Goal: Information Seeking & Learning: Learn about a topic

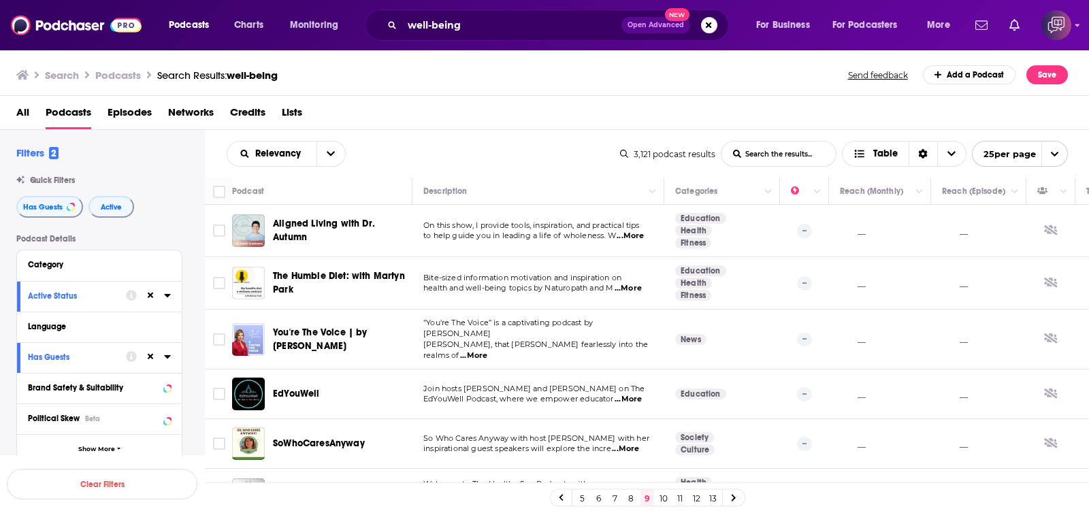
click at [667, 505] on link "10" at bounding box center [664, 498] width 14 height 16
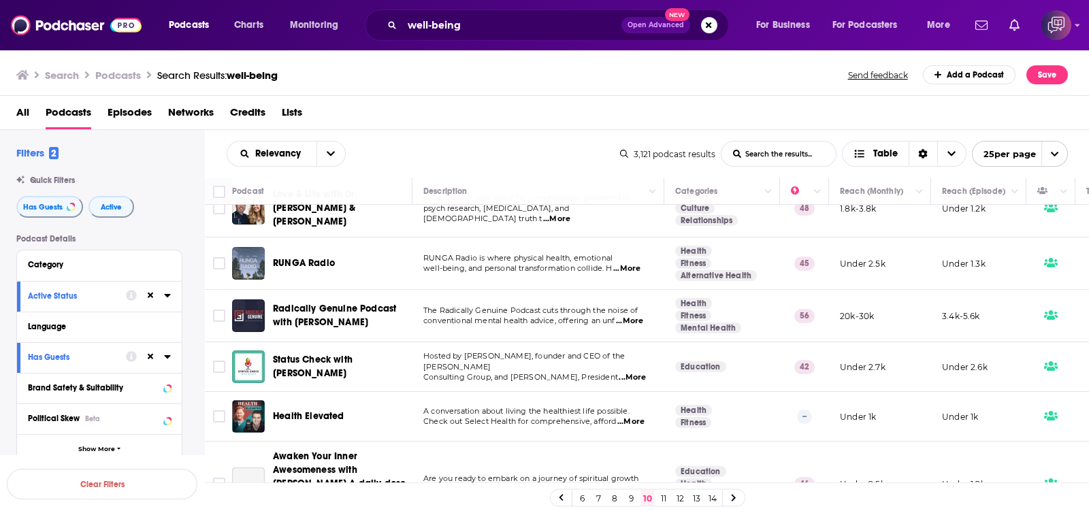
scroll to position [255, 0]
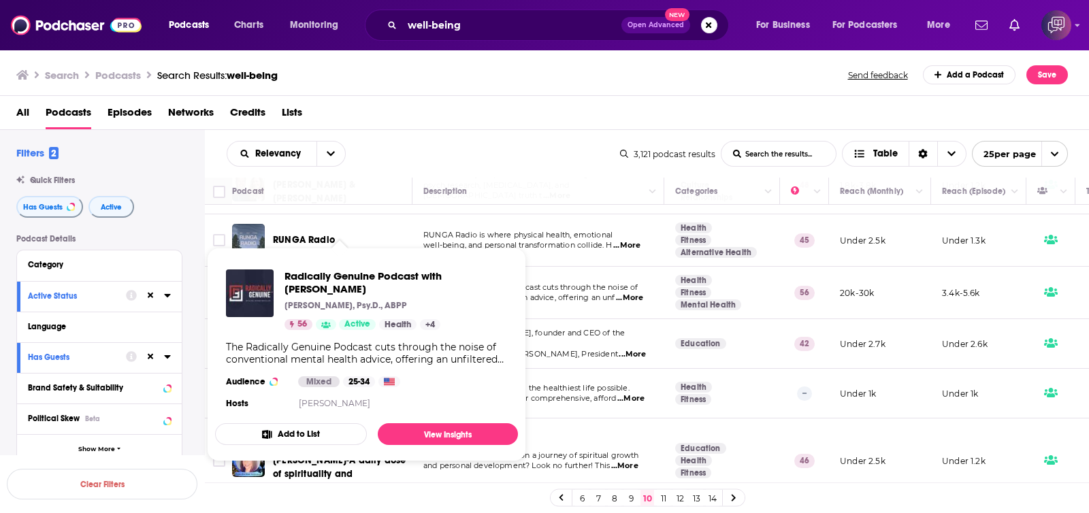
drag, startPoint x: 374, startPoint y: 279, endPoint x: 581, endPoint y: 95, distance: 277.3
click at [581, 95] on div "Search Podcasts Search Results: well-being Send feedback Add a Podcast Save" at bounding box center [545, 72] width 1090 height 47
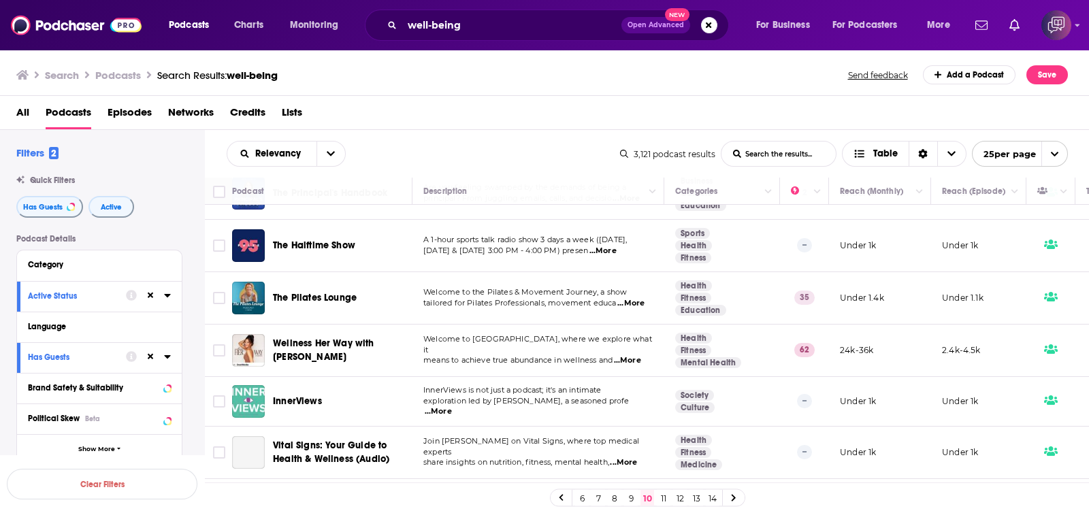
scroll to position [936, 0]
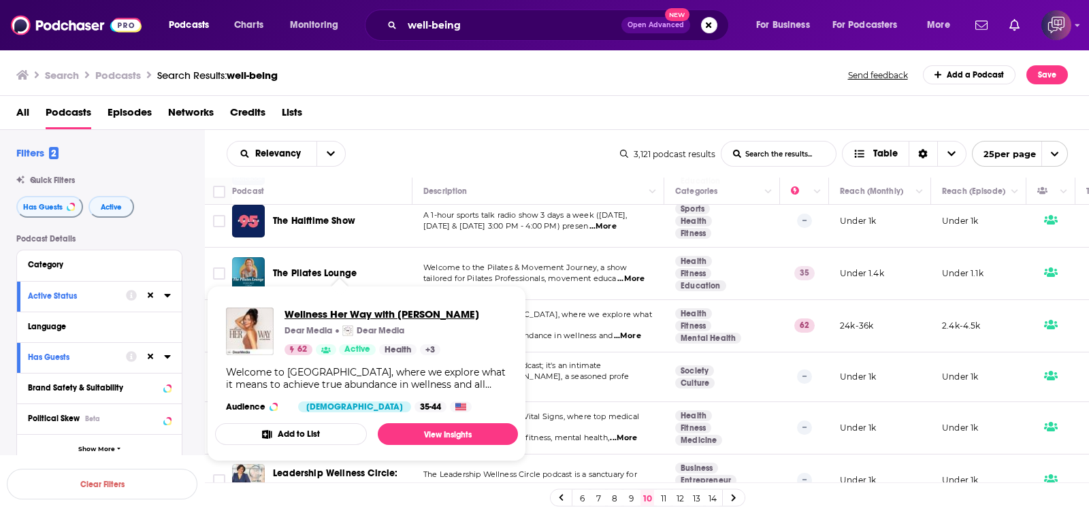
drag, startPoint x: 387, startPoint y: 302, endPoint x: 353, endPoint y: 316, distance: 36.7
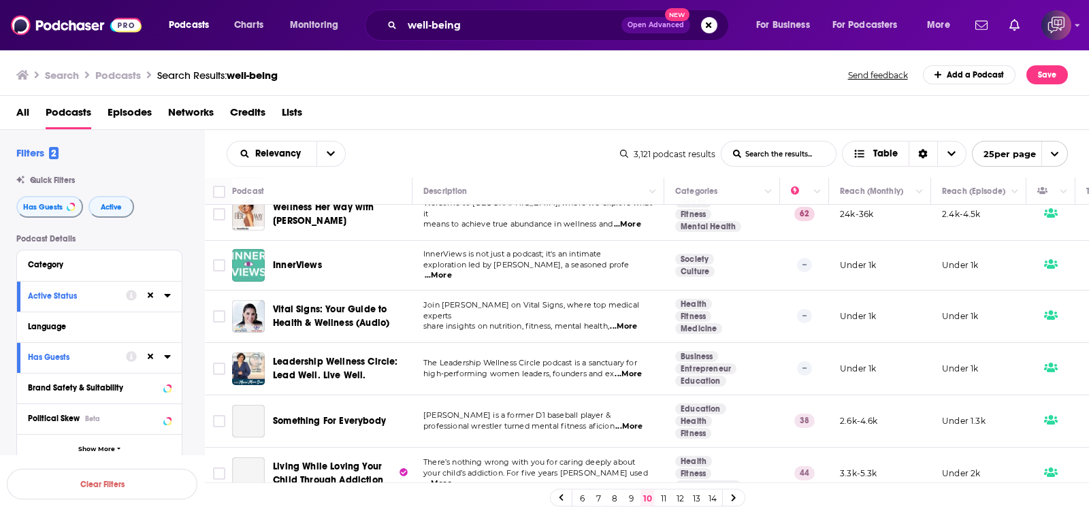
scroll to position [1061, 0]
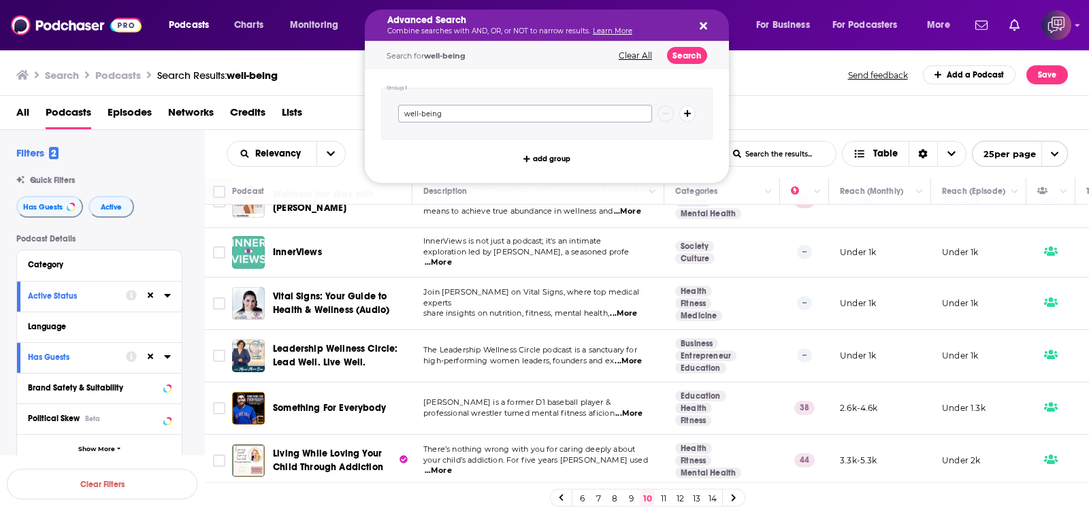
click at [587, 111] on input "well-being" at bounding box center [525, 114] width 254 height 18
paste input "spiritual growth"
type input "spiritual growth"
click at [687, 51] on button "Search" at bounding box center [687, 55] width 40 height 17
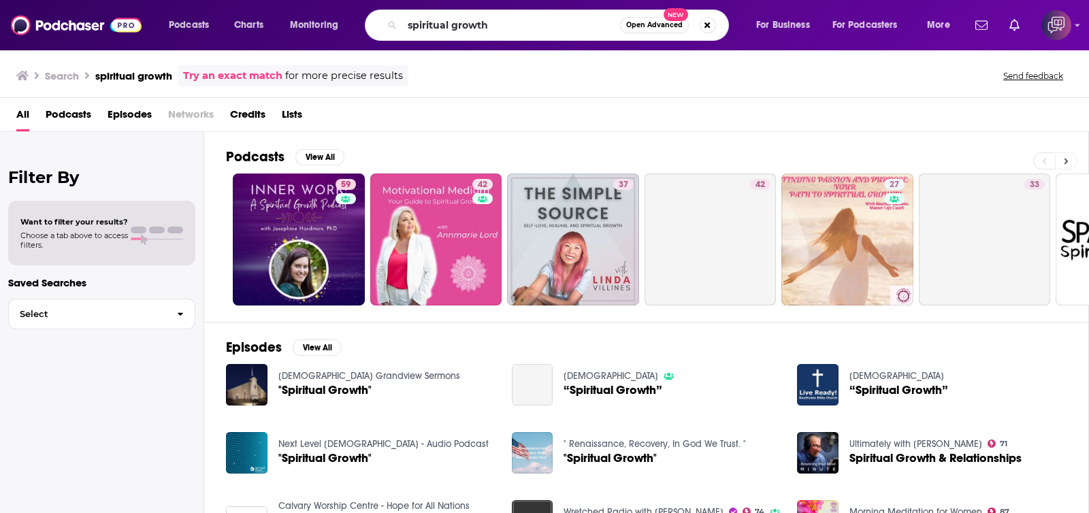
click at [1072, 160] on button at bounding box center [1066, 161] width 22 height 17
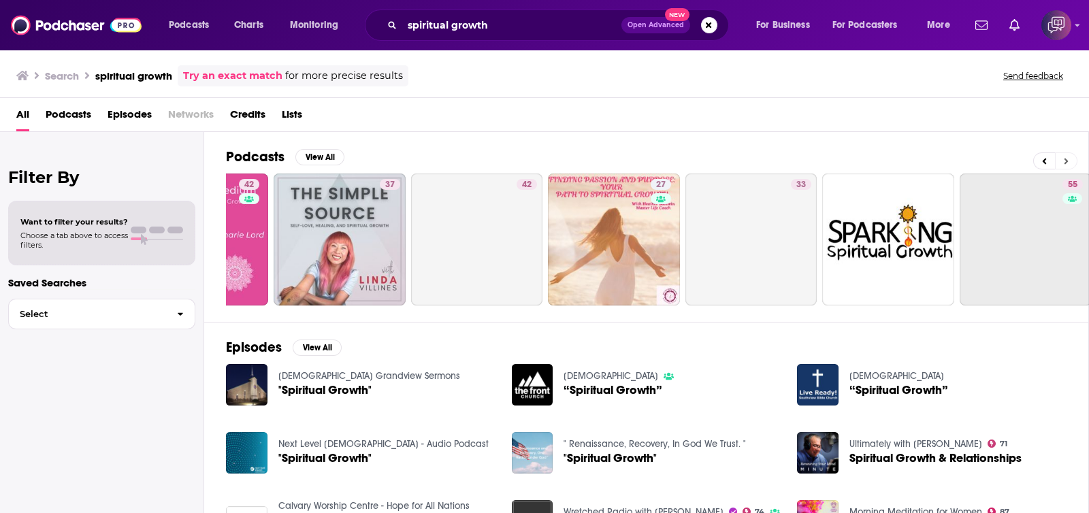
click at [1072, 160] on button at bounding box center [1066, 161] width 22 height 17
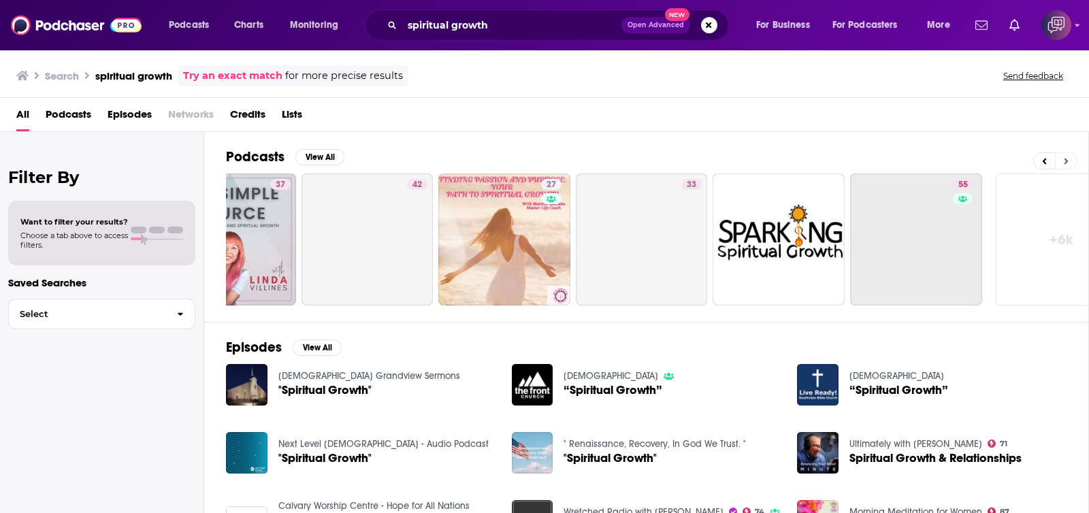
click at [1072, 160] on button at bounding box center [1066, 161] width 22 height 17
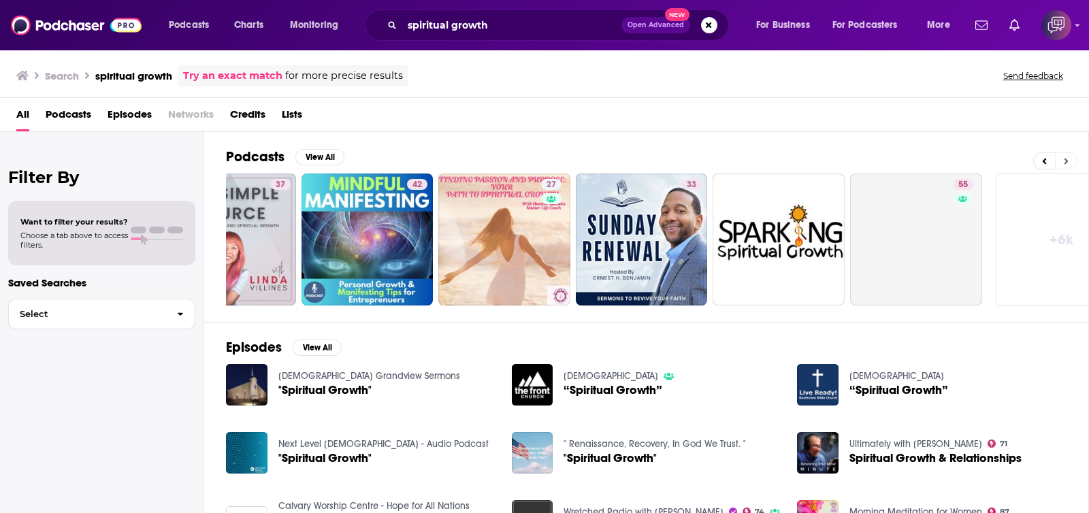
scroll to position [0, 387]
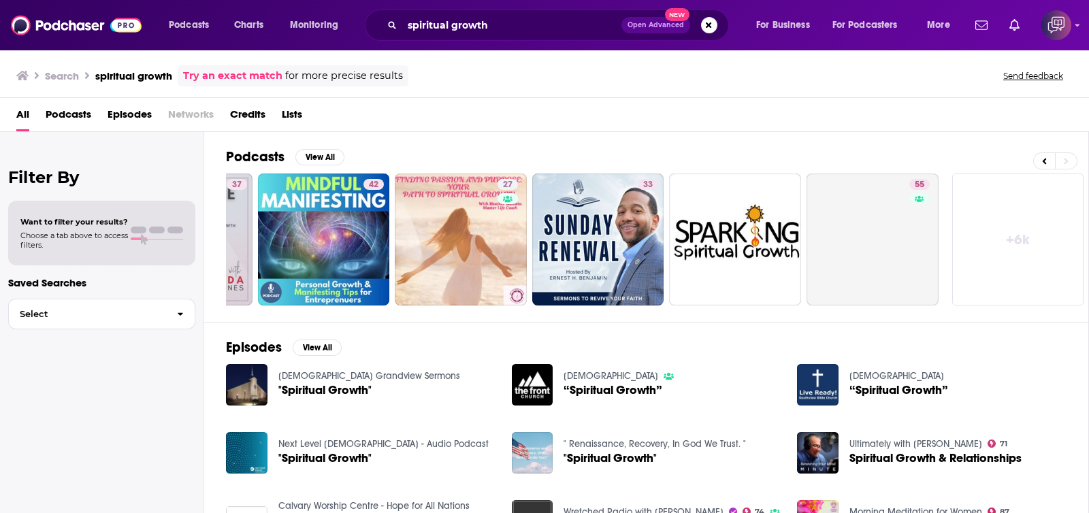
click at [1004, 226] on link "+ 6k" at bounding box center [1019, 240] width 132 height 132
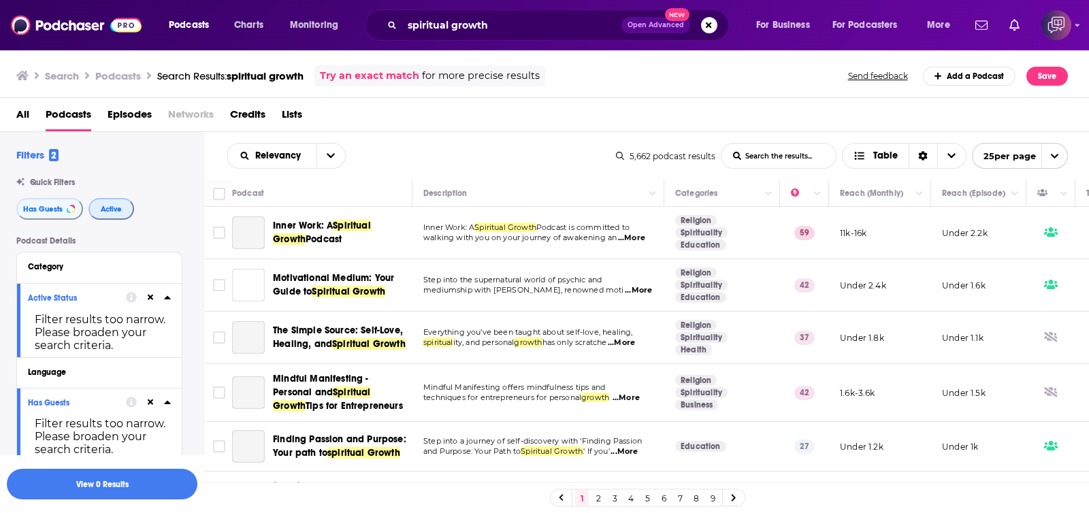
click at [112, 206] on span "Active" at bounding box center [111, 209] width 21 height 7
click at [54, 208] on span "Has Guests" at bounding box center [42, 209] width 39 height 7
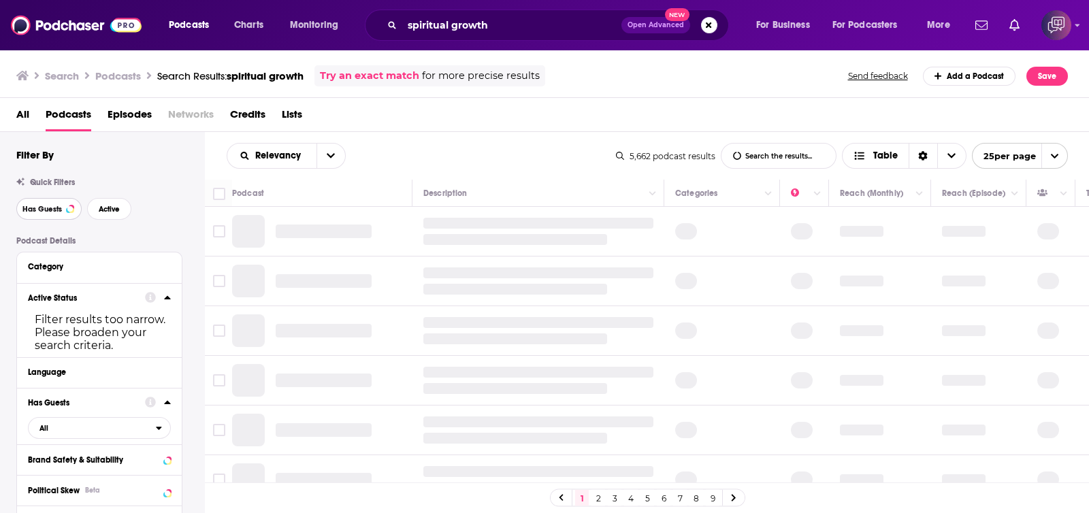
click at [54, 208] on span "Has Guests" at bounding box center [41, 209] width 39 height 7
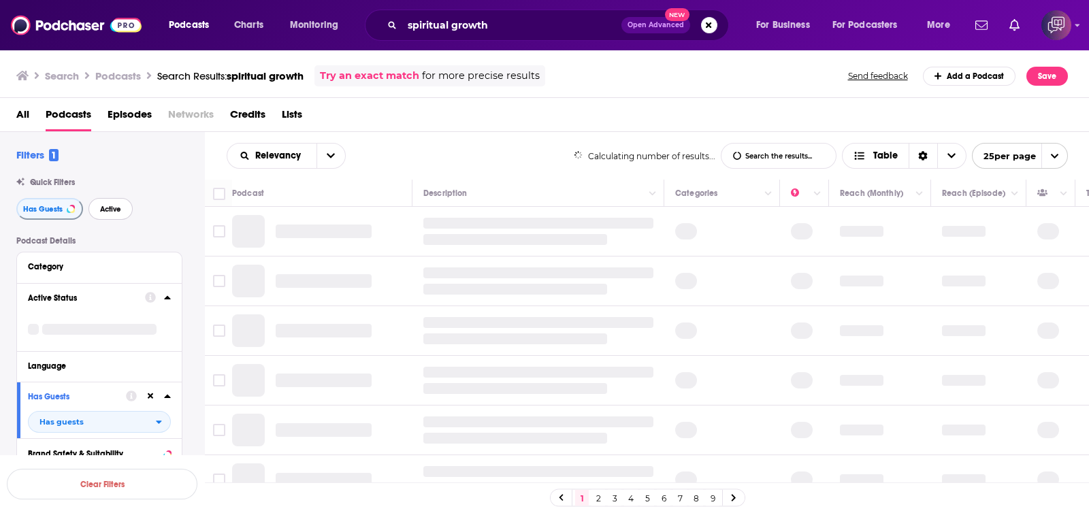
click at [112, 209] on span "Active" at bounding box center [110, 209] width 21 height 7
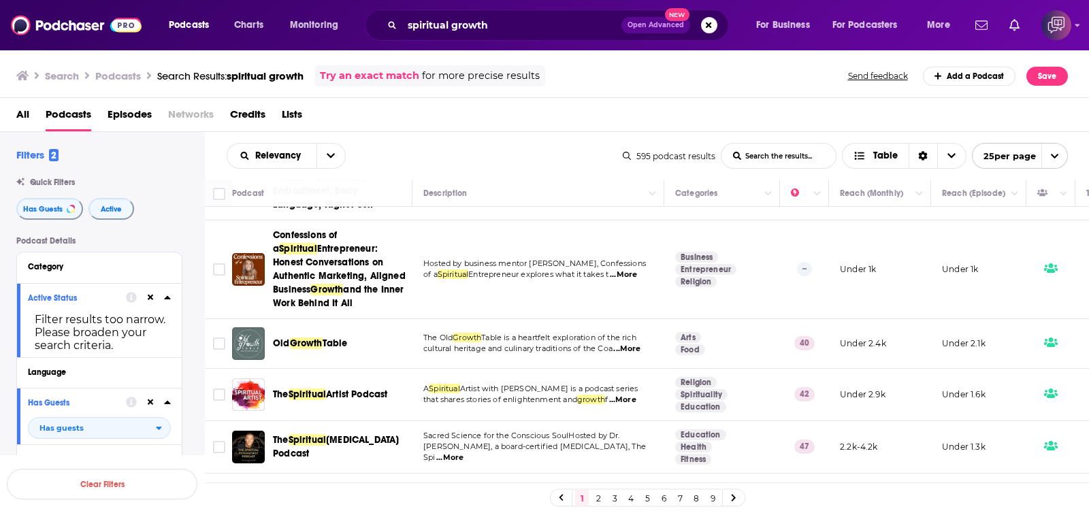
scroll to position [1426, 0]
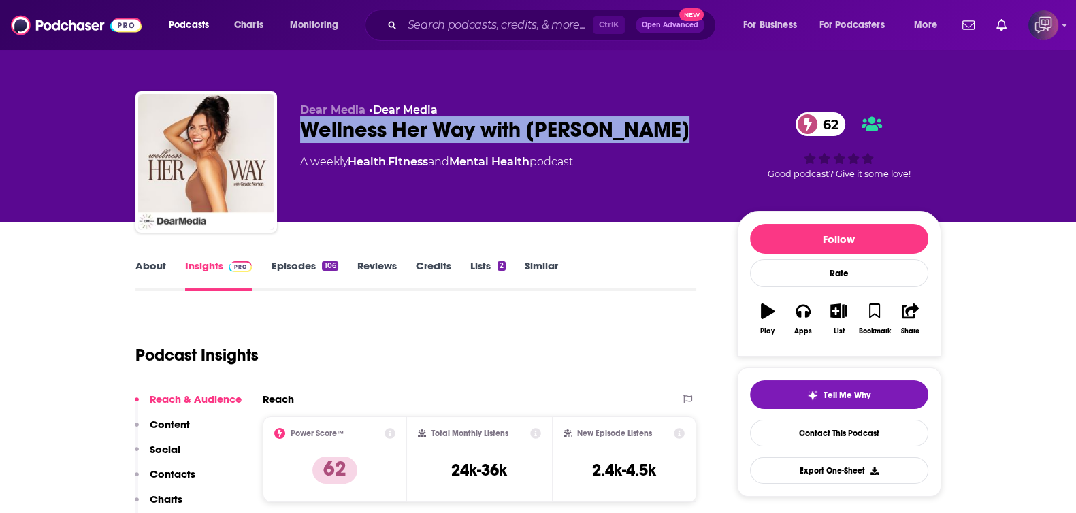
drag, startPoint x: 293, startPoint y: 132, endPoint x: 719, endPoint y: 144, distance: 425.7
click at [719, 144] on div "Dear Media • Dear Media Wellness Her Way with Gracie Norton 62 A weekly Health …" at bounding box center [538, 164] width 806 height 147
copy h2 "Wellness Her Way with [PERSON_NAME]"
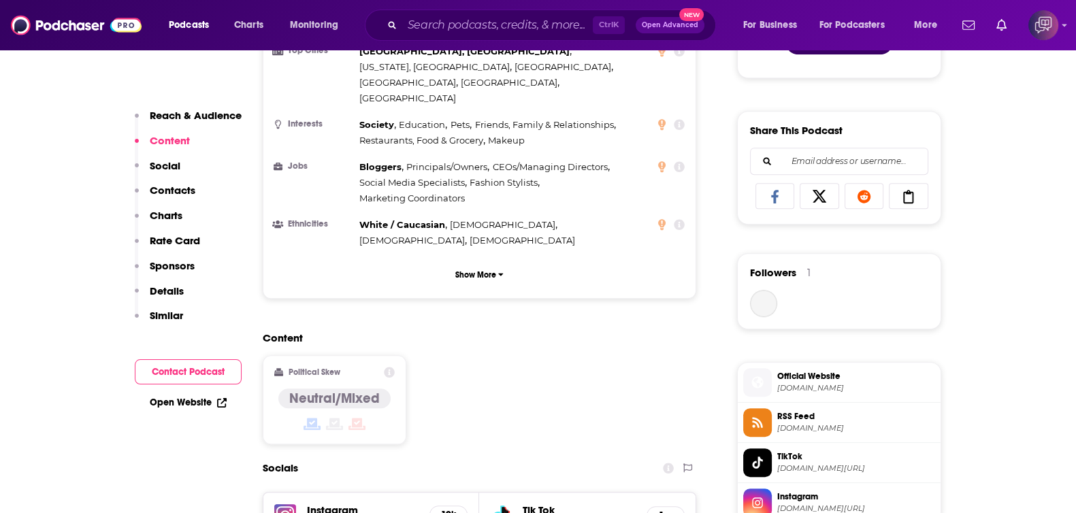
scroll to position [1191, 0]
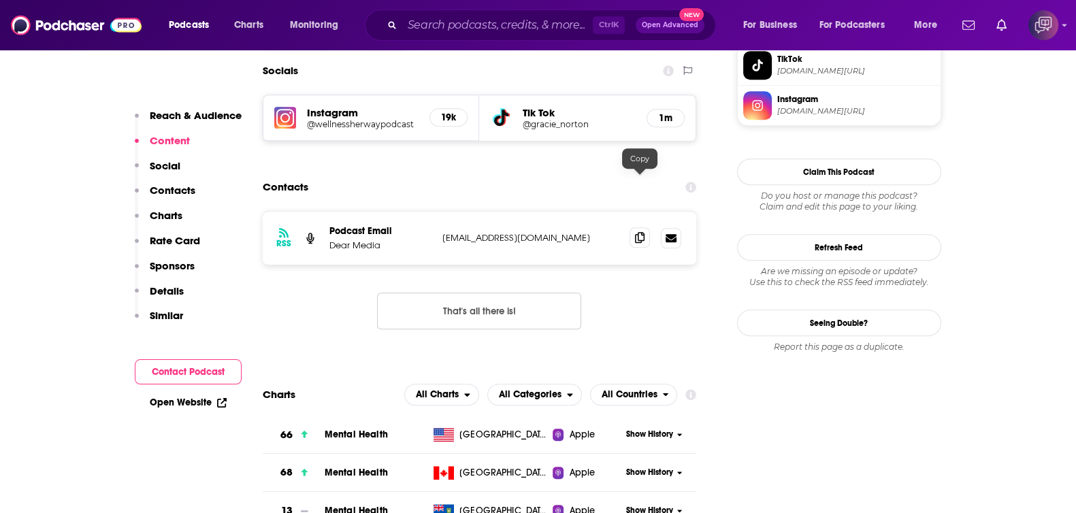
click at [643, 227] on span at bounding box center [640, 237] width 20 height 20
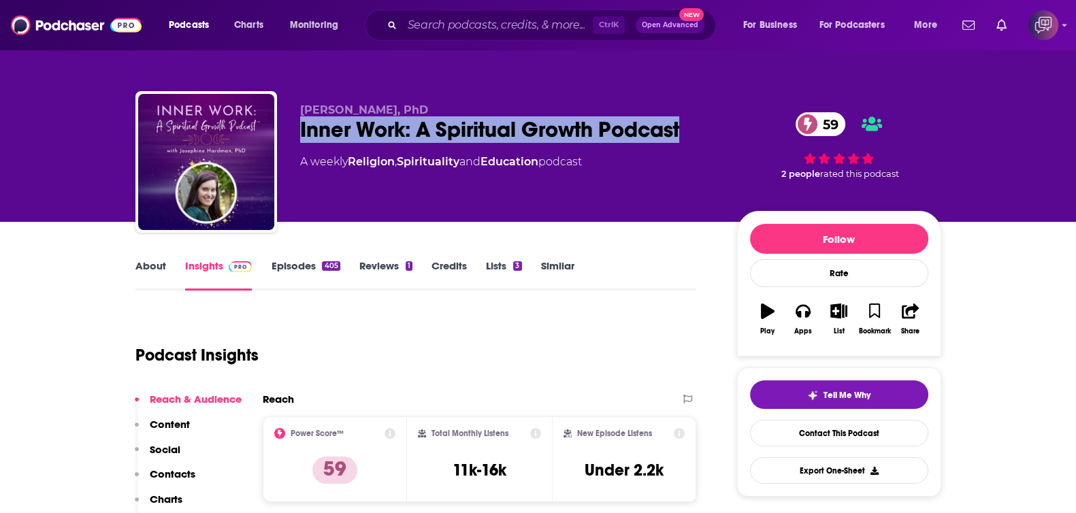
drag, startPoint x: 289, startPoint y: 131, endPoint x: 694, endPoint y: 123, distance: 405.2
click at [694, 123] on div "Josephine Hardman, PhD Inner Work: A Spiritual Growth Podcast 59 A weekly Relig…" at bounding box center [538, 164] width 806 height 147
copy h2 "Inner Work: A Spiritual Growth Podcast"
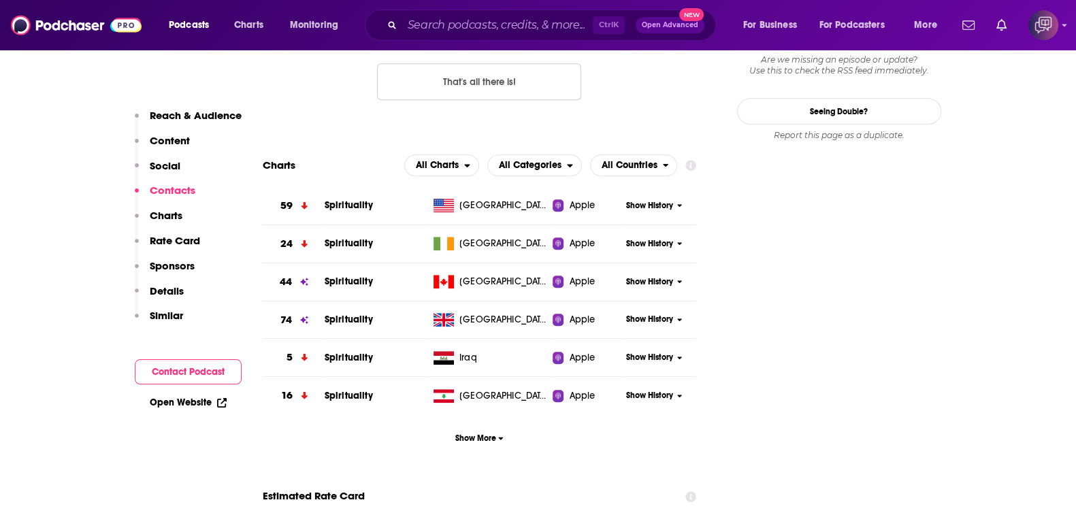
scroll to position [1191, 0]
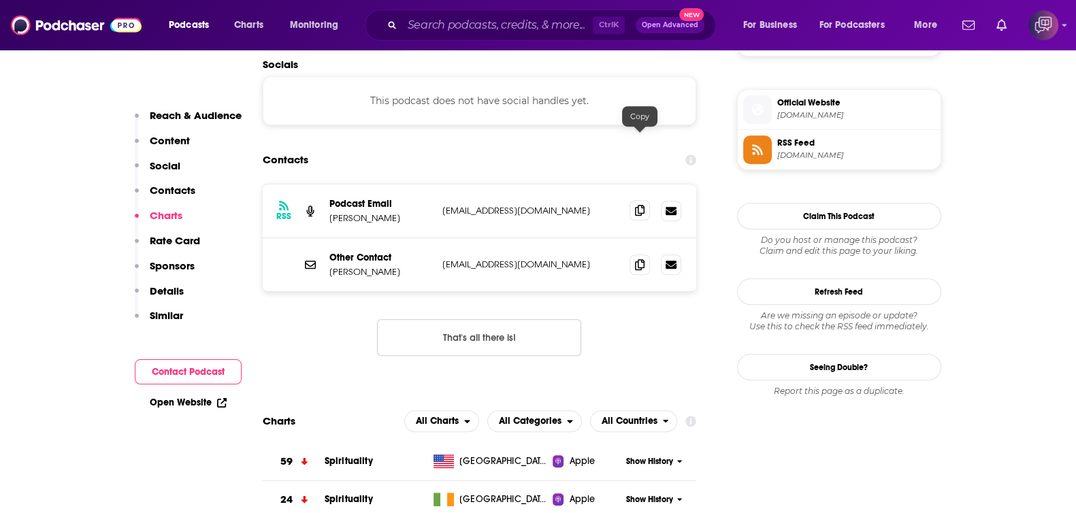
click at [640, 205] on icon at bounding box center [640, 210] width 10 height 11
click at [641, 259] on icon at bounding box center [640, 264] width 10 height 11
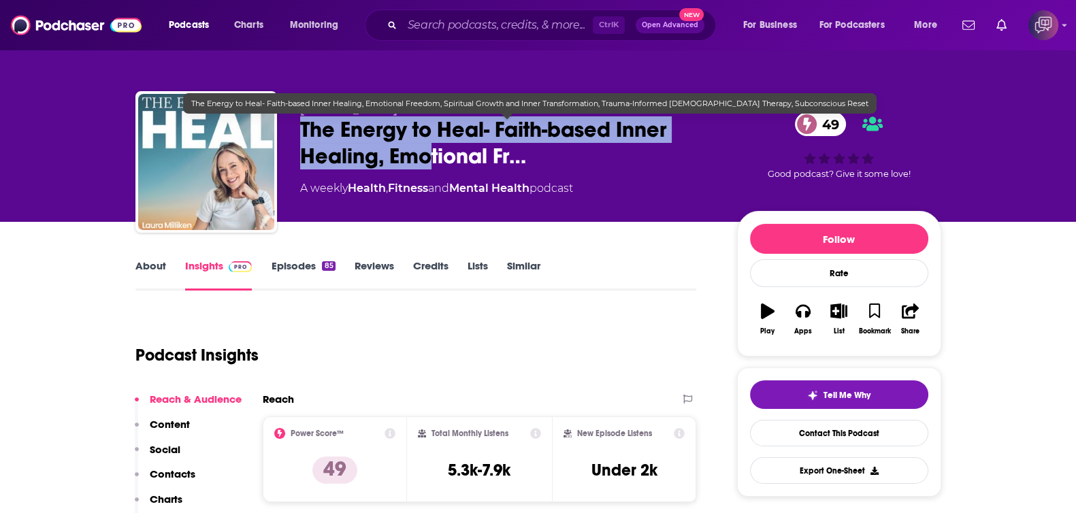
drag, startPoint x: 285, startPoint y: 131, endPoint x: 429, endPoint y: 152, distance: 145.9
click at [429, 152] on div "Laura Milliken The Energy to Heal- Faith-based Inner Healing, Emotional Fr… 49 …" at bounding box center [538, 164] width 806 height 147
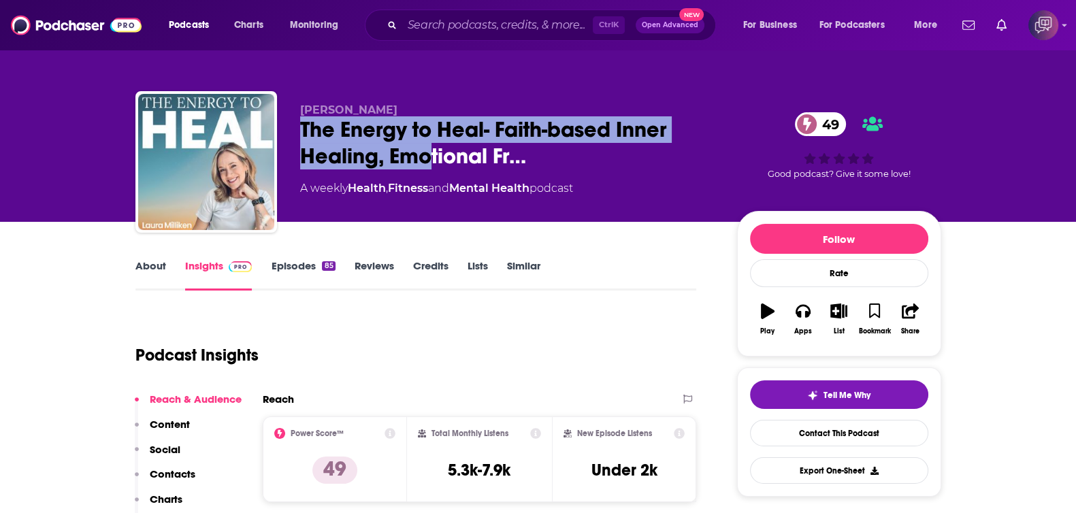
click at [155, 274] on link "About" at bounding box center [150, 274] width 31 height 31
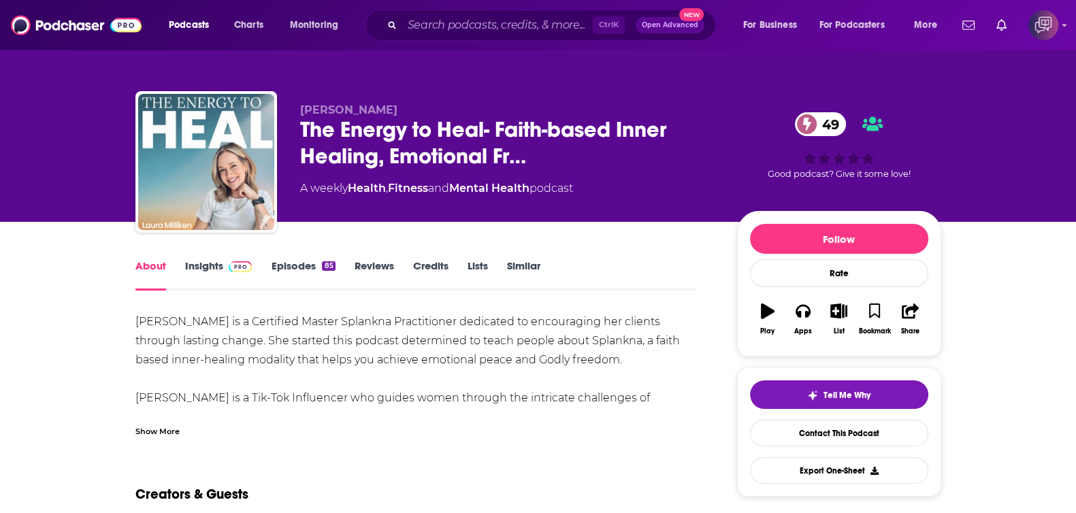
click at [172, 430] on div "Show More" at bounding box center [157, 430] width 44 height 13
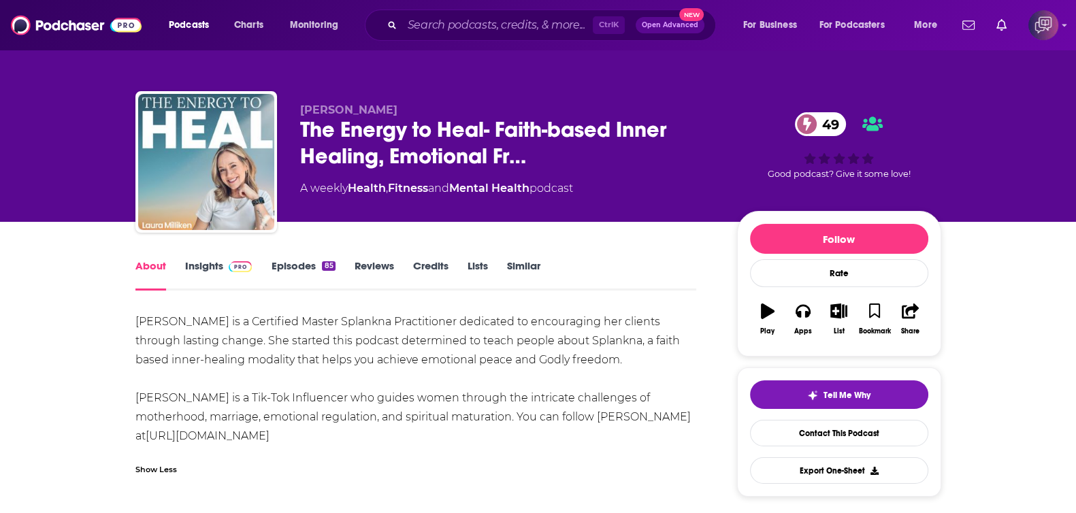
click at [293, 131] on div "Laura Milliken The Energy to Heal- Faith-based Inner Healing, Emotional Fr… 49 …" at bounding box center [538, 164] width 806 height 147
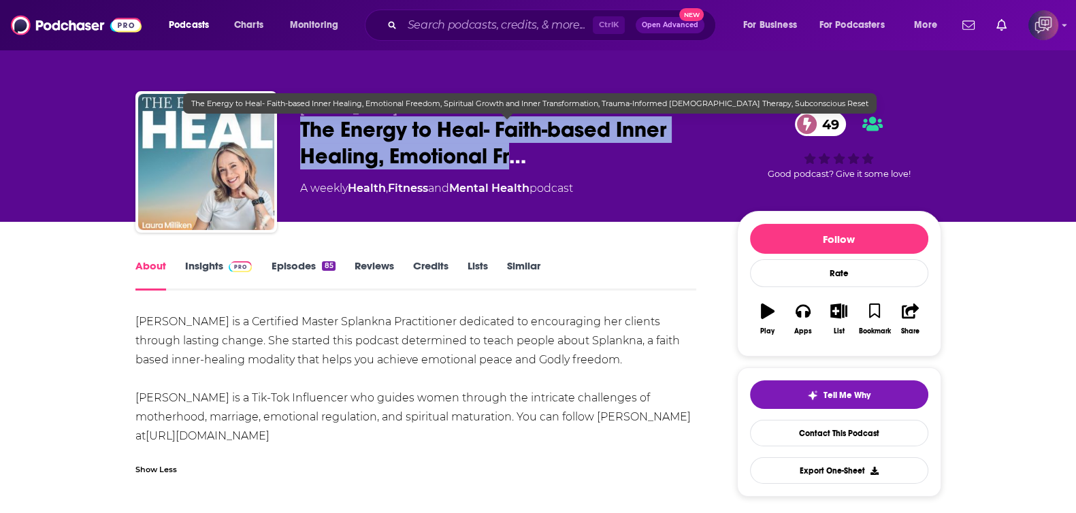
drag, startPoint x: 293, startPoint y: 131, endPoint x: 514, endPoint y: 168, distance: 223.8
click at [514, 168] on div "Laura Milliken The Energy to Heal- Faith-based Inner Healing, Emotional Fr… 49 …" at bounding box center [538, 164] width 806 height 147
copy h1 "The Energy to Heal- Faith-based Inner Healing, Emotional Fr"
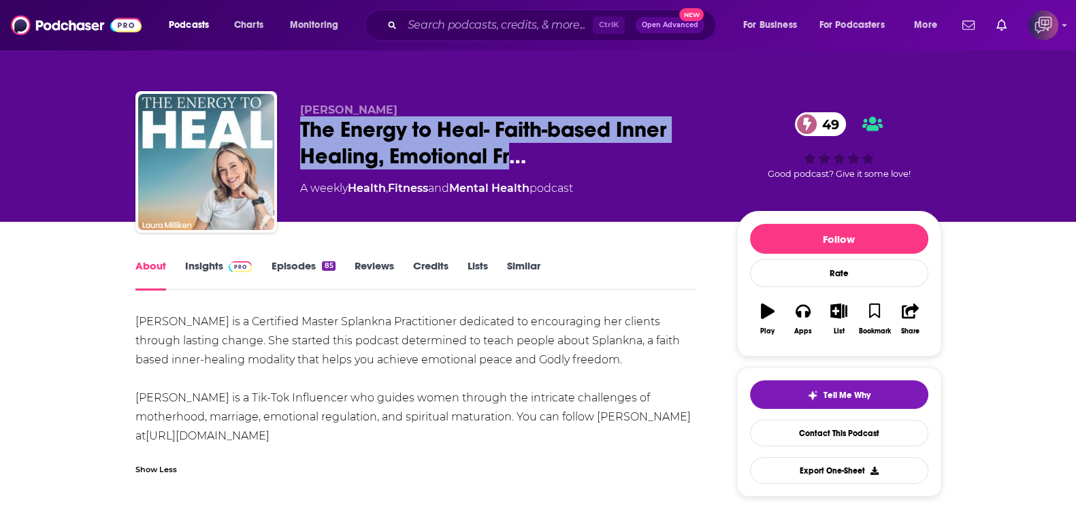
click at [189, 265] on link "Insights" at bounding box center [218, 274] width 67 height 31
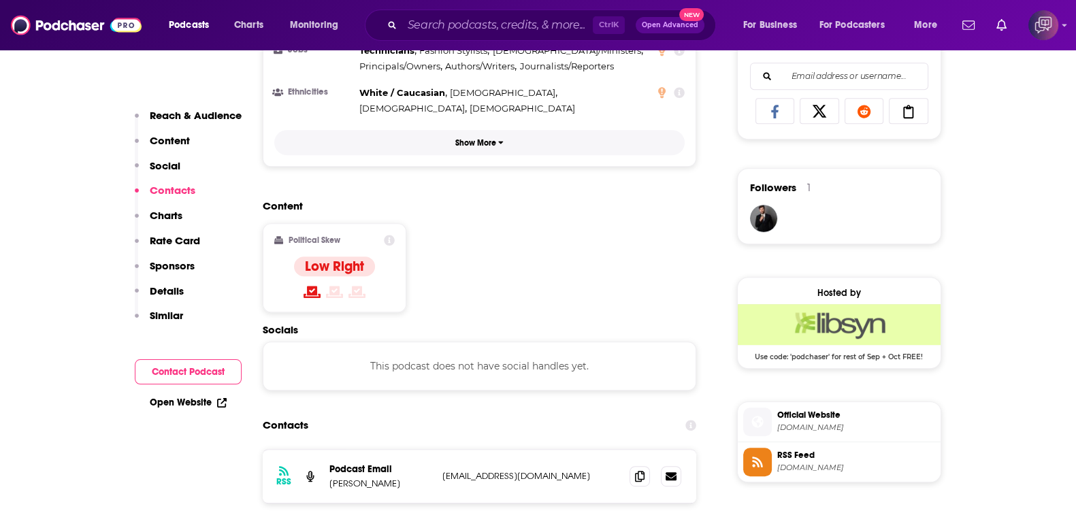
scroll to position [1021, 0]
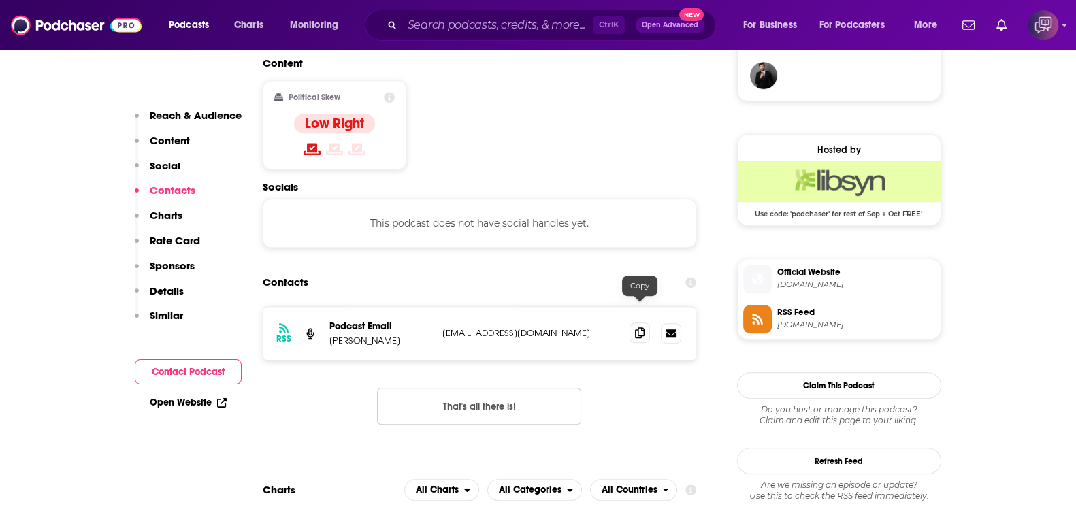
click at [637, 327] on icon at bounding box center [640, 332] width 10 height 11
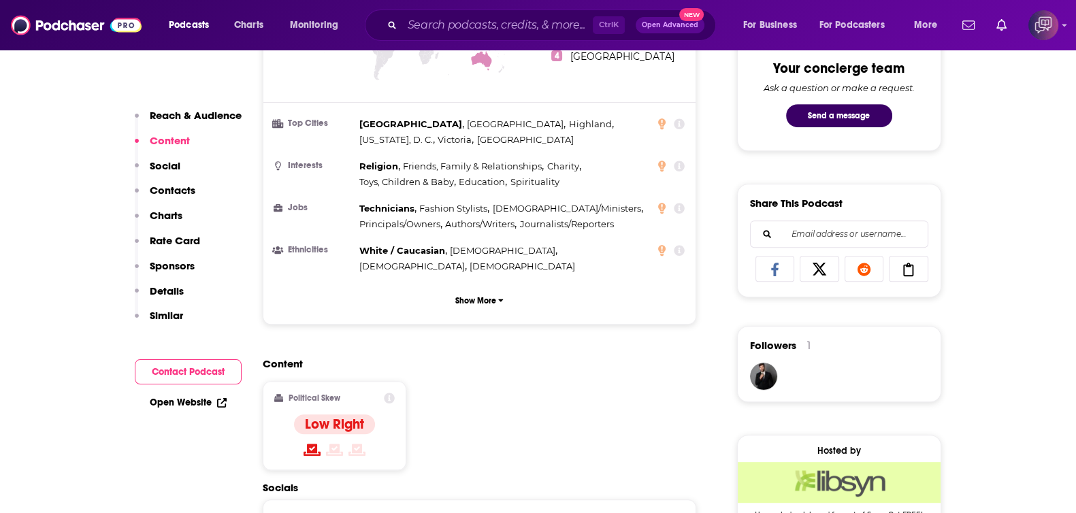
scroll to position [595, 0]
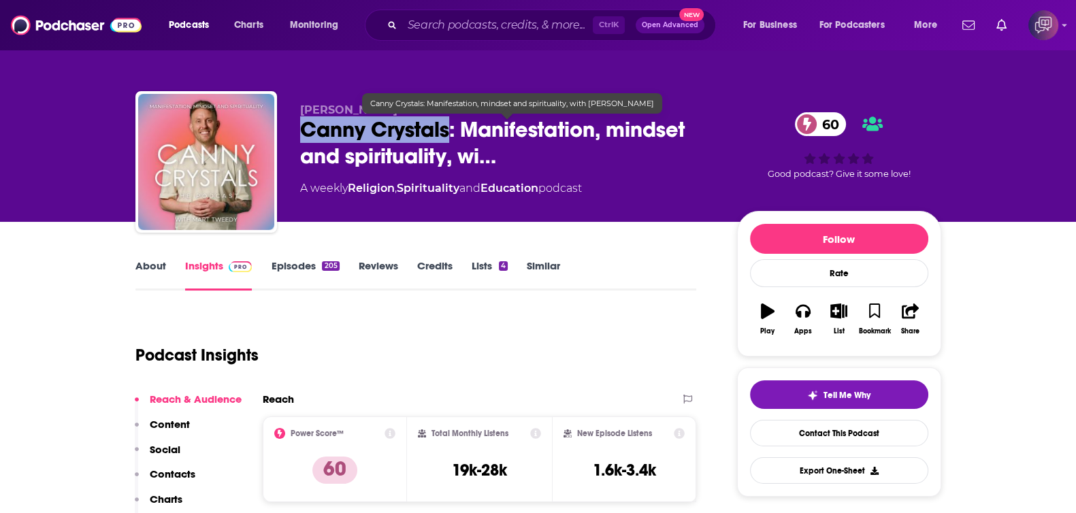
drag, startPoint x: 289, startPoint y: 131, endPoint x: 449, endPoint y: 140, distance: 159.6
click at [449, 140] on div "Mart Tweedy • Acast Canny Crystals: Manifestation, mindset and spirituality, wi…" at bounding box center [538, 164] width 806 height 147
copy h2 "Canny Crystals"
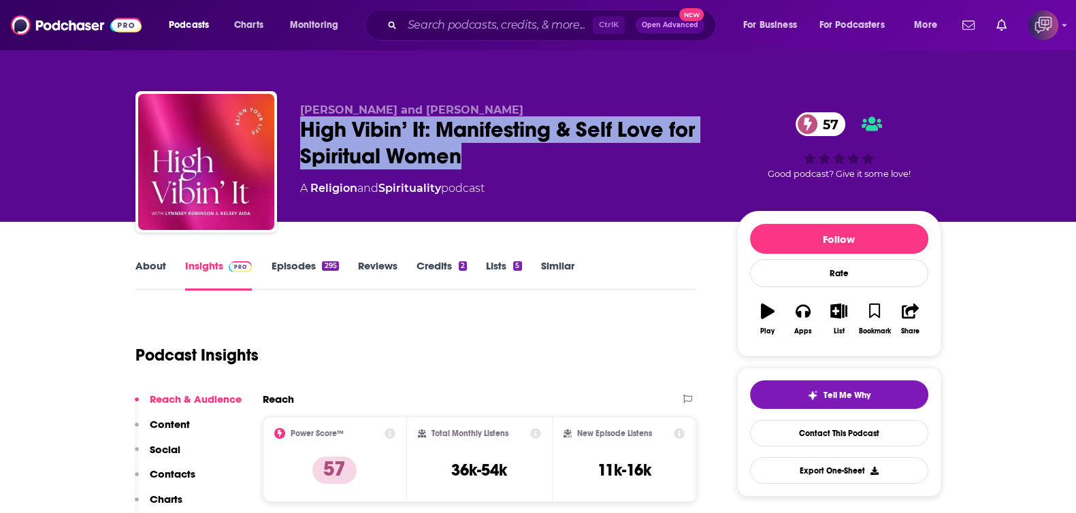
drag, startPoint x: 281, startPoint y: 135, endPoint x: 492, endPoint y: 165, distance: 212.5
click at [492, 165] on div "Lynnsey Robinson and Kelsey Aida High Vibin’ It: Manifesting & Self Love for Sp…" at bounding box center [538, 164] width 806 height 147
copy h2 "High Vibin’ It: Manifesting & Self Love for Spiritual Women"
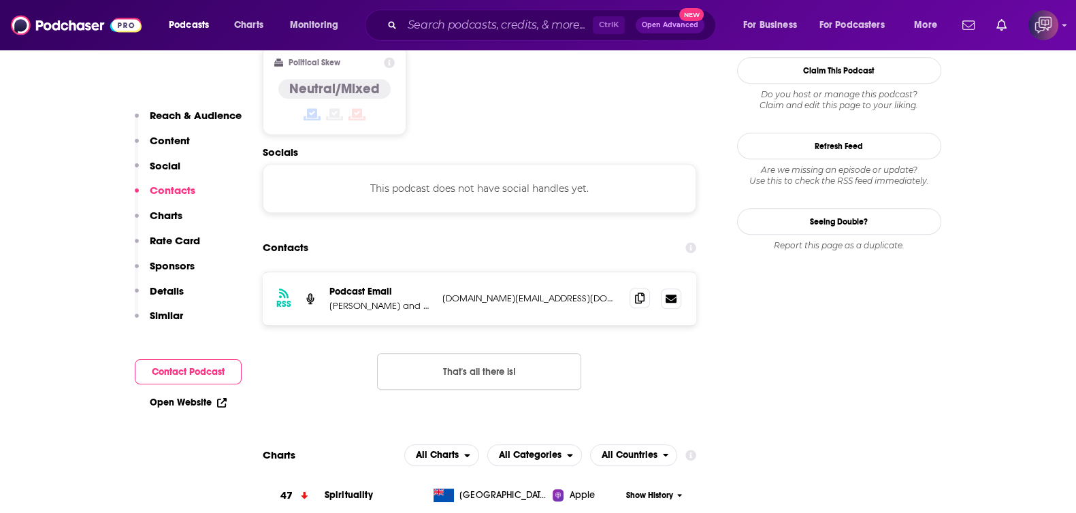
scroll to position [1106, 0]
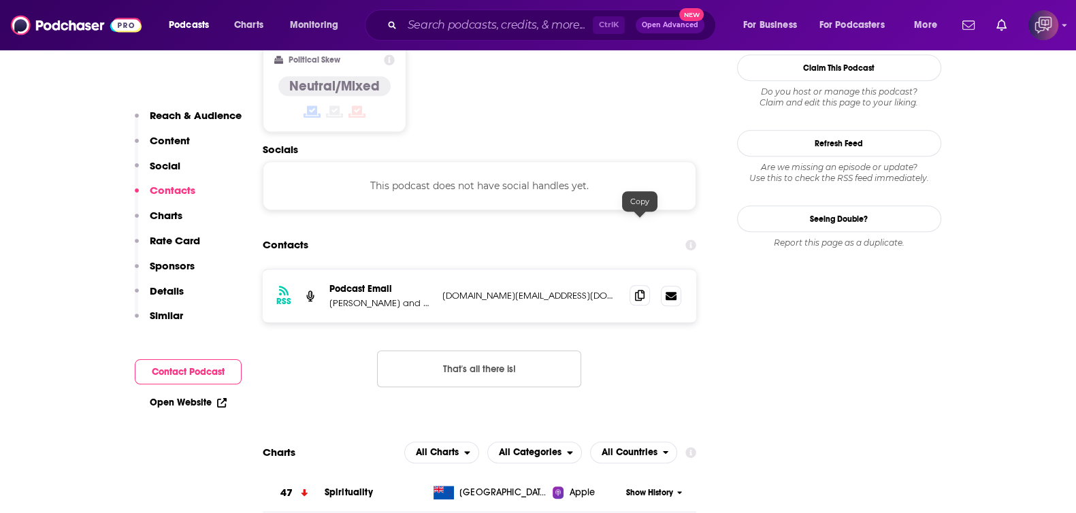
click at [645, 285] on span at bounding box center [640, 295] width 20 height 20
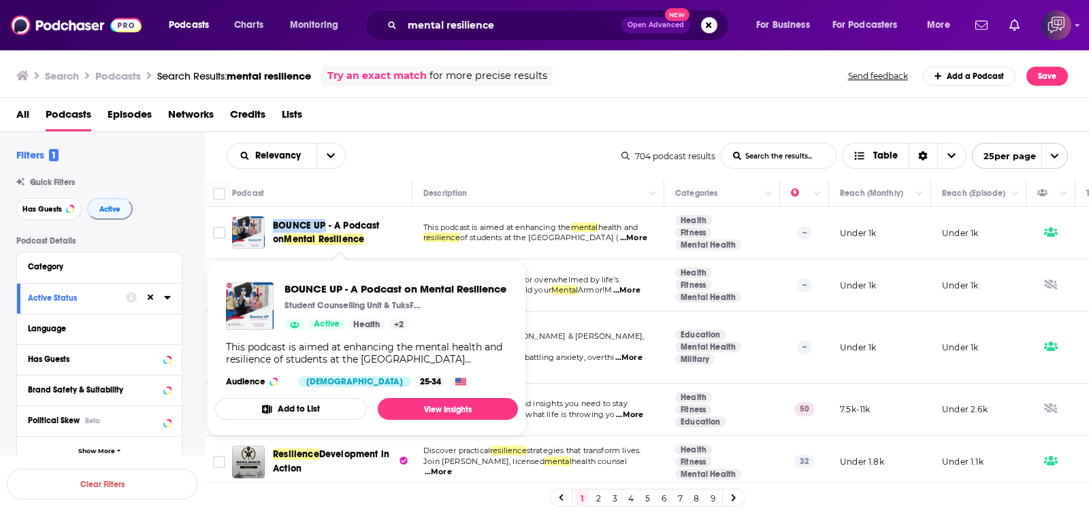
drag, startPoint x: 269, startPoint y: 221, endPoint x: 323, endPoint y: 225, distance: 54.6
click at [323, 225] on div "BOUNCE UP - A Podcast on Mental Resilience" at bounding box center [323, 233] width 182 height 33
copy span "BOUNCE UP"
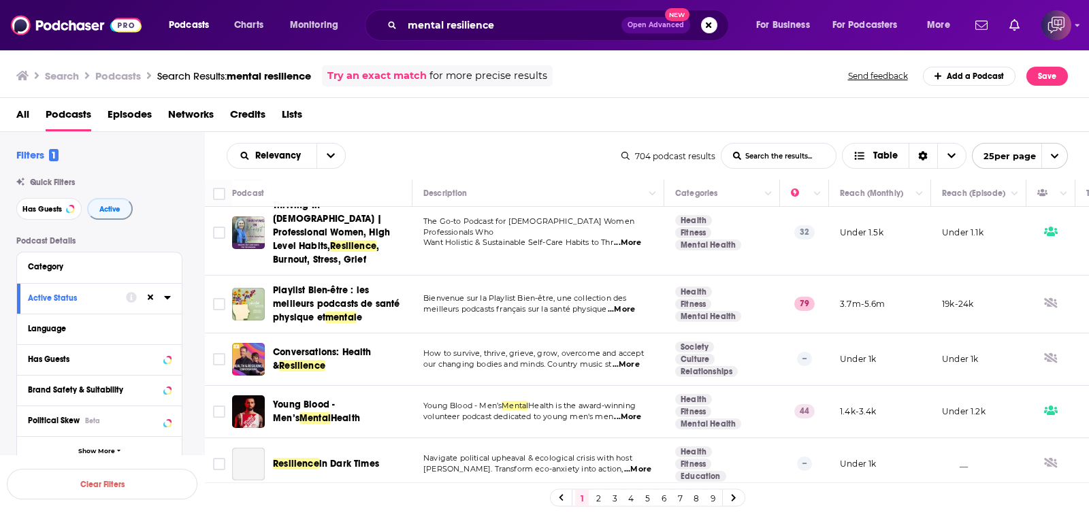
scroll to position [1077, 0]
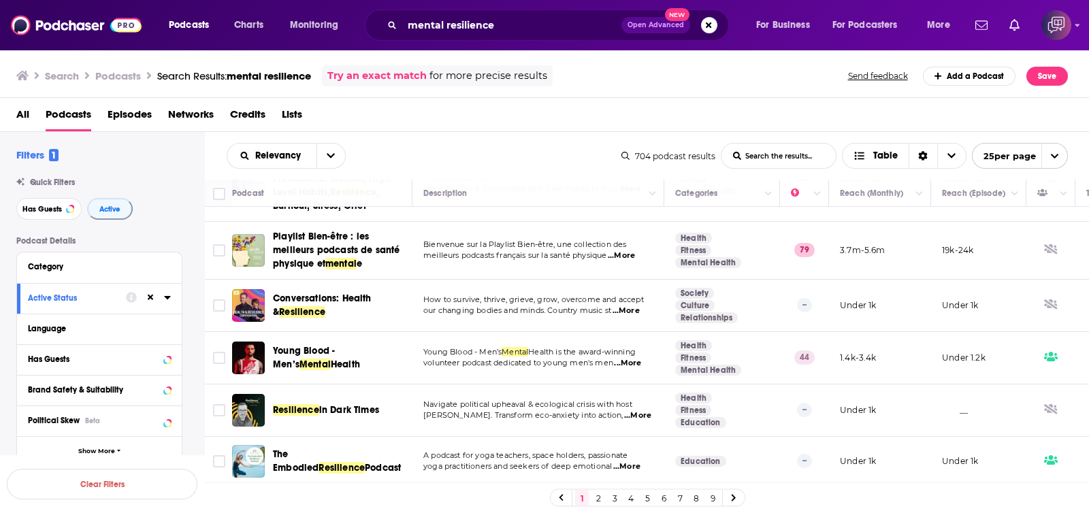
click at [598, 502] on link "2" at bounding box center [599, 498] width 14 height 16
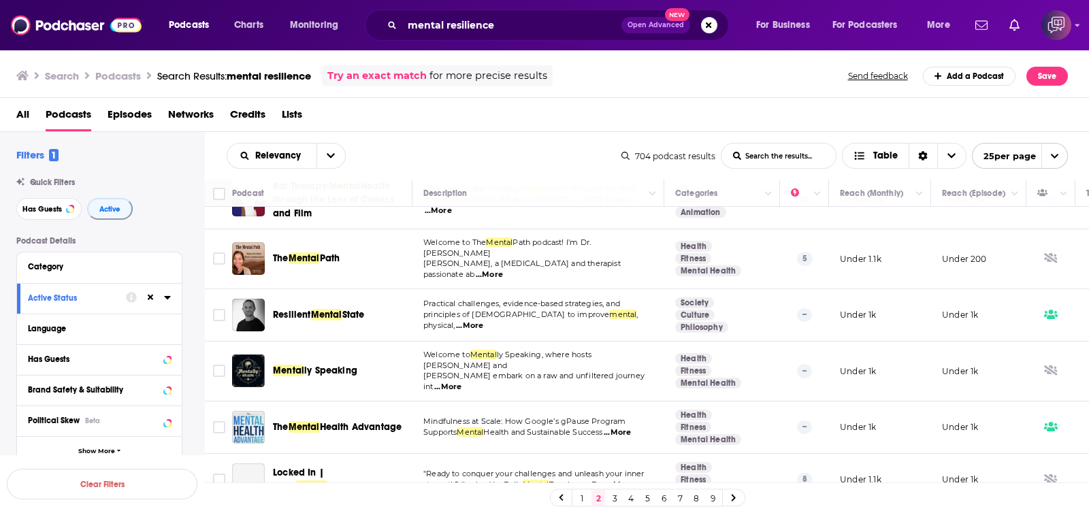
scroll to position [1140, 0]
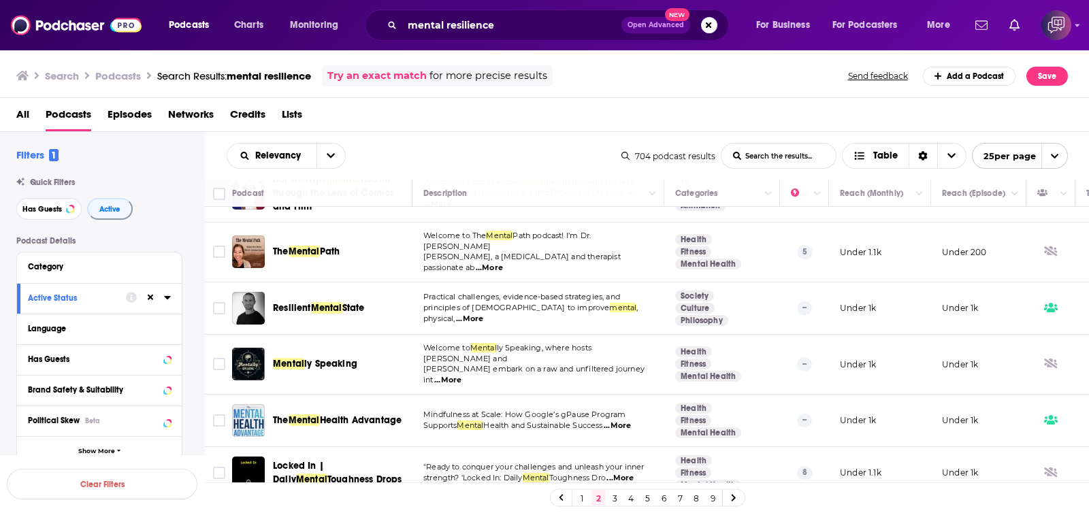
click at [616, 498] on link "3" at bounding box center [615, 498] width 14 height 16
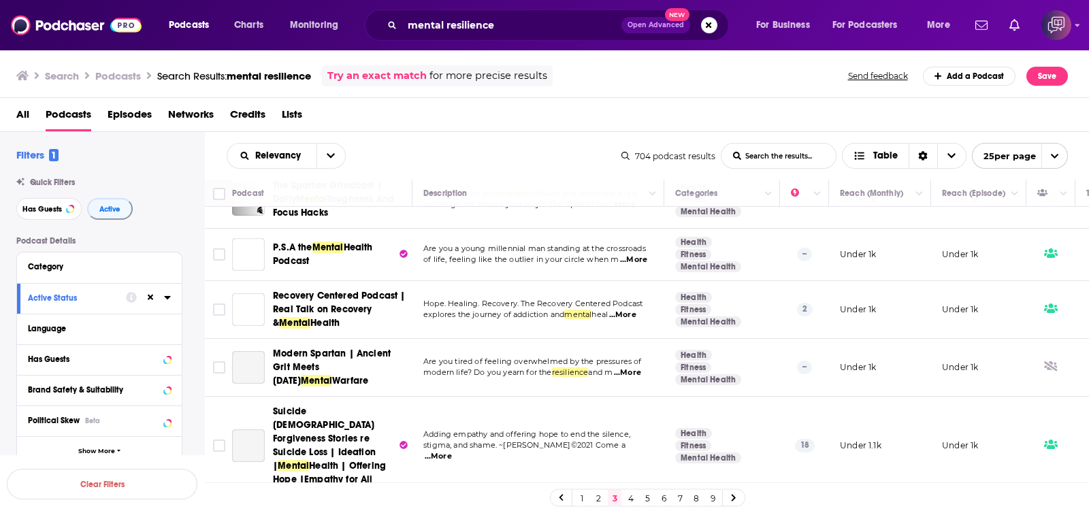
scroll to position [1123, 0]
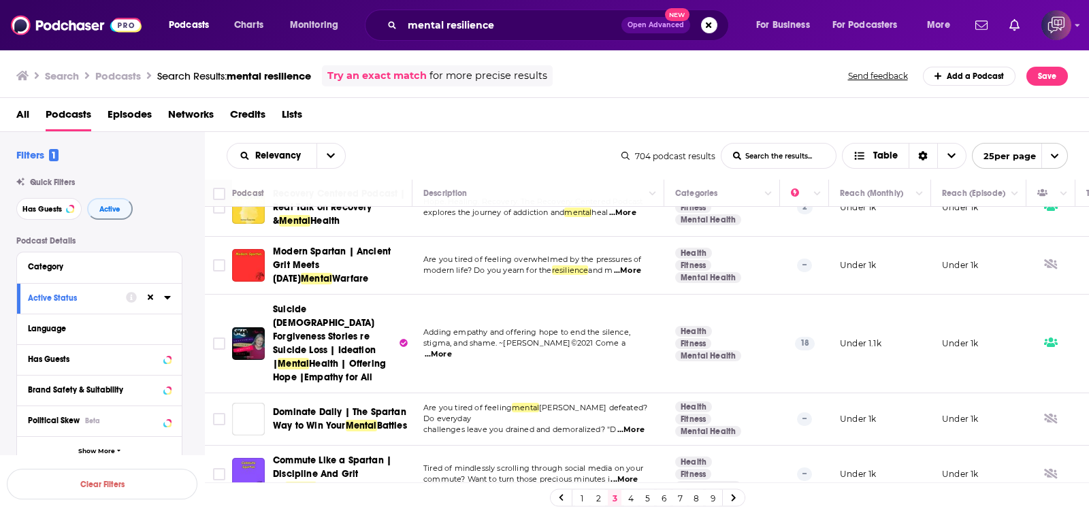
click at [637, 503] on link "4" at bounding box center [631, 498] width 14 height 16
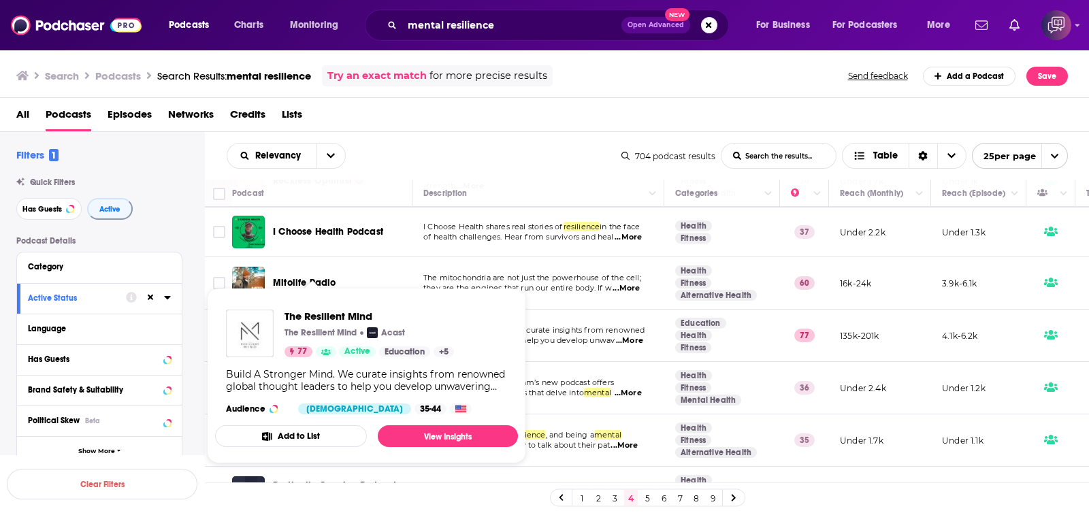
scroll to position [1202, 0]
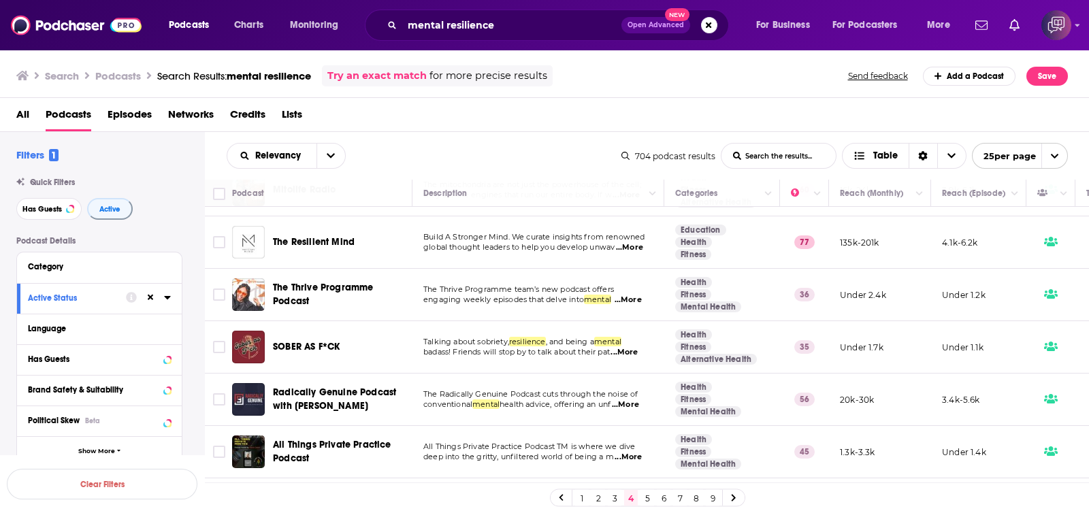
click at [646, 497] on link "5" at bounding box center [648, 498] width 14 height 16
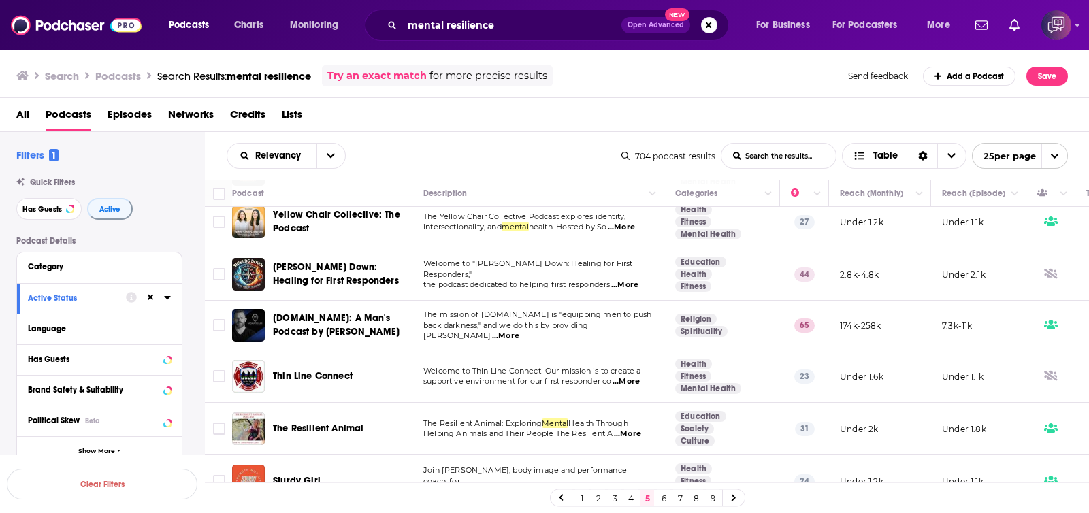
scroll to position [170, 0]
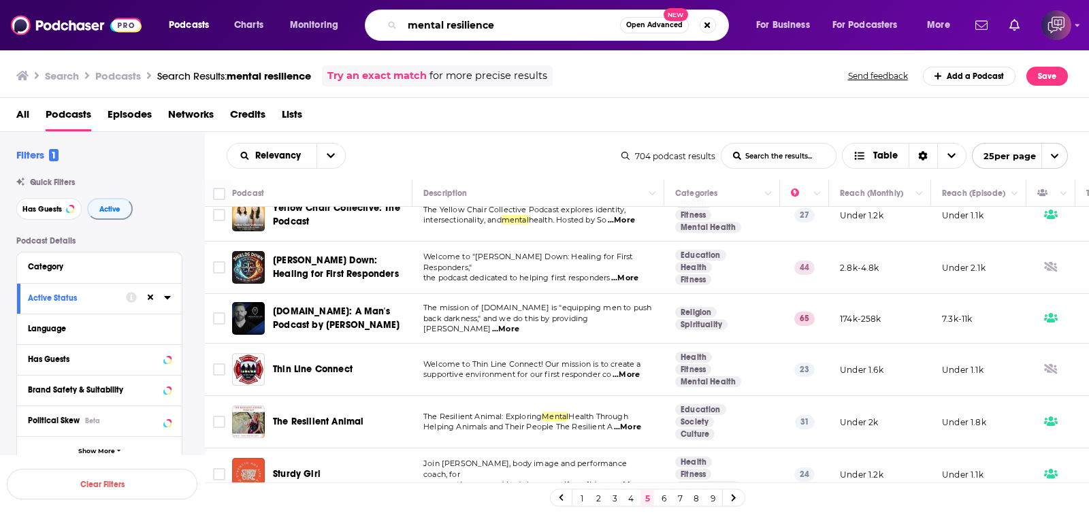
drag, startPoint x: 517, startPoint y: 16, endPoint x: 361, endPoint y: 22, distance: 156.0
click at [361, 22] on div "Podcasts Charts Monitoring mental resilience Open Advanced New For Business For…" at bounding box center [561, 25] width 804 height 31
paste input "ex-con"
type input "ex-con"
click at [654, 29] on button "Open Advanced New" at bounding box center [654, 25] width 69 height 16
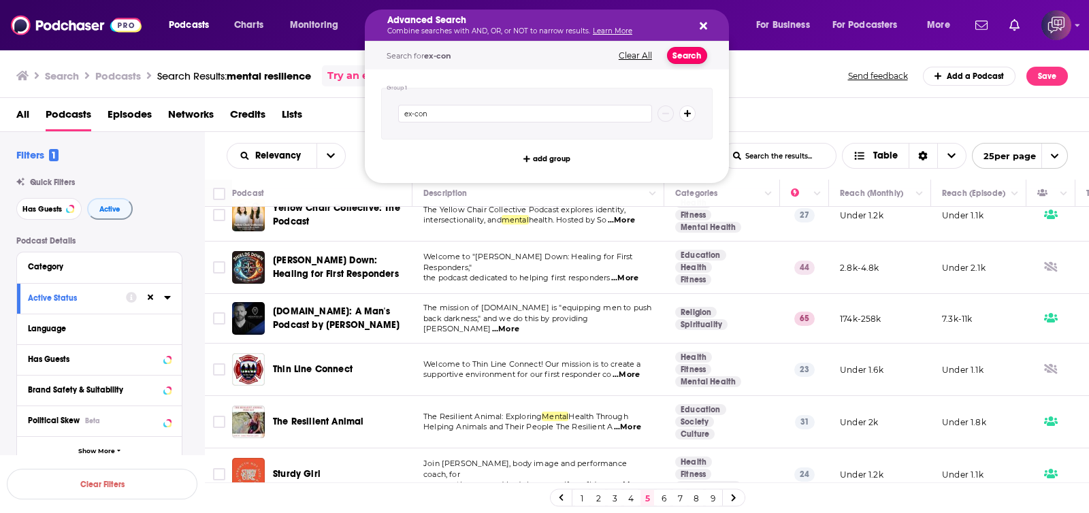
click at [698, 56] on button "Search" at bounding box center [687, 55] width 40 height 17
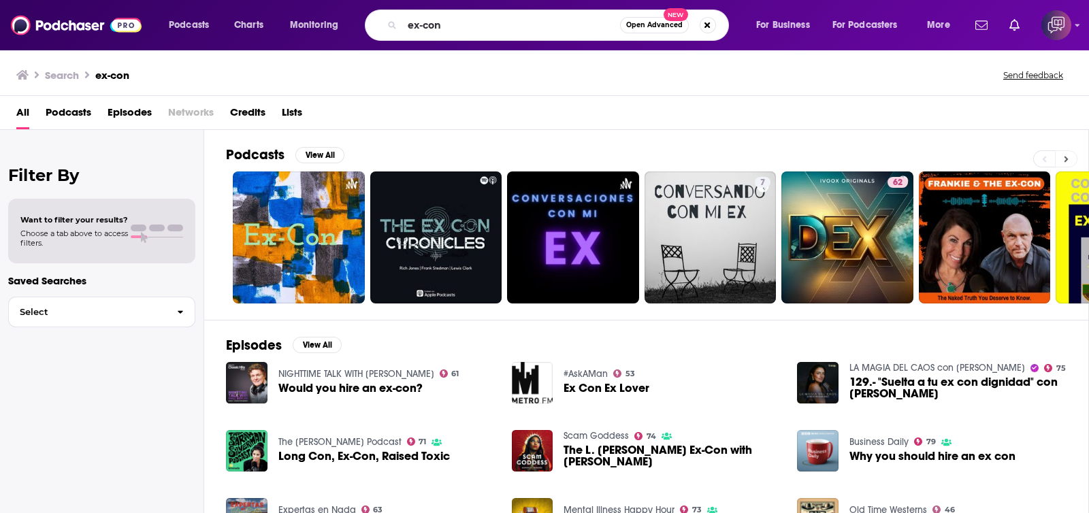
click at [1067, 160] on icon at bounding box center [1066, 160] width 5 height 10
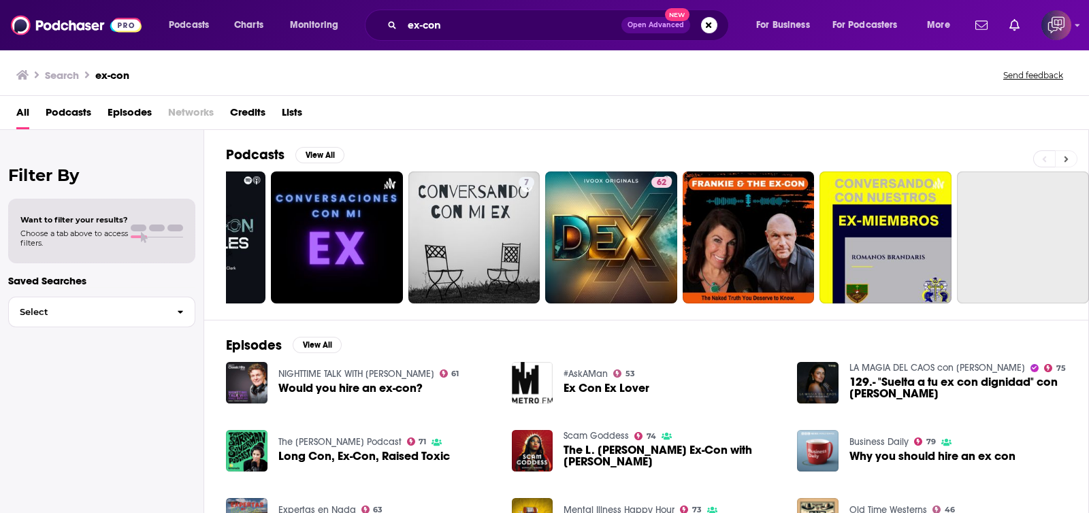
click at [1067, 160] on icon at bounding box center [1066, 160] width 5 height 10
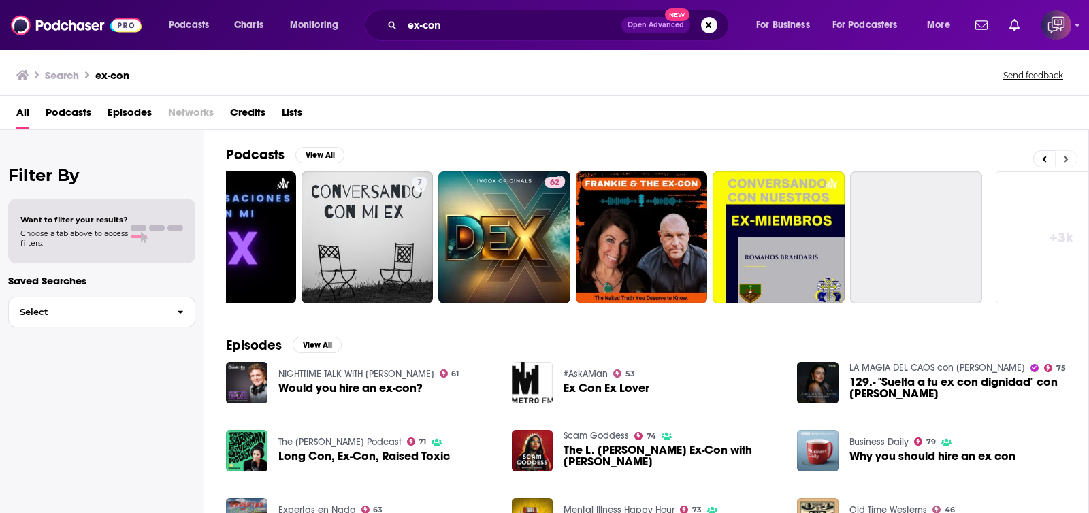
scroll to position [0, 387]
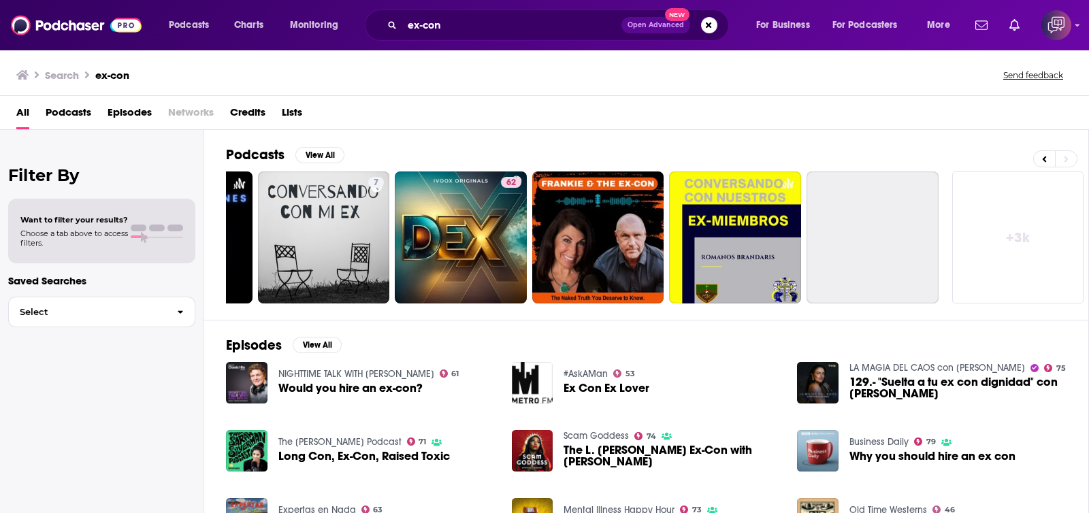
click at [1027, 220] on link "+ 3k" at bounding box center [1019, 238] width 132 height 132
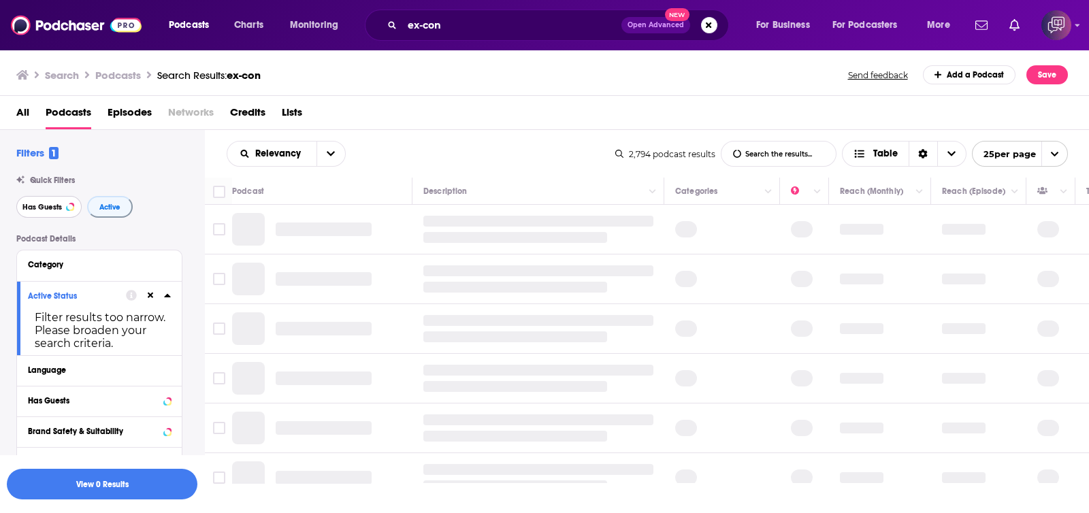
click at [50, 211] on span "Has Guests" at bounding box center [41, 207] width 39 height 7
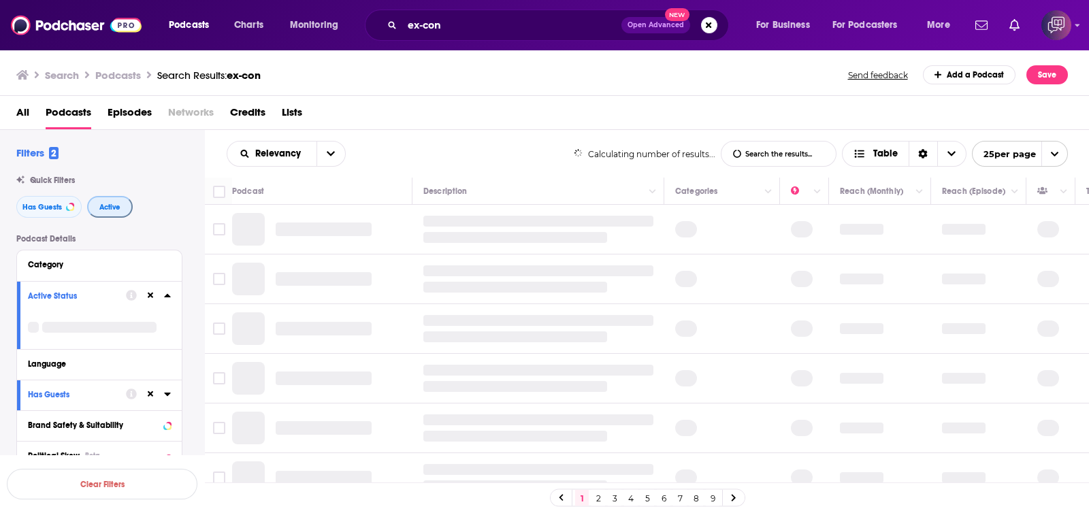
click at [114, 207] on span "Active" at bounding box center [109, 207] width 21 height 7
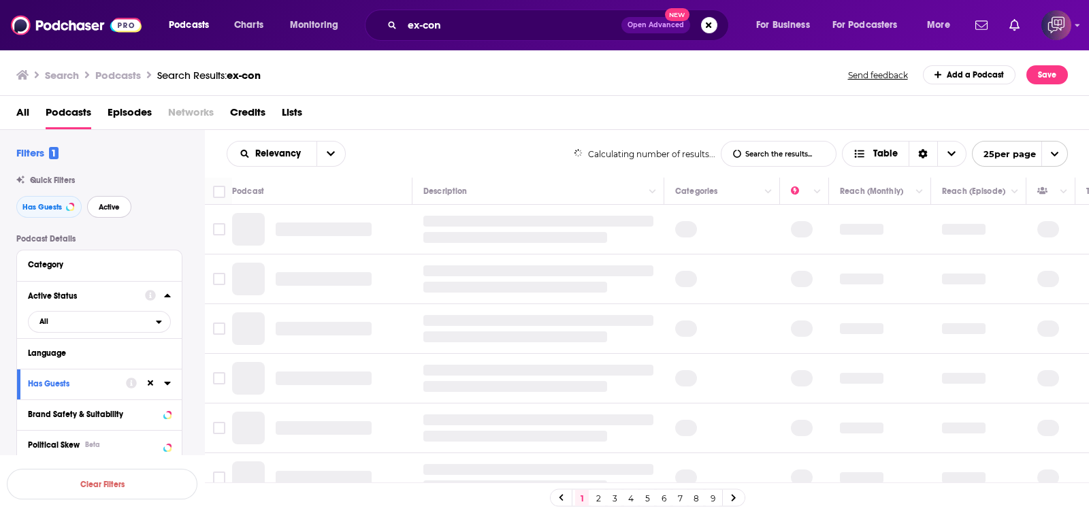
click at [121, 207] on button "Active" at bounding box center [109, 207] width 44 height 22
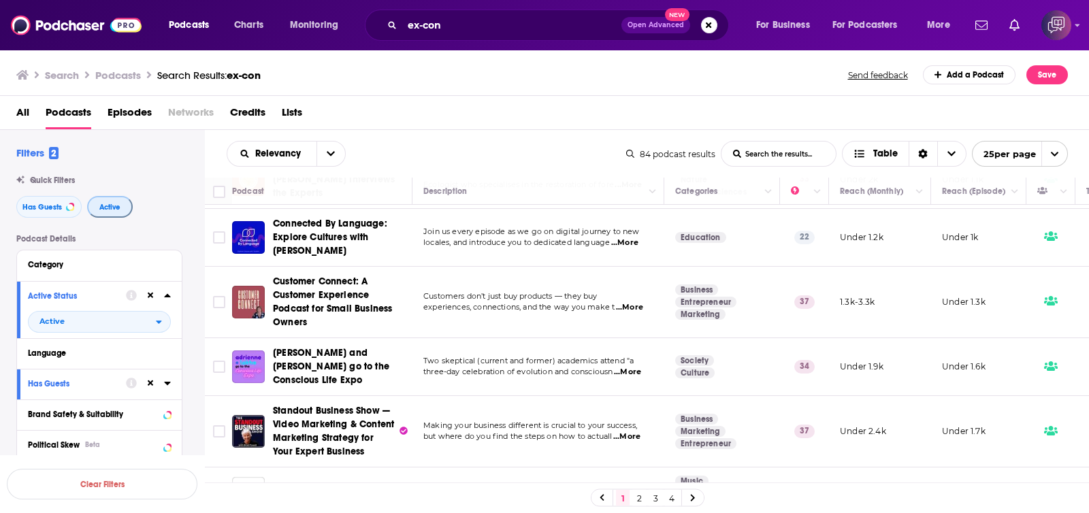
scroll to position [1126, 0]
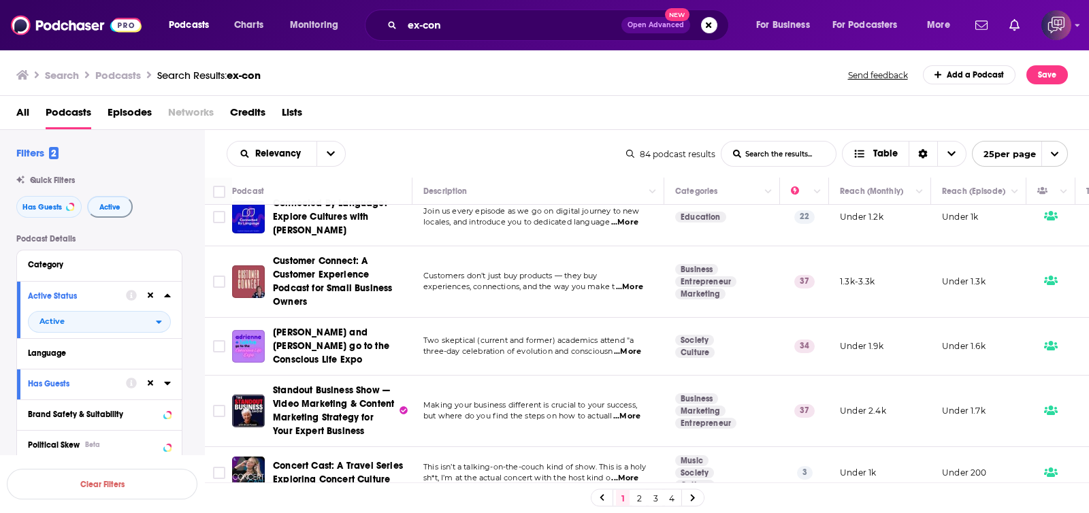
click at [633, 493] on link "2" at bounding box center [640, 498] width 14 height 16
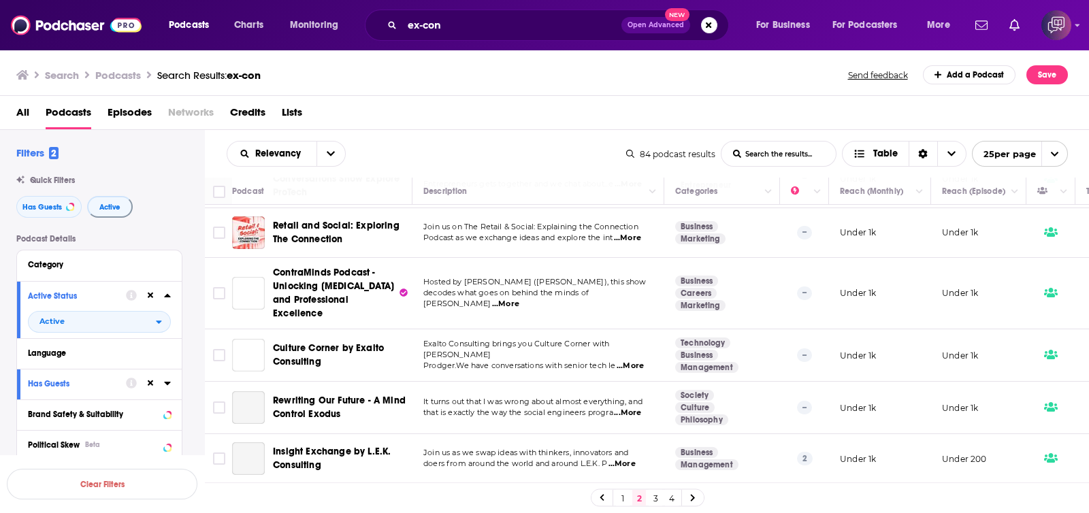
scroll to position [1208, 0]
click at [658, 498] on link "3" at bounding box center [656, 498] width 14 height 16
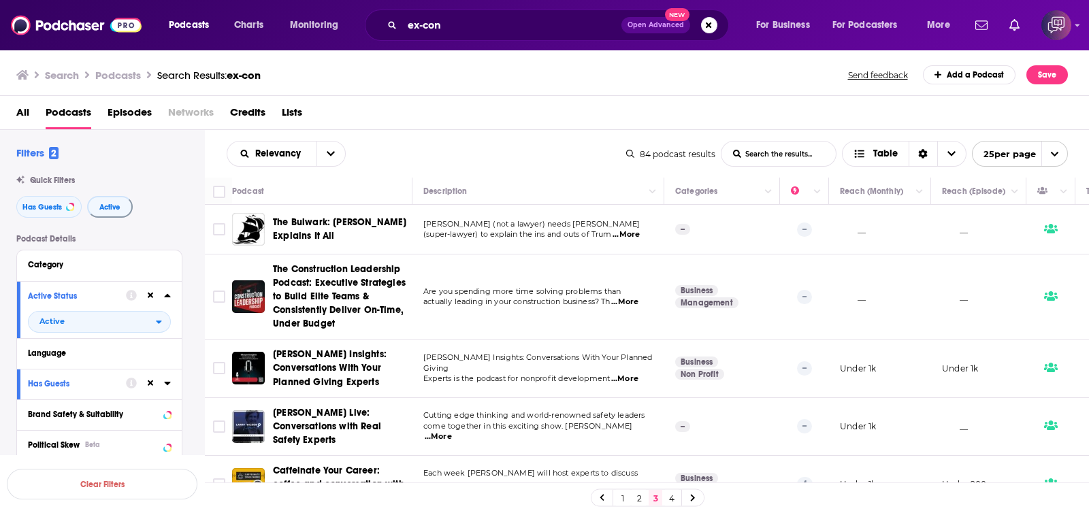
click at [636, 27] on span "Open Advanced" at bounding box center [656, 25] width 57 height 7
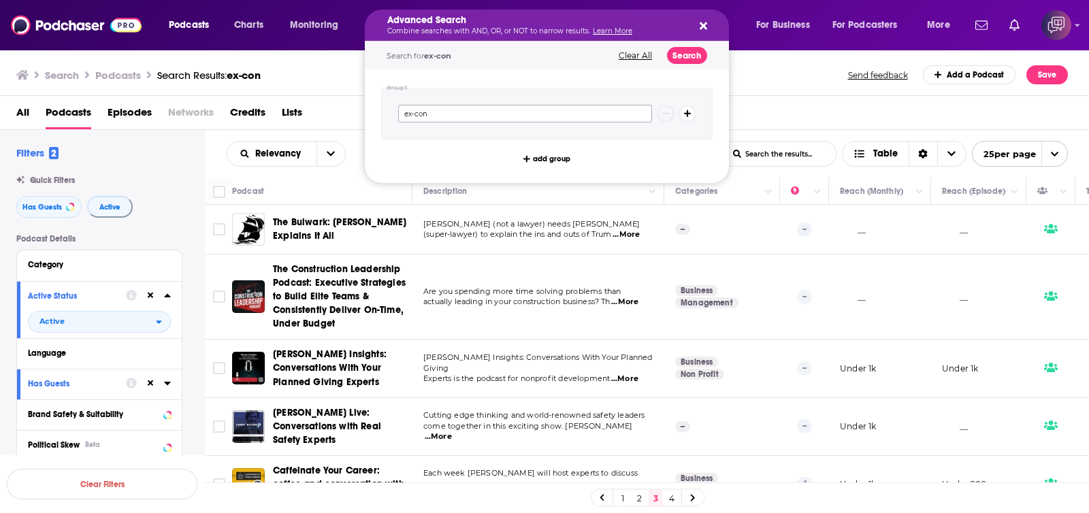
drag, startPoint x: 601, startPoint y: 118, endPoint x: 347, endPoint y: 130, distance: 253.5
click at [347, 130] on div "Podcasts Charts Monitoring Advanced Search Combine searches with AND, OR, or NO…" at bounding box center [544, 256] width 1089 height 513
type input "business growth"
click at [677, 54] on button "Search" at bounding box center [687, 55] width 40 height 17
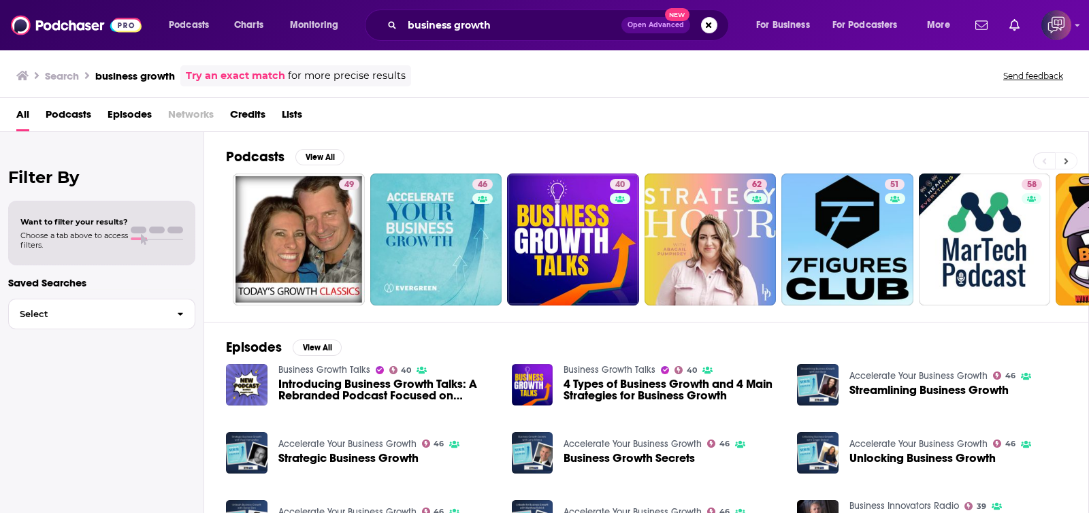
click at [1071, 161] on button at bounding box center [1066, 161] width 22 height 17
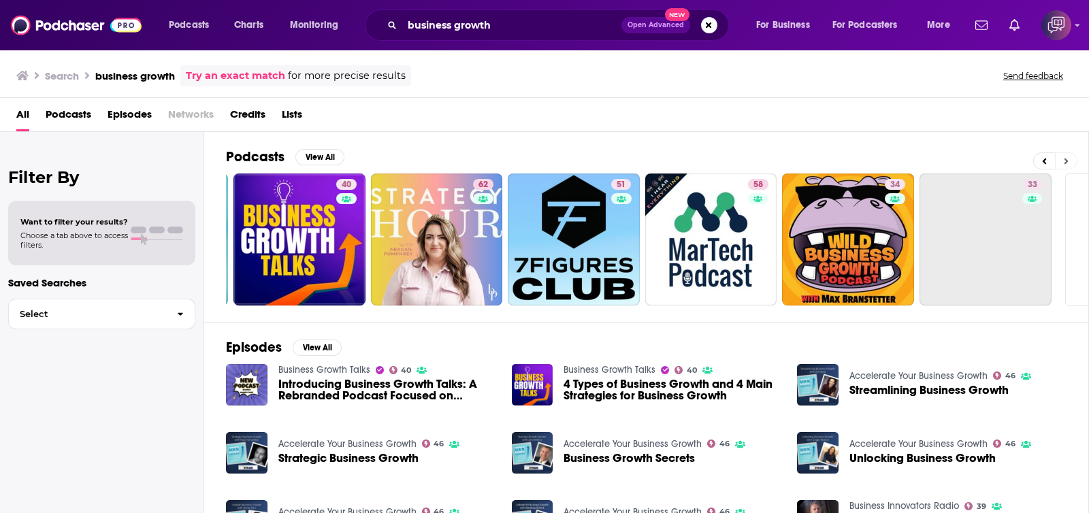
click at [1071, 161] on button at bounding box center [1066, 161] width 22 height 17
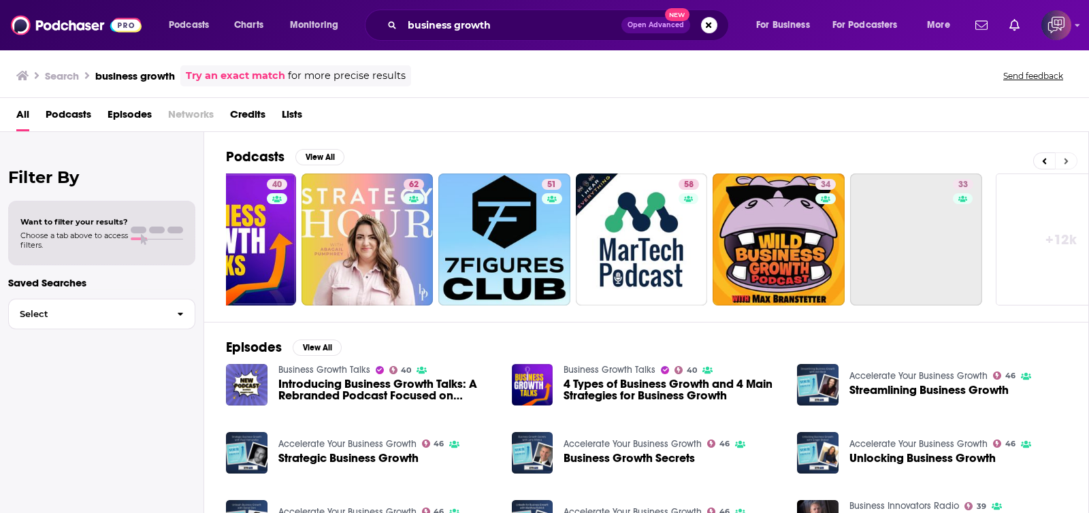
click at [1071, 161] on button at bounding box center [1066, 161] width 22 height 17
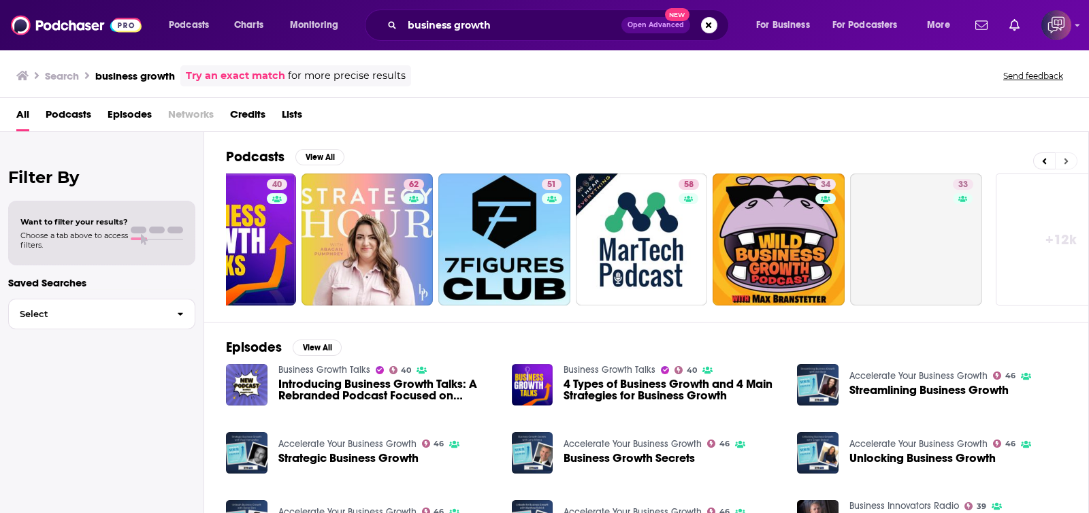
scroll to position [0, 387]
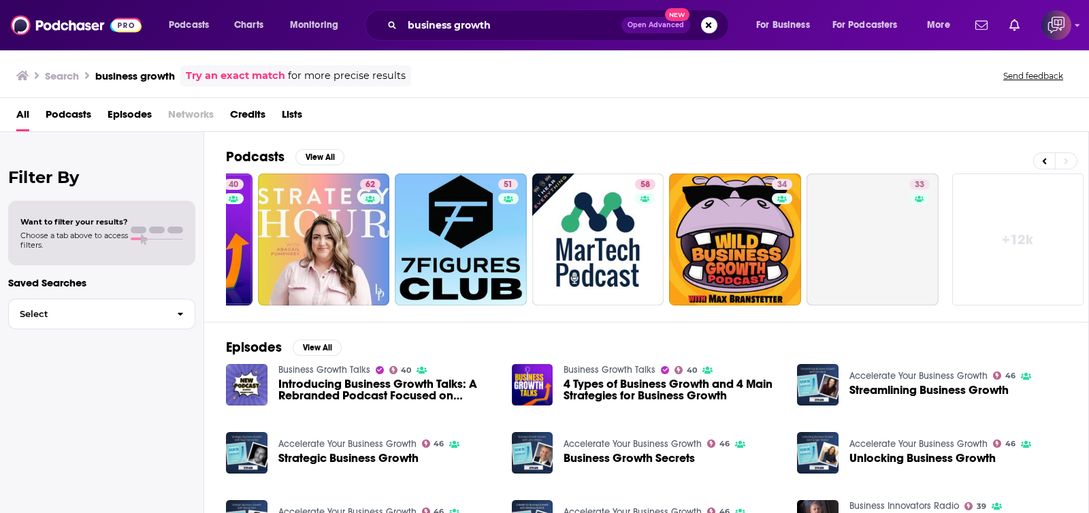
click at [1048, 217] on link "+ 12k" at bounding box center [1019, 240] width 132 height 132
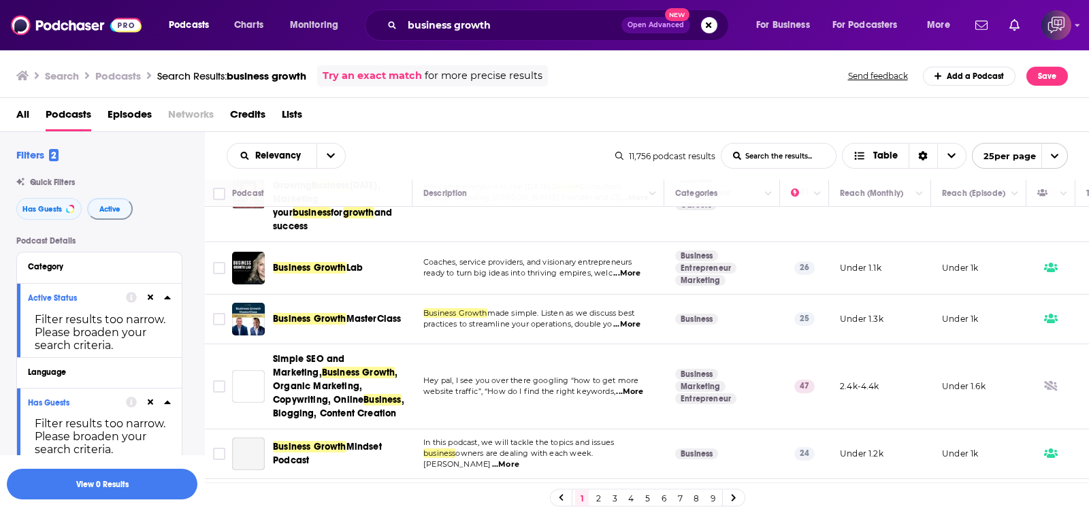
scroll to position [1186, 0]
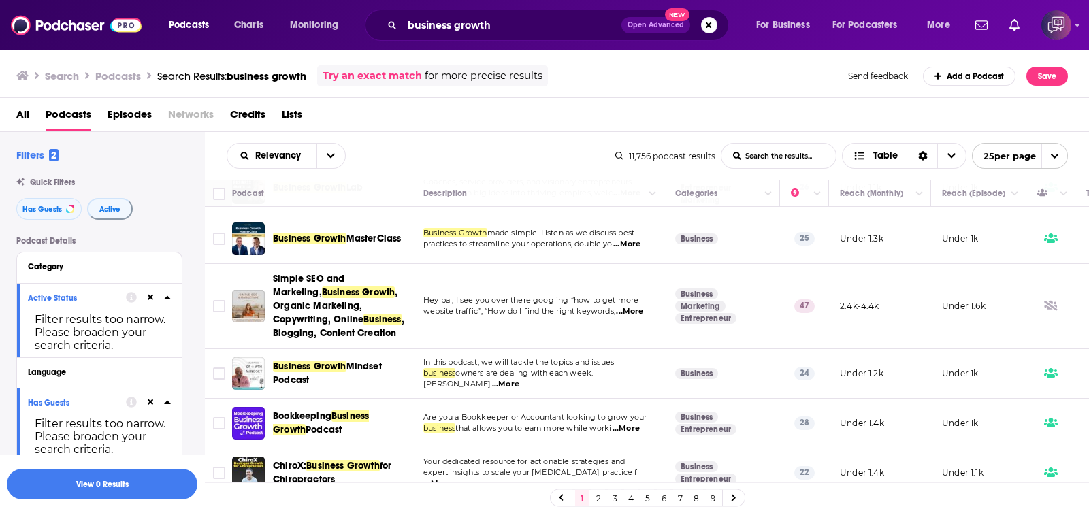
click at [598, 502] on link "2" at bounding box center [599, 498] width 14 height 16
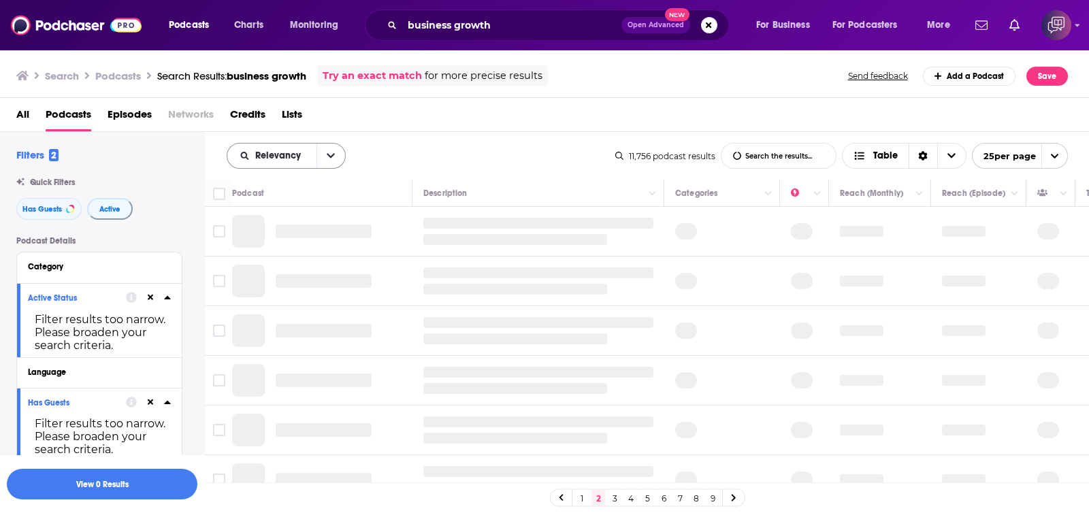
click at [326, 148] on button "open menu" at bounding box center [331, 156] width 29 height 25
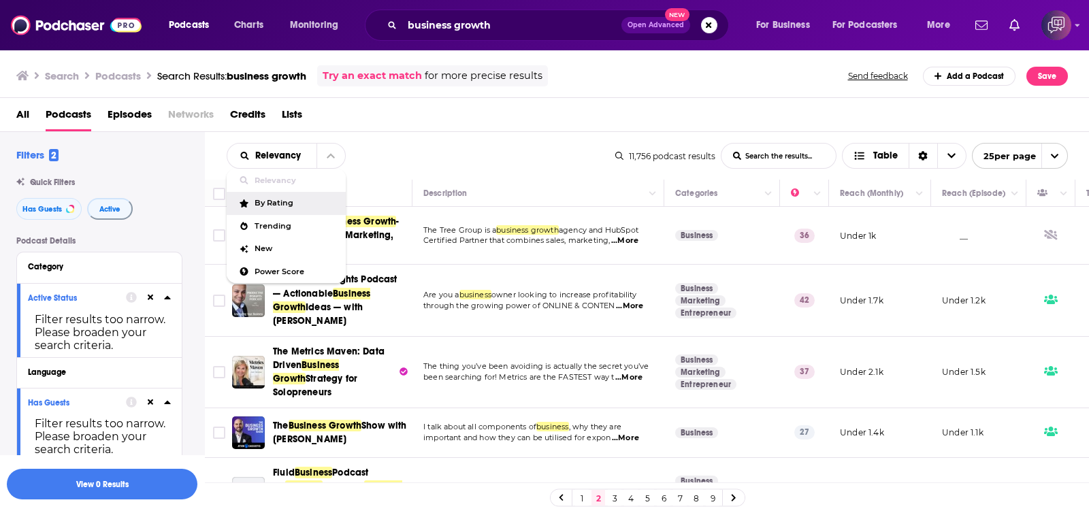
click at [408, 143] on div "Relevancy Relevancy By Rating Trending New Power Score List Search Input Search…" at bounding box center [421, 156] width 389 height 26
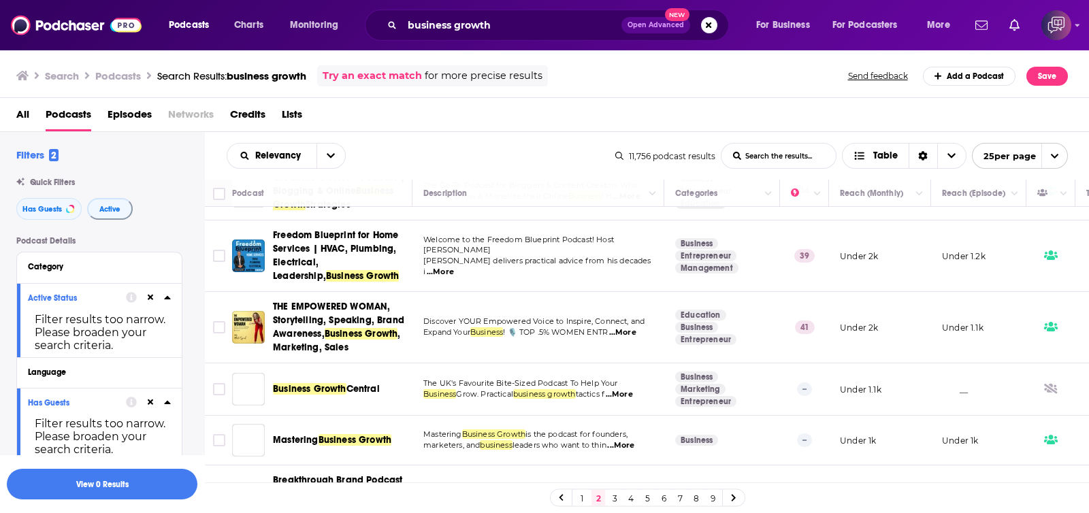
scroll to position [1249, 0]
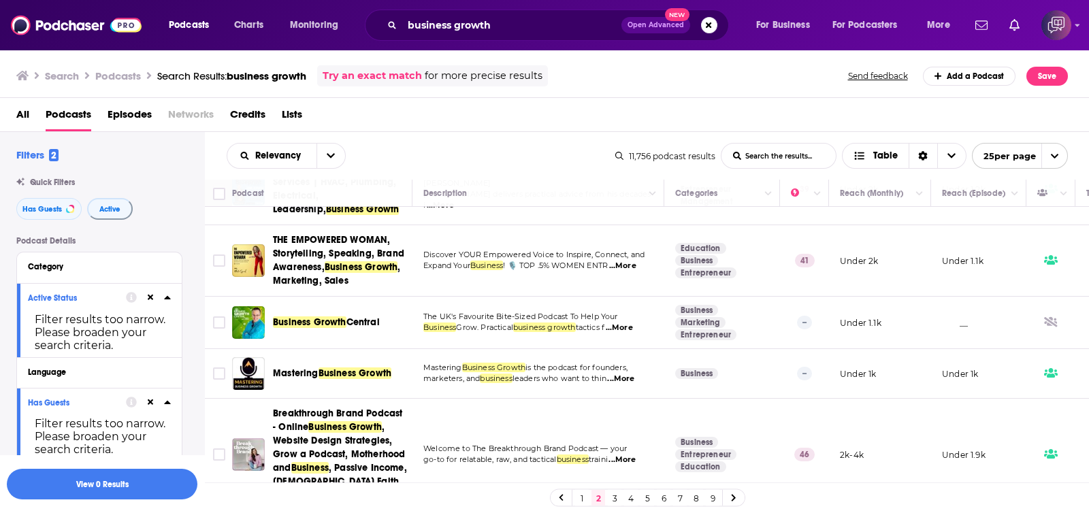
click at [619, 494] on link "3" at bounding box center [615, 498] width 14 height 16
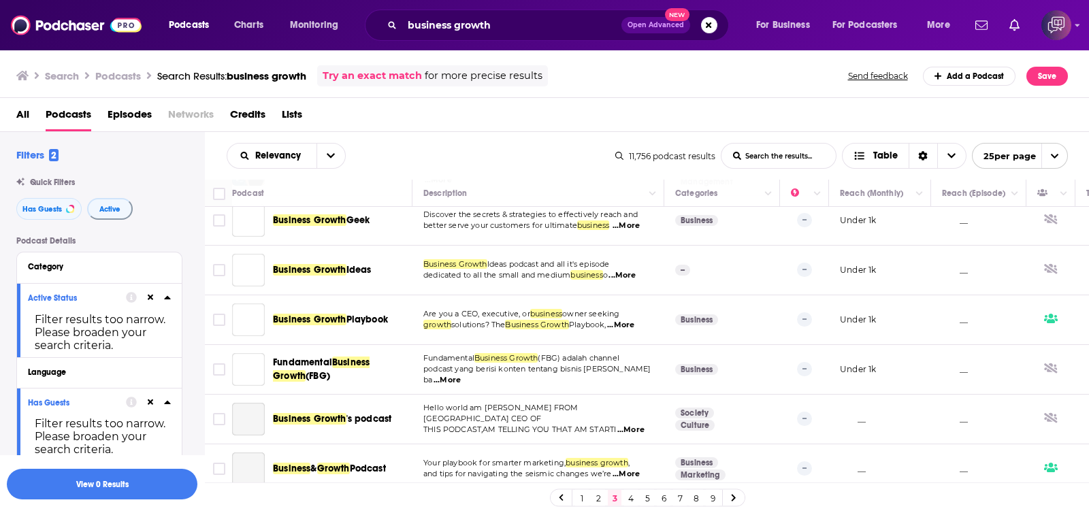
scroll to position [1039, 0]
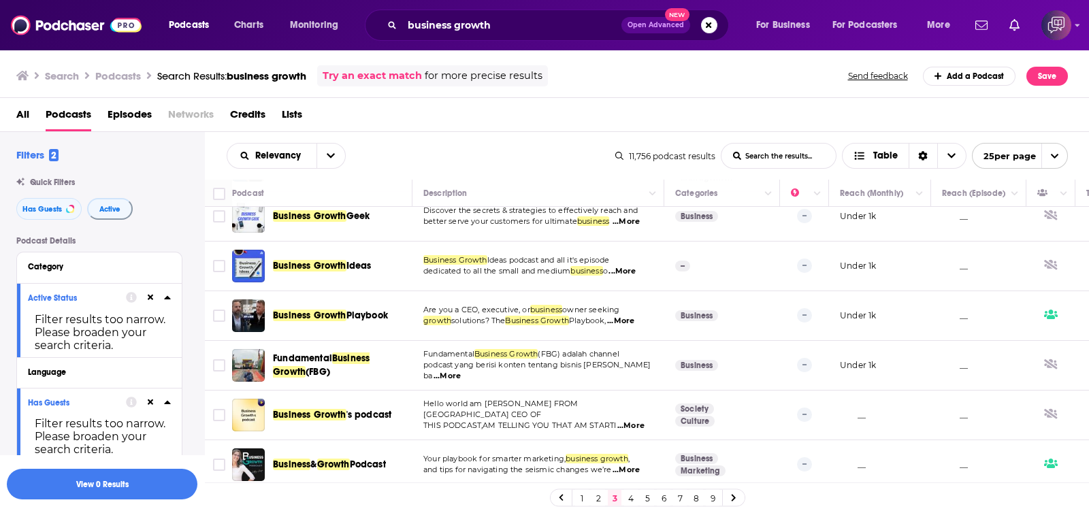
click at [636, 498] on link "4" at bounding box center [631, 498] width 14 height 16
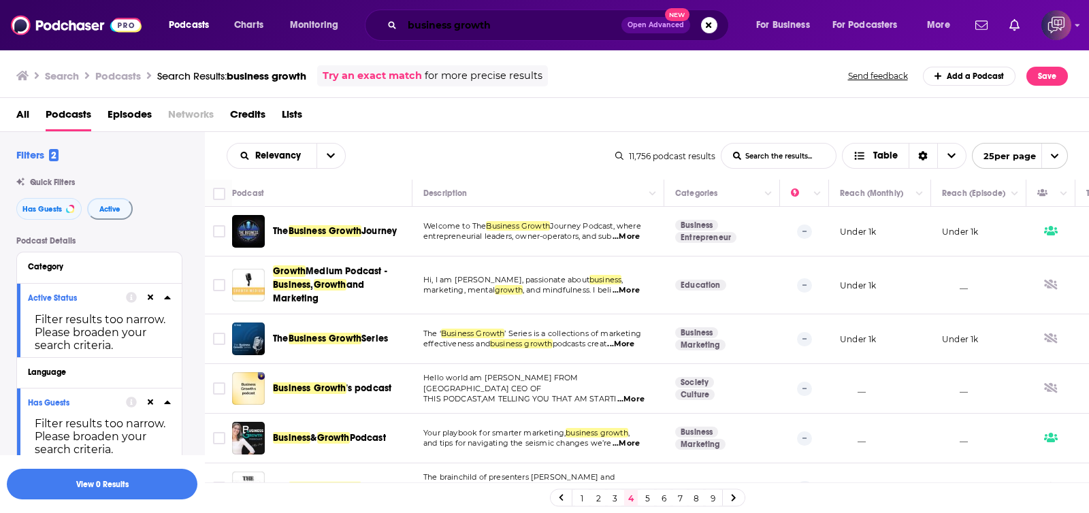
click at [572, 20] on input "business growth" at bounding box center [511, 25] width 219 height 22
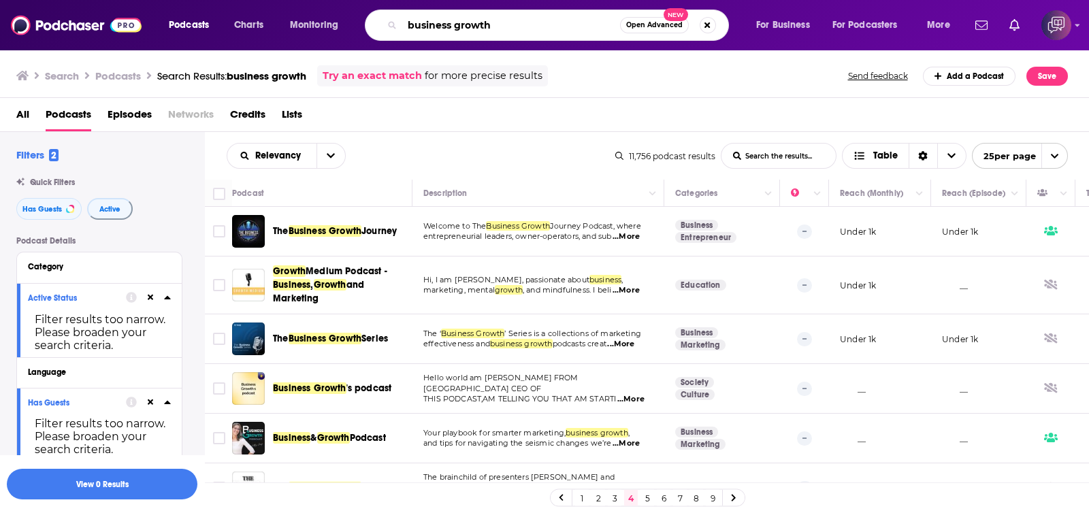
drag, startPoint x: 572, startPoint y: 20, endPoint x: 362, endPoint y: 20, distance: 209.7
click at [272, 32] on div "Podcasts Charts Monitoring business growth Open Advanced New For Business For P…" at bounding box center [561, 25] width 804 height 31
paste input "Genius Talk"
type input "Genius Talk"
click at [647, 32] on button "Open Advanced New" at bounding box center [654, 25] width 69 height 16
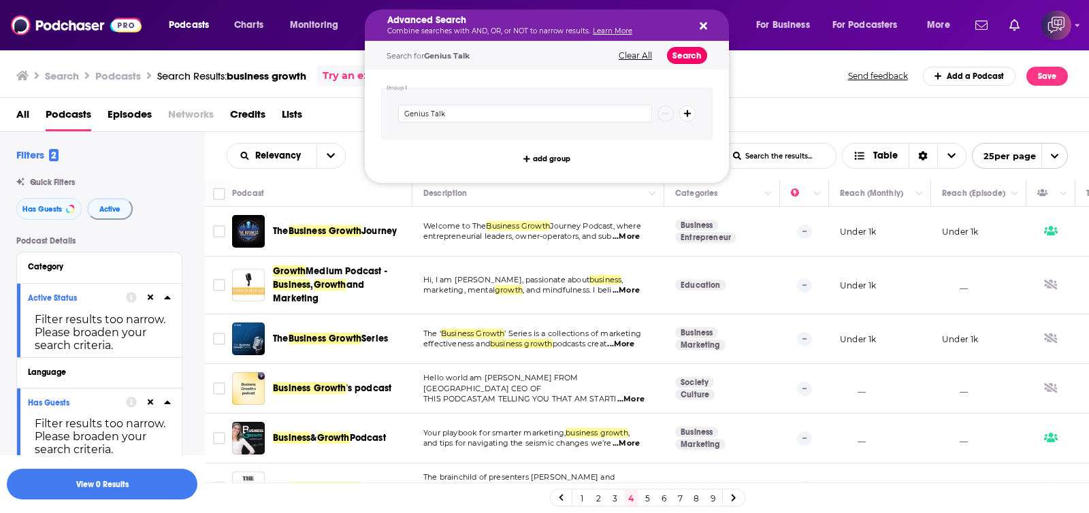
click at [692, 57] on button "Search" at bounding box center [687, 55] width 40 height 17
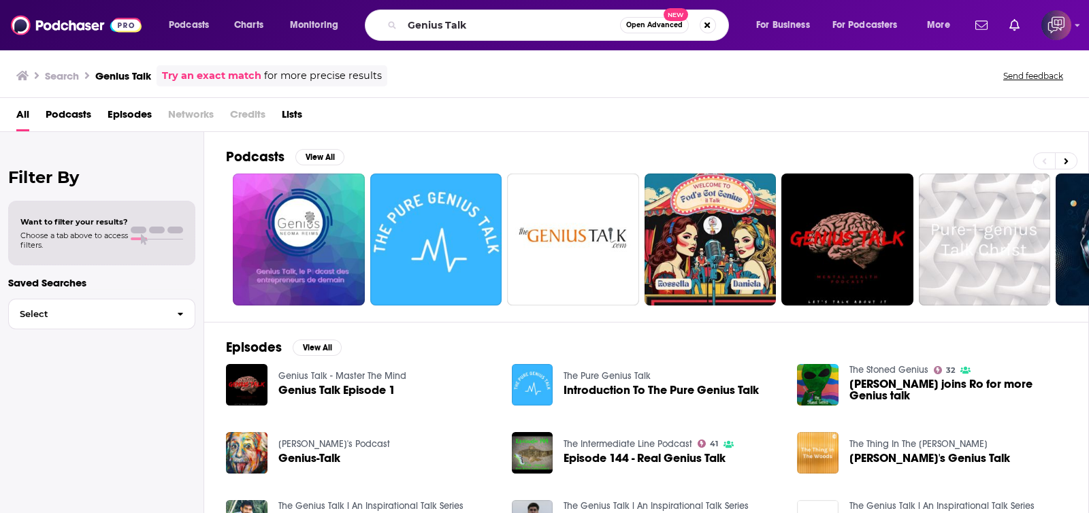
click at [400, 25] on div "Genius Talk Open Advanced New" at bounding box center [547, 25] width 364 height 31
click at [1066, 164] on icon at bounding box center [1066, 162] width 5 height 10
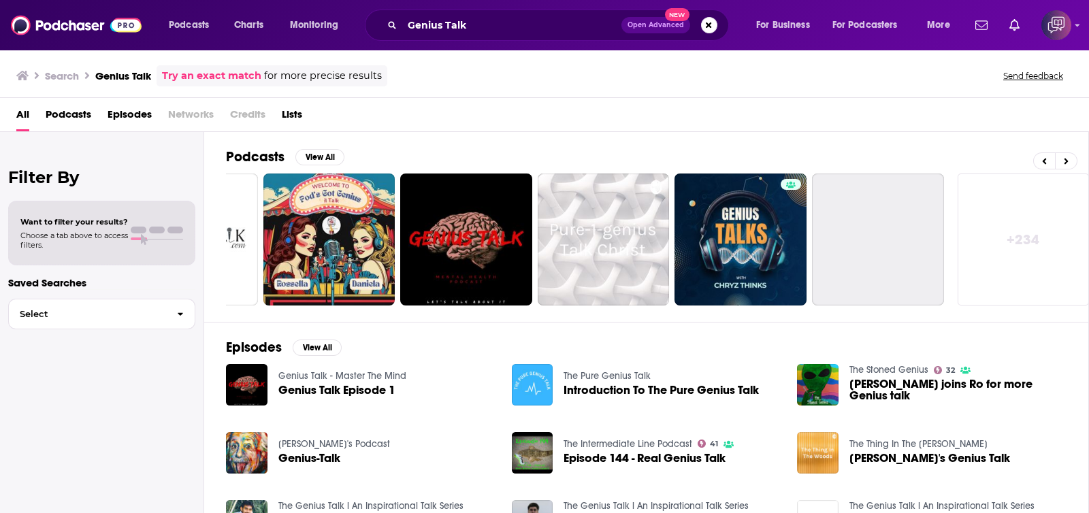
scroll to position [0, 387]
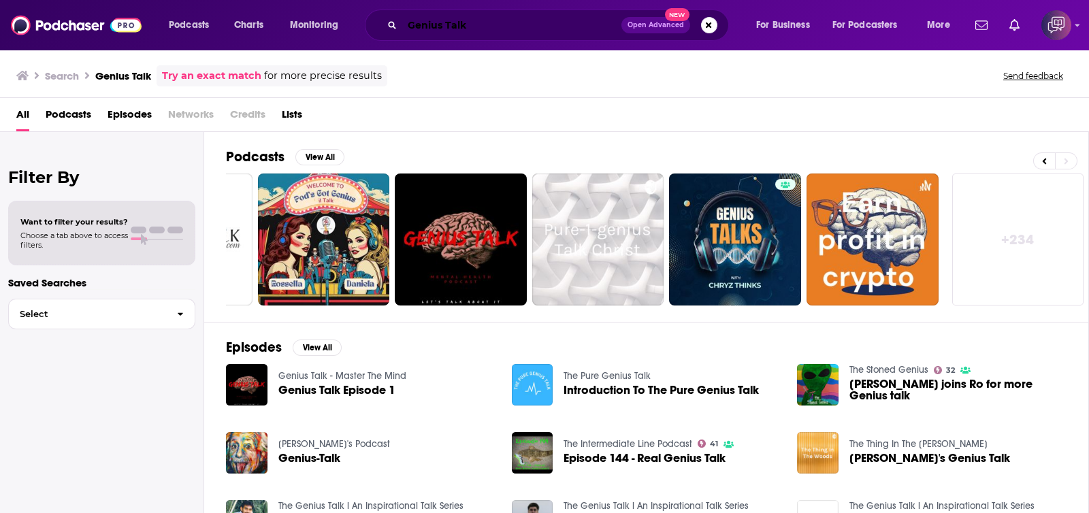
click at [500, 31] on input "Genius Talk" at bounding box center [511, 25] width 219 height 22
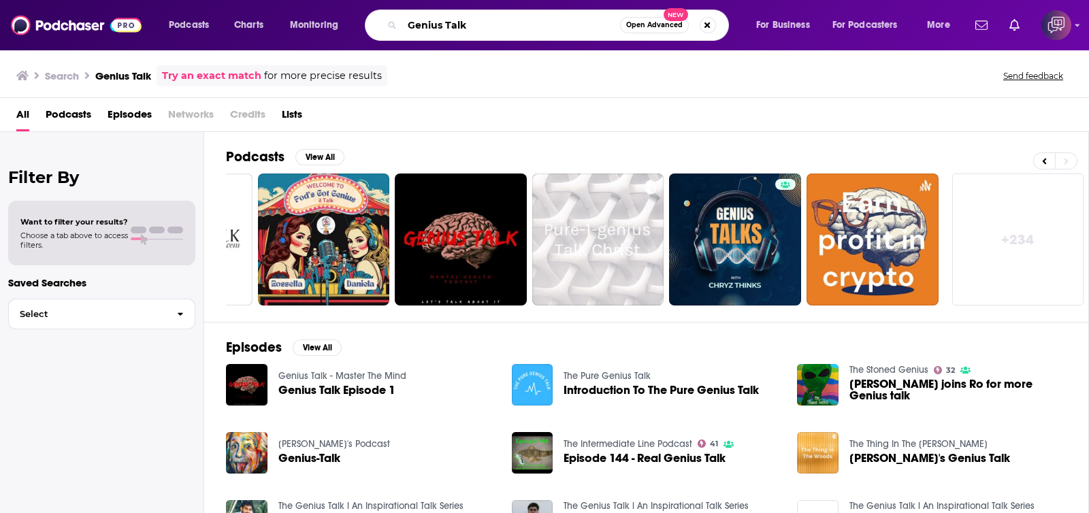
click at [405, 23] on input "Genius Talk" at bounding box center [511, 25] width 218 height 22
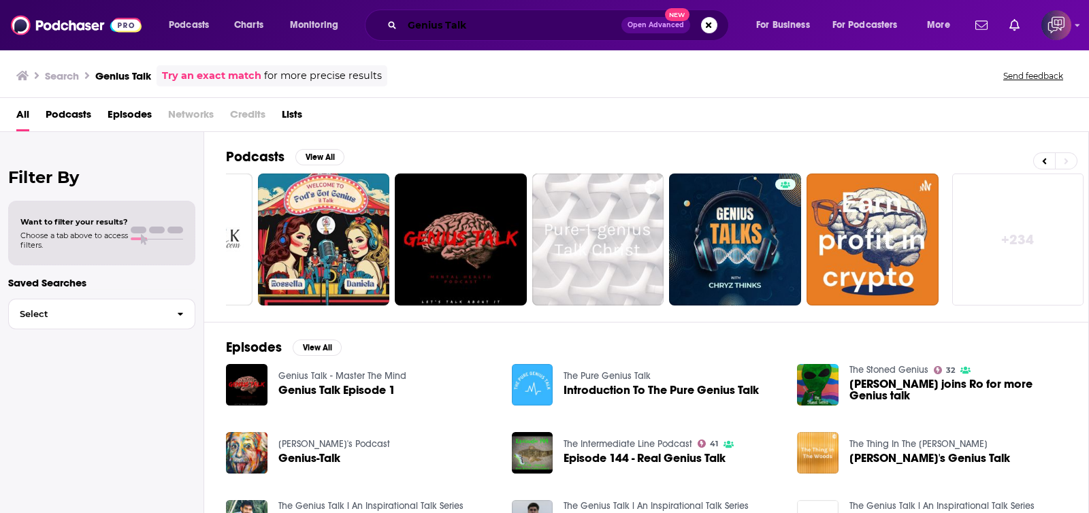
click at [485, 23] on input "Genius Talk" at bounding box center [511, 25] width 219 height 22
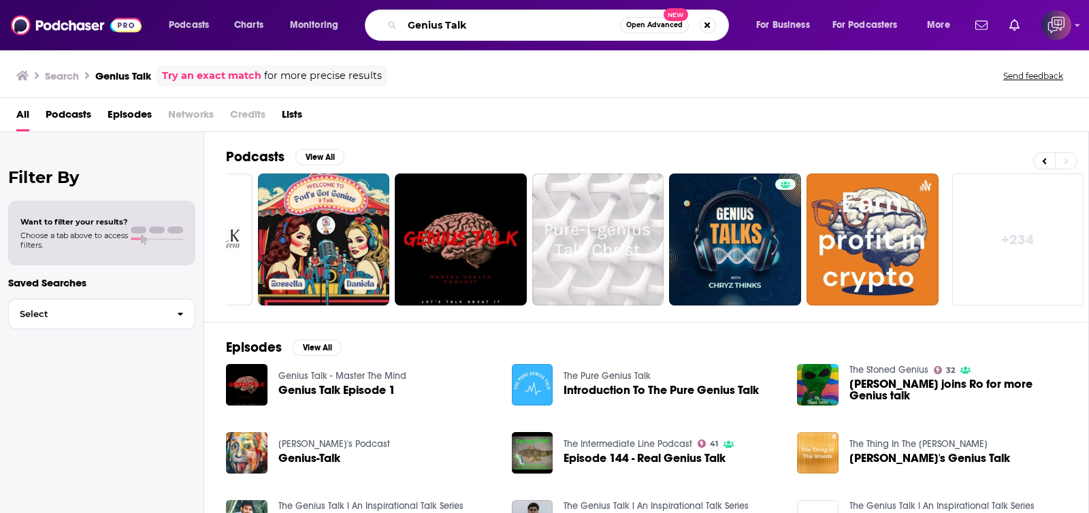
click at [485, 23] on input "Genius Talk" at bounding box center [511, 25] width 218 height 22
click at [572, 25] on input "Genius Talk" at bounding box center [511, 25] width 218 height 22
click at [652, 22] on span "Open Advanced" at bounding box center [654, 25] width 57 height 7
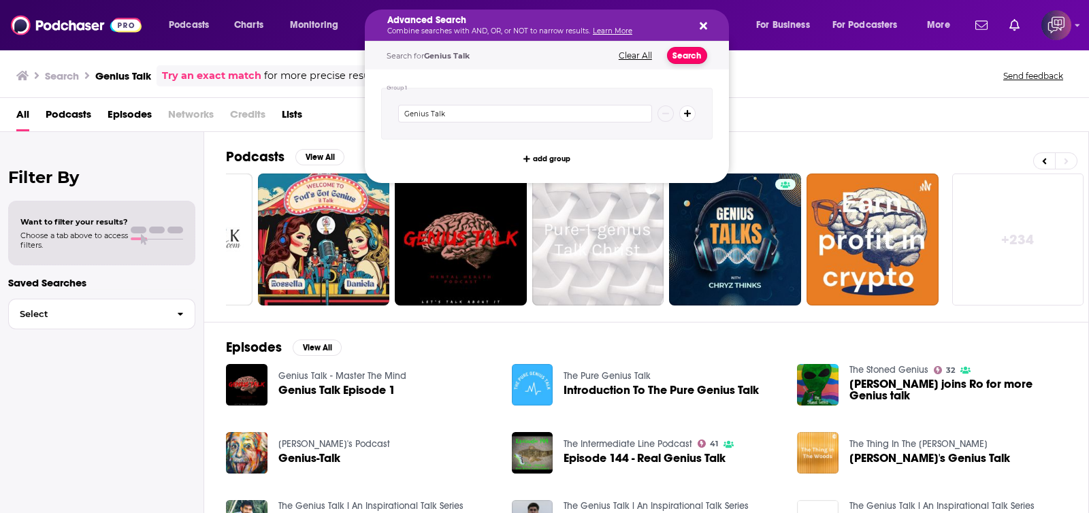
click at [690, 53] on button "Search" at bounding box center [687, 55] width 40 height 17
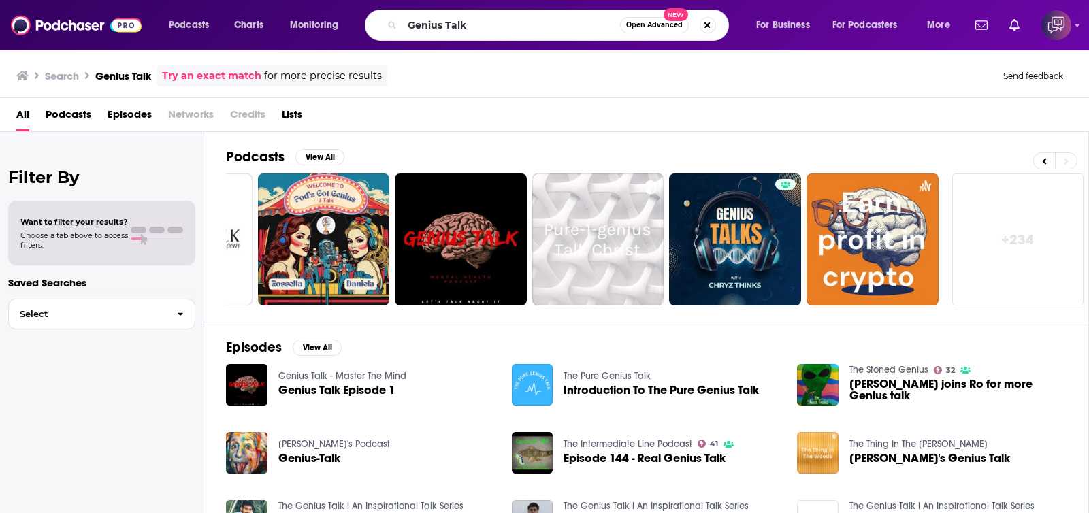
click at [1038, 220] on link "+ 234" at bounding box center [1019, 240] width 132 height 132
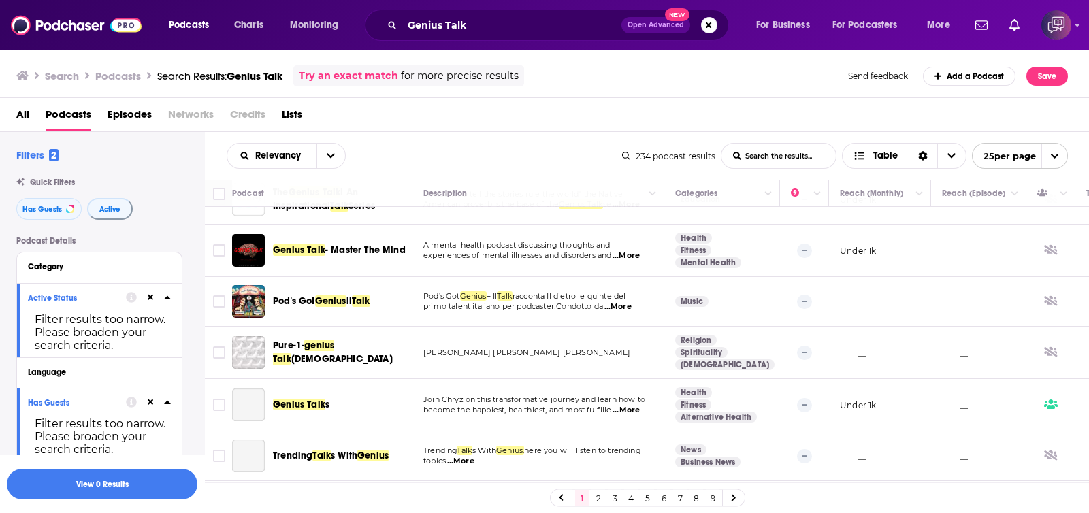
scroll to position [170, 0]
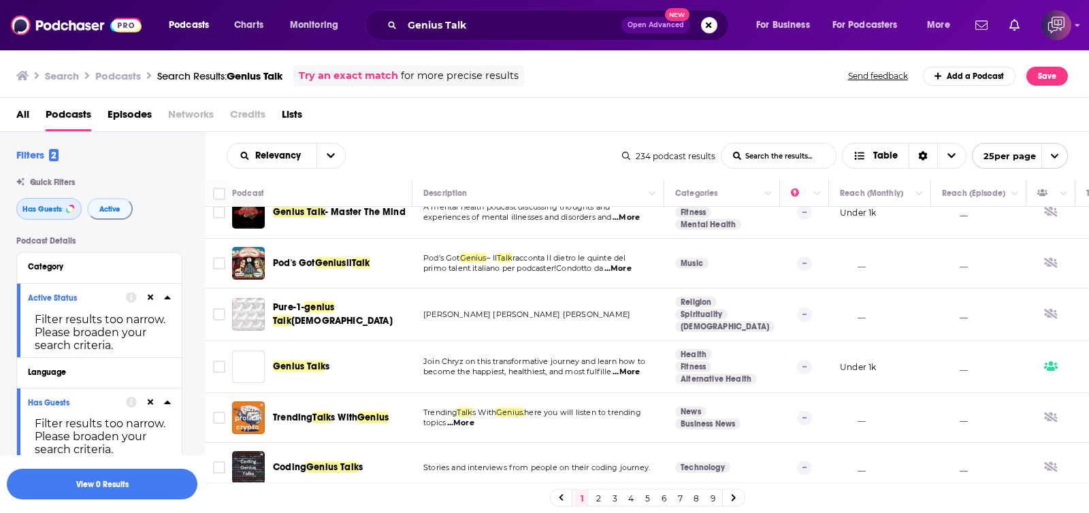
click at [43, 210] on span "Has Guests" at bounding box center [41, 209] width 39 height 7
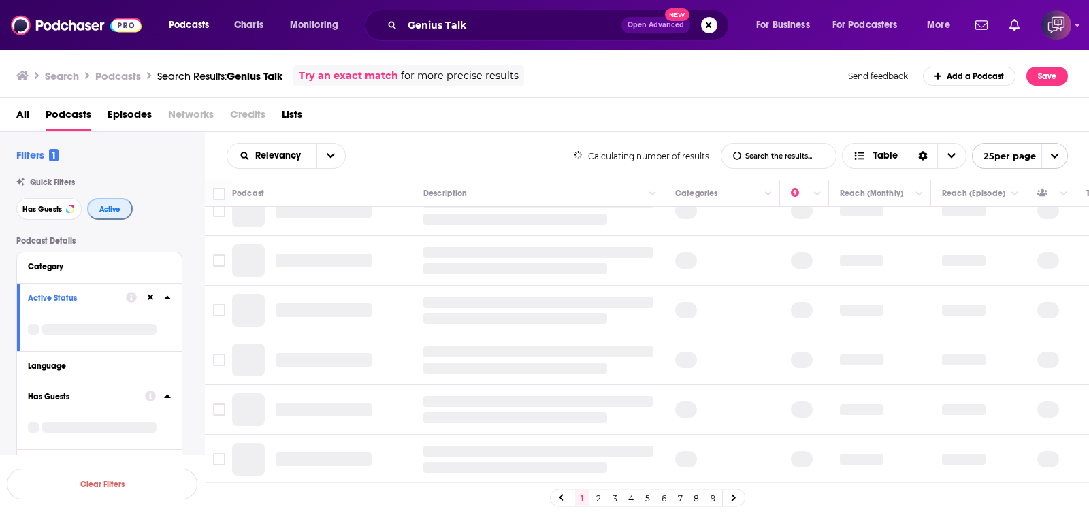
click at [114, 211] on span "Active" at bounding box center [109, 209] width 21 height 7
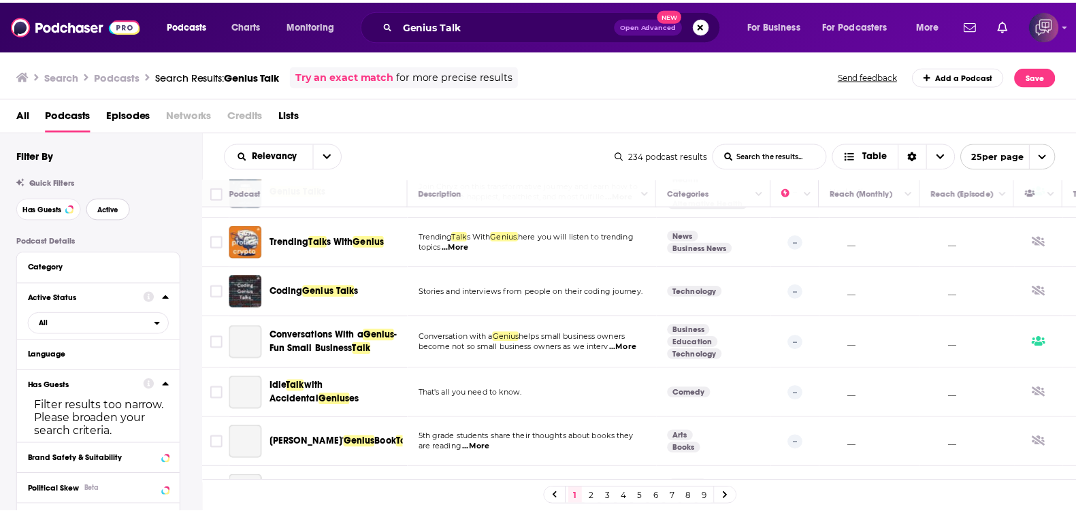
scroll to position [426, 0]
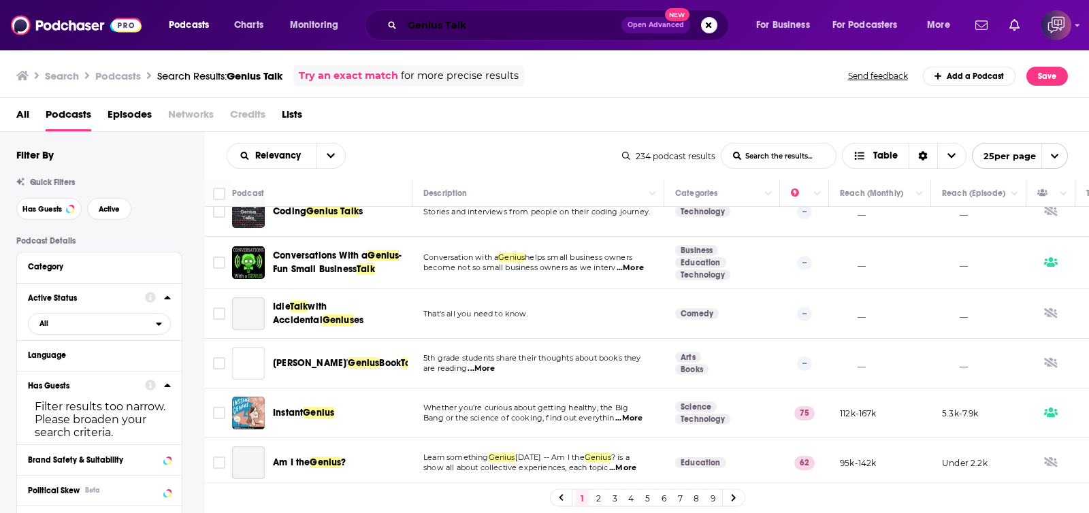
click at [494, 29] on input "Genius Talk" at bounding box center [511, 25] width 219 height 22
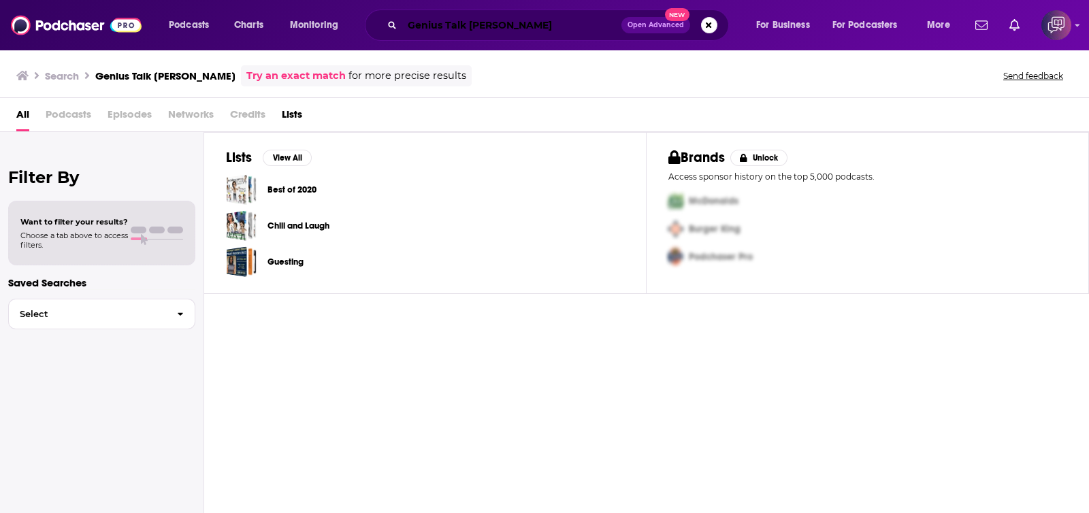
click at [541, 26] on input "Genius Talk atul raj" at bounding box center [511, 25] width 219 height 22
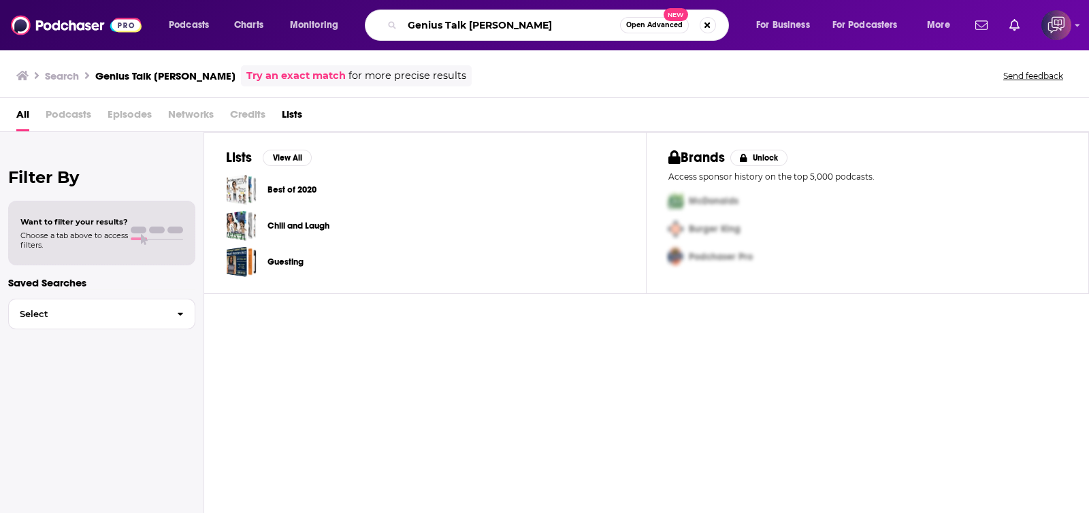
click at [497, 24] on input "Genius Talk atul raj" at bounding box center [511, 25] width 218 height 22
paste input "The You Project"
type input "The You Project"
click at [657, 27] on span "Open Advanced" at bounding box center [654, 25] width 57 height 7
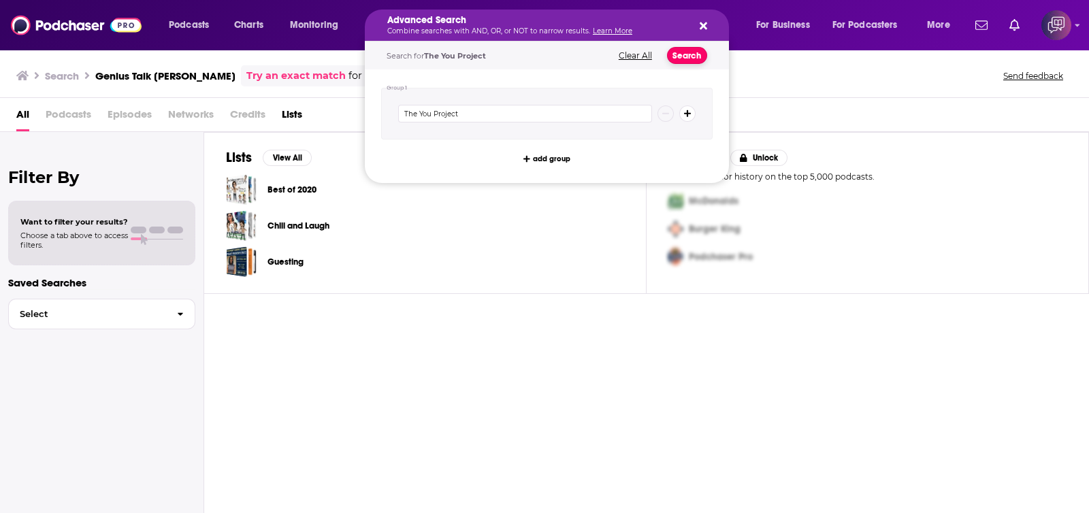
click at [677, 48] on button "Search" at bounding box center [687, 55] width 40 height 17
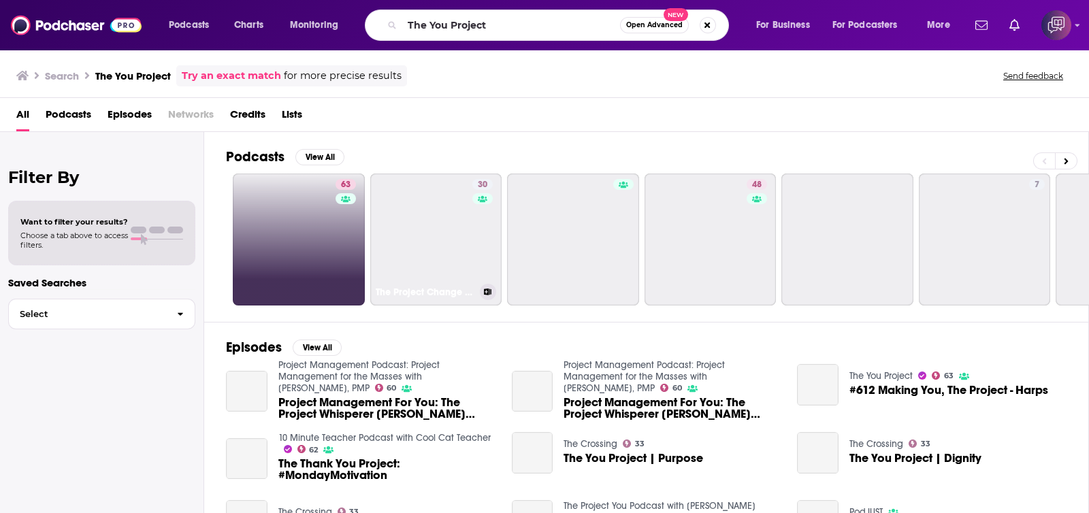
click at [351, 231] on div "63" at bounding box center [348, 239] width 24 height 121
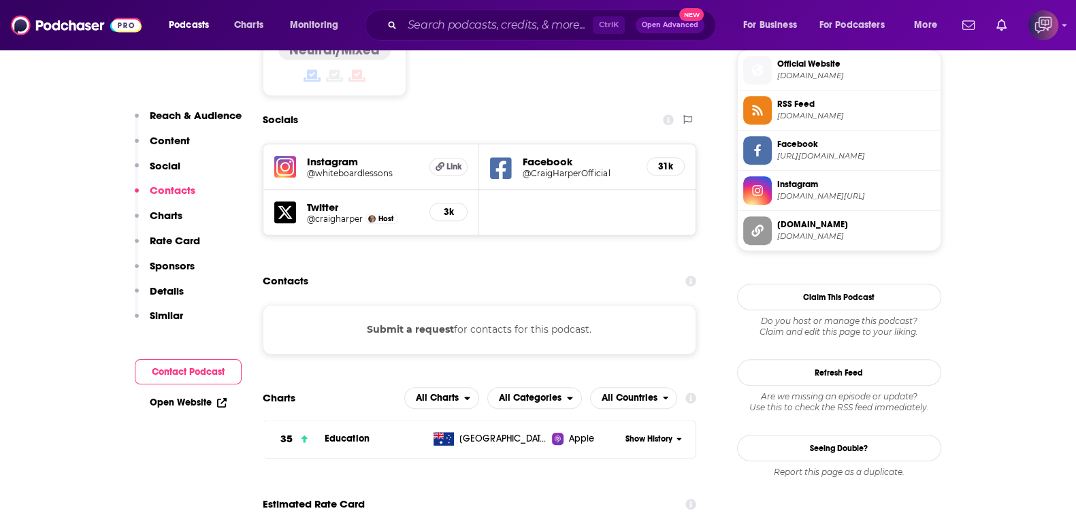
scroll to position [766, 0]
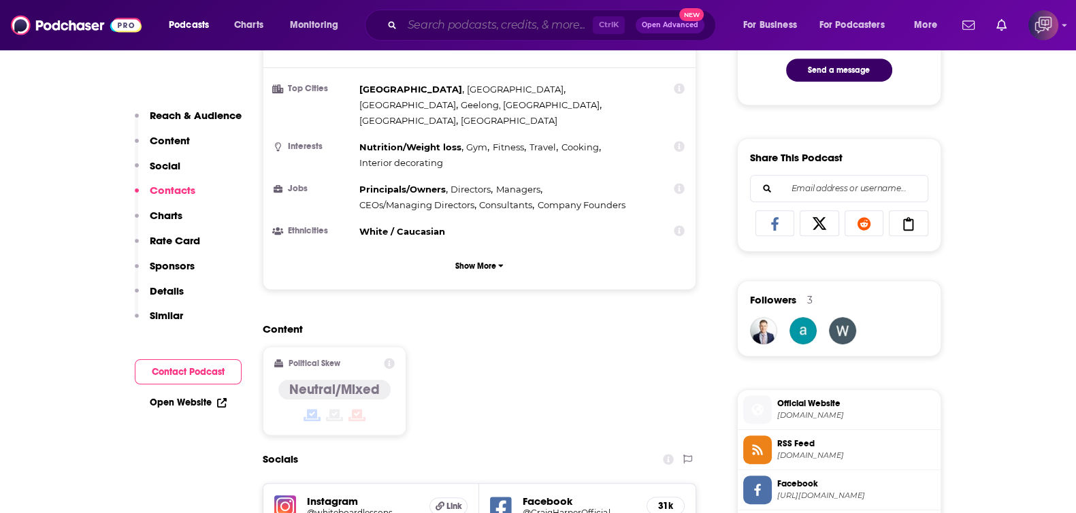
click at [534, 27] on input "Search podcasts, credits, & more..." at bounding box center [497, 25] width 191 height 22
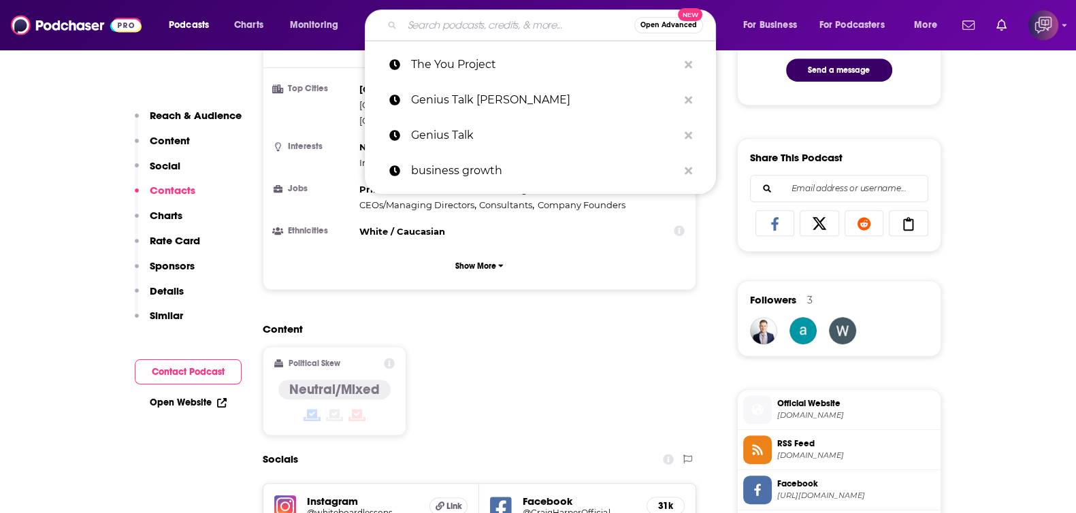
paste input "Straight Talk No Sugar Added Podcast"
type input "Straight Talk No Sugar Added Podcast"
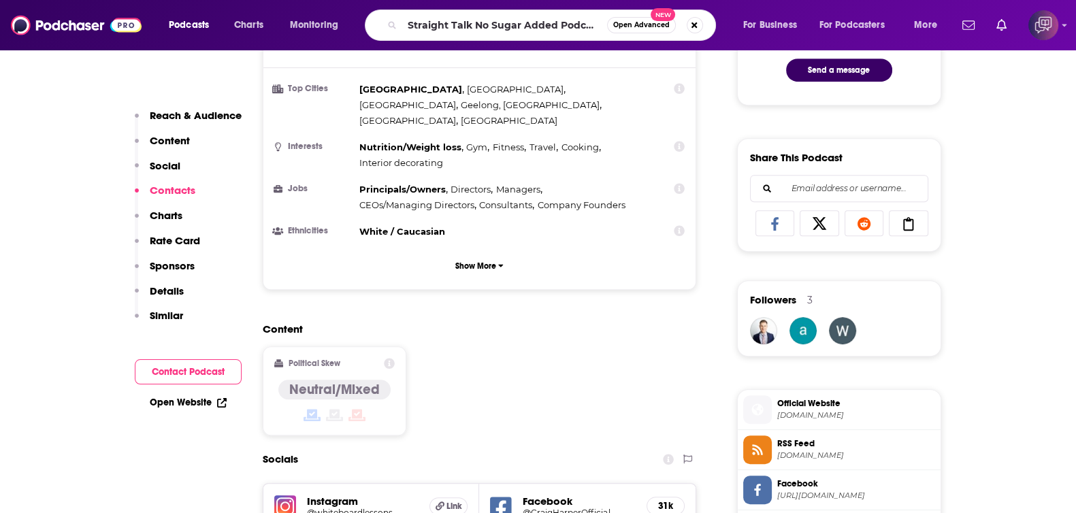
click at [652, 22] on span "Open Advanced" at bounding box center [641, 25] width 57 height 7
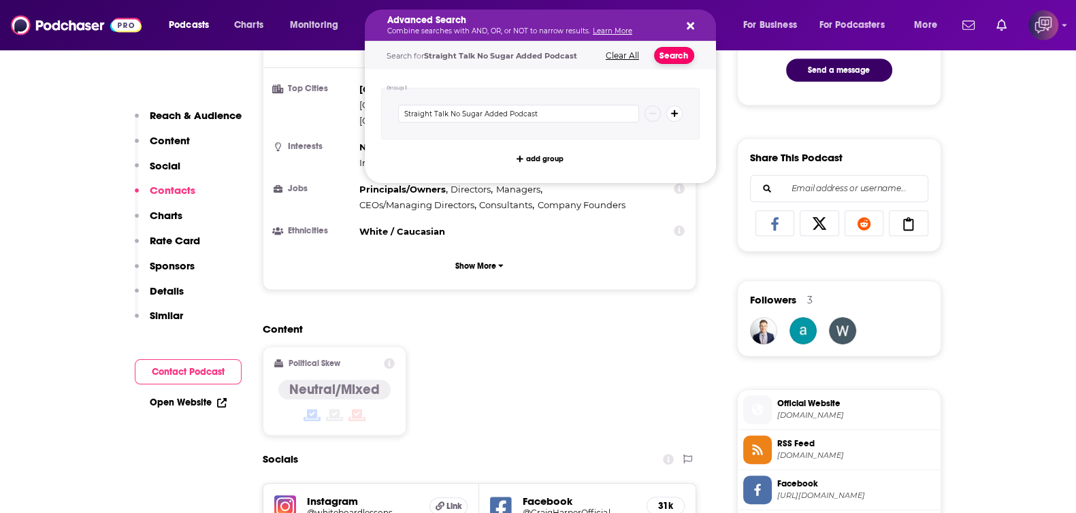
click at [681, 52] on button "Search" at bounding box center [674, 55] width 40 height 17
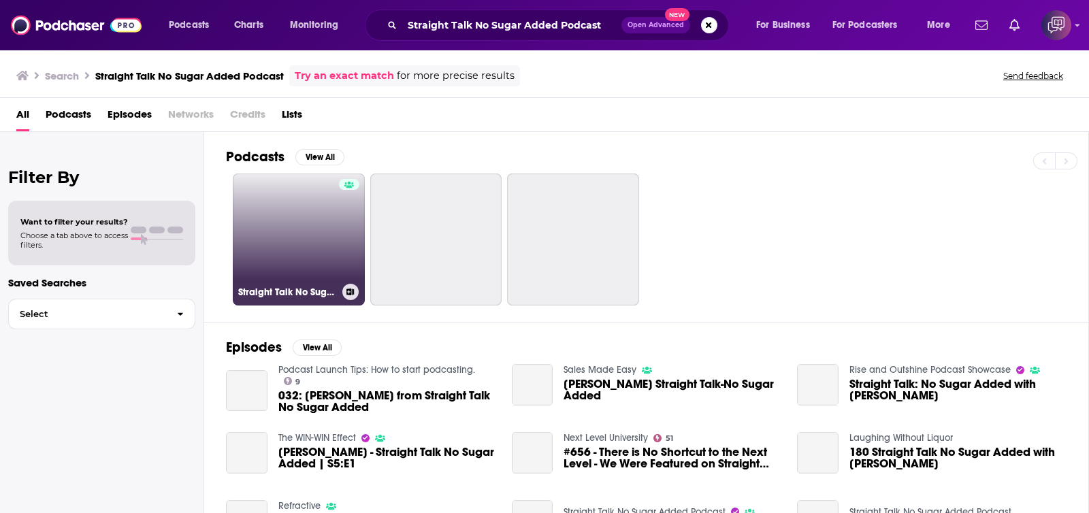
click at [270, 209] on link "Straight Talk No Sugar Added Podcast" at bounding box center [299, 240] width 132 height 132
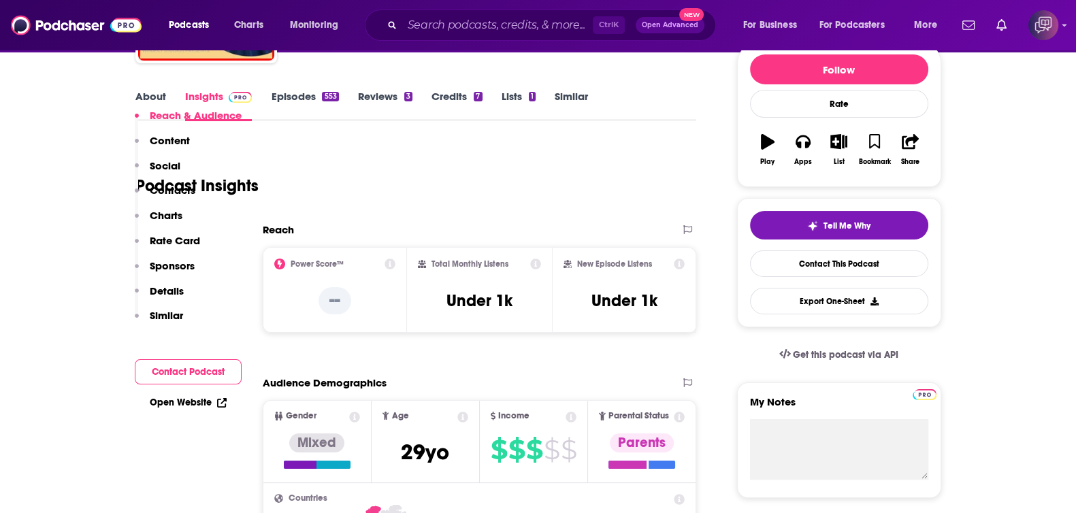
scroll to position [1106, 0]
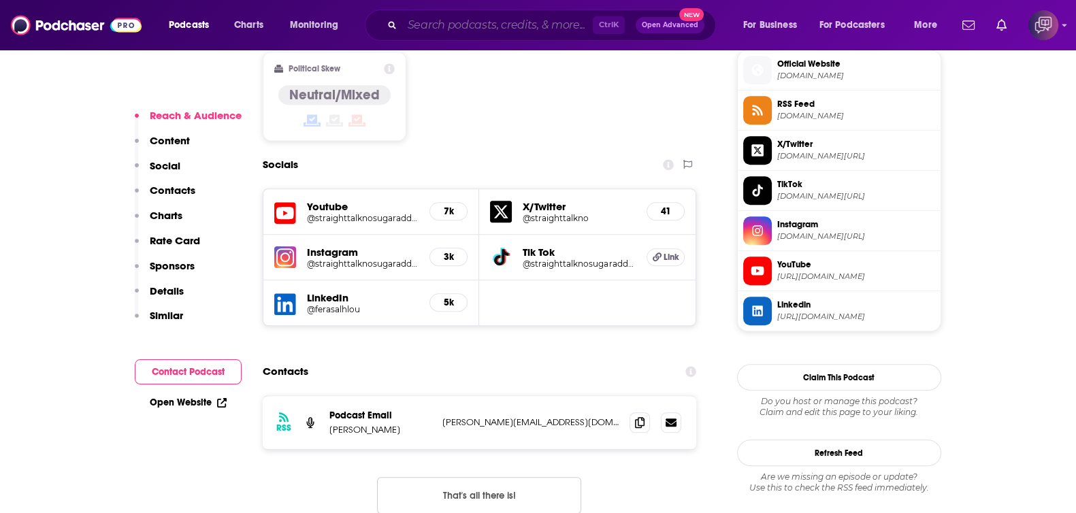
click at [445, 18] on input "Search podcasts, credits, & more..." at bounding box center [497, 25] width 191 height 22
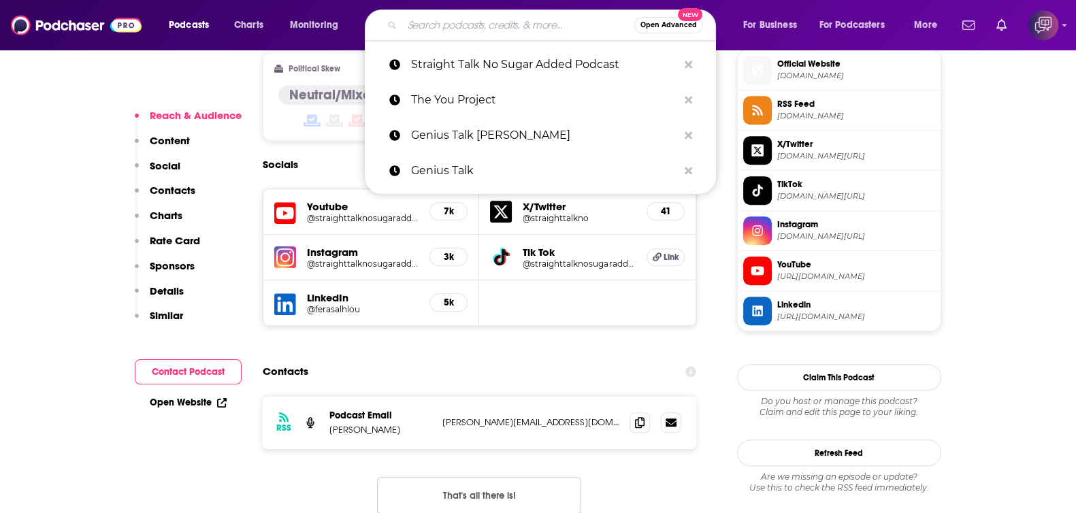
paste input "All The Business Stuff"
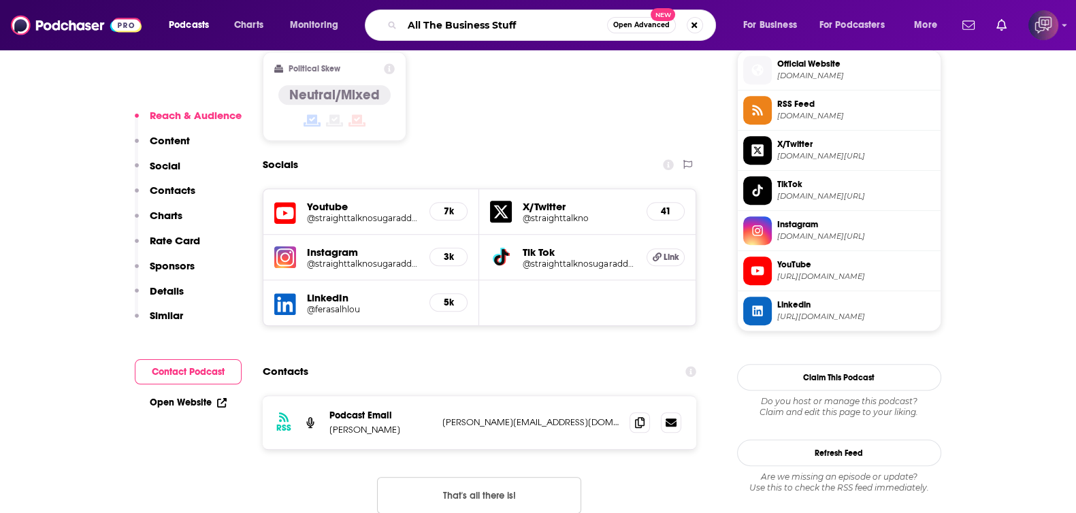
type input "All The Business Stuff"
click at [662, 22] on span "Open Advanced" at bounding box center [641, 25] width 57 height 7
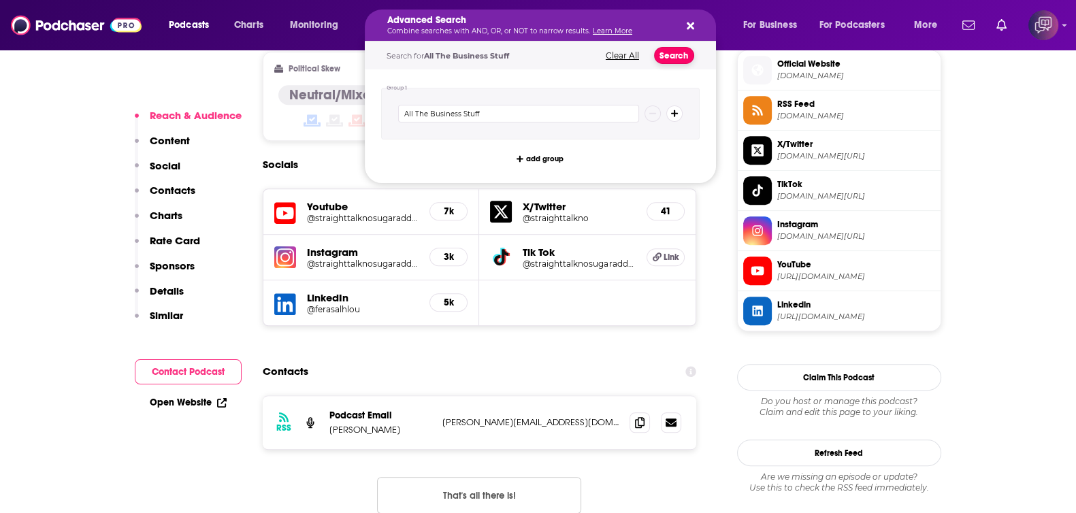
click at [691, 59] on button "Search" at bounding box center [674, 55] width 40 height 17
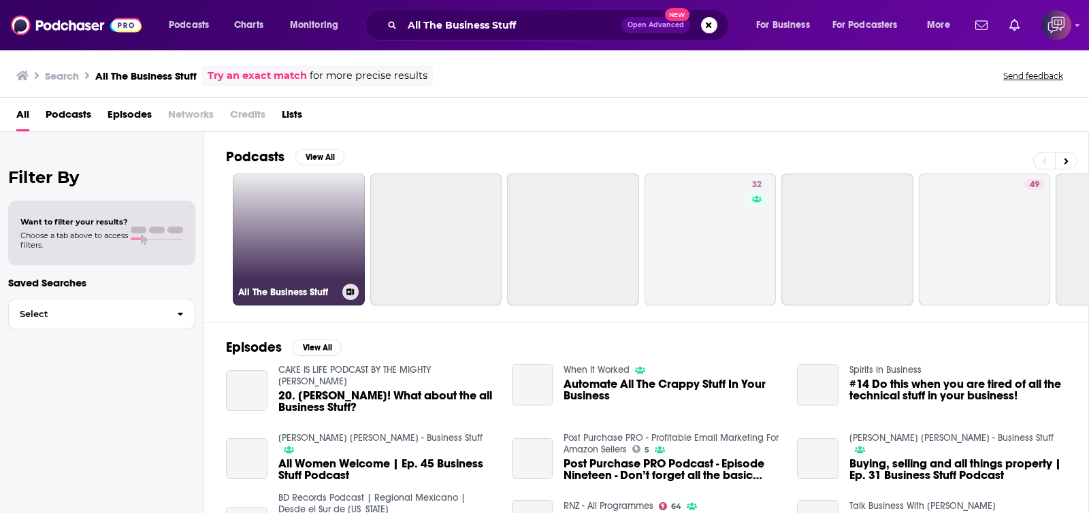
click at [331, 223] on link "All The Business Stuff" at bounding box center [299, 240] width 132 height 132
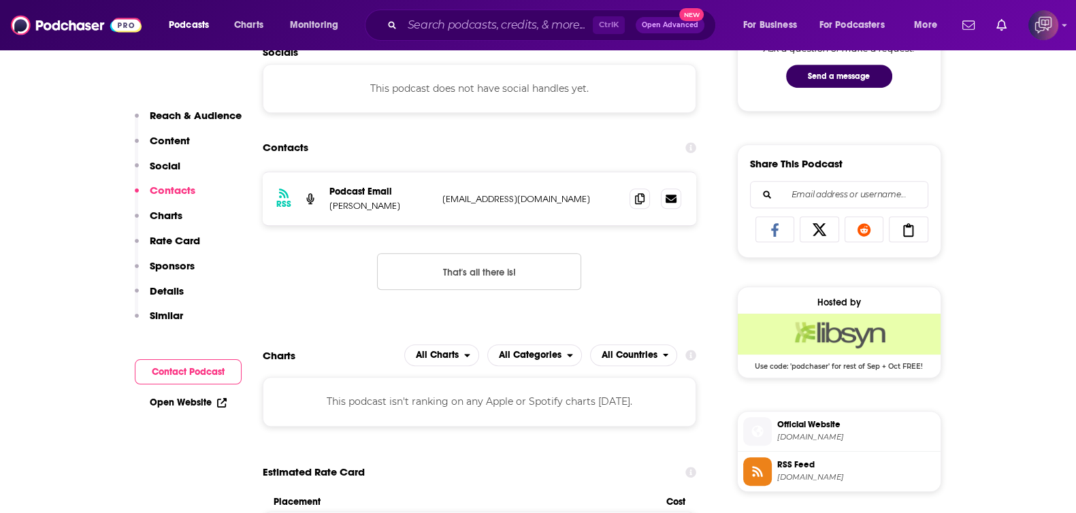
scroll to position [766, 0]
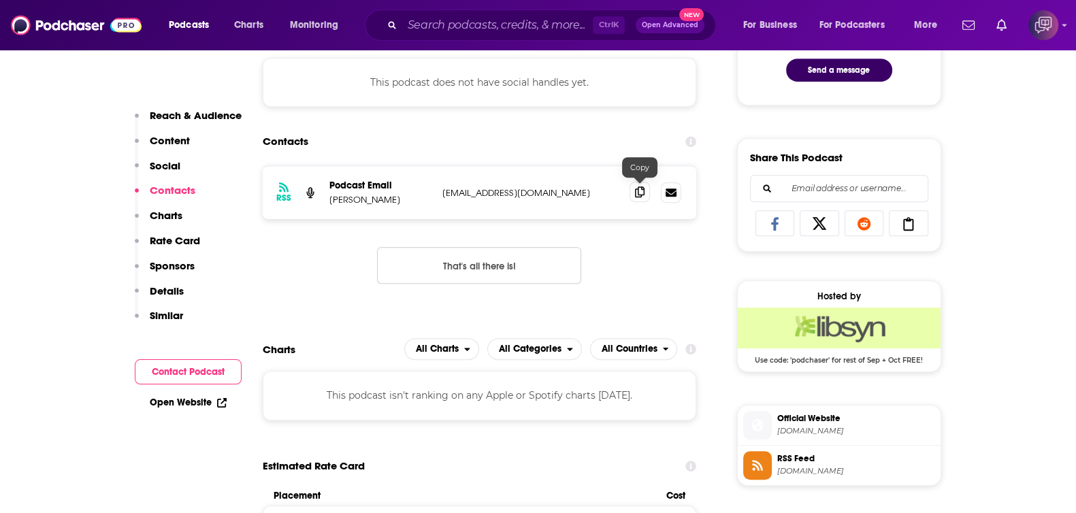
click at [638, 191] on icon at bounding box center [640, 192] width 10 height 11
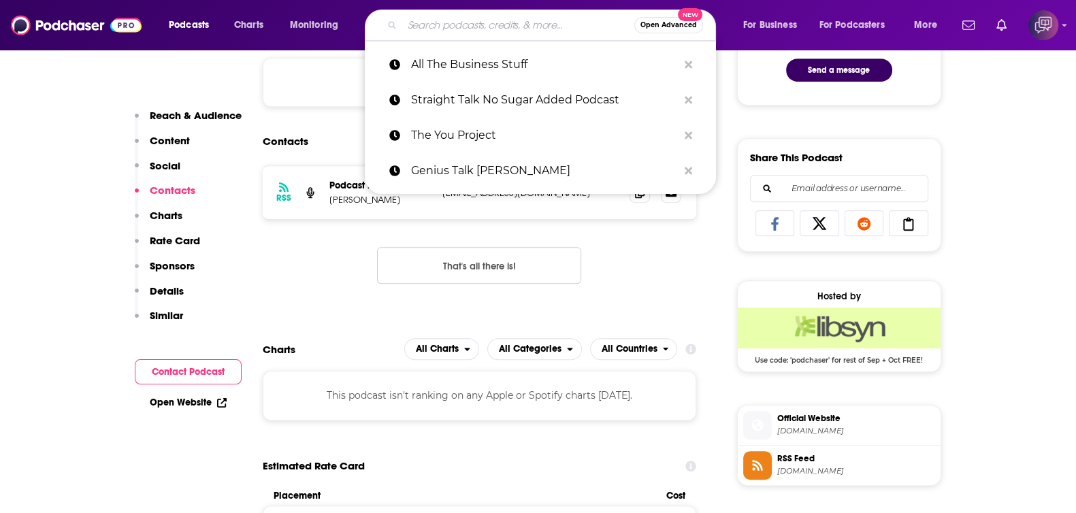
click at [472, 29] on input "Search podcasts, credits, & more..." at bounding box center [518, 25] width 232 height 22
paste input "Pocket Sized Pep Talks"
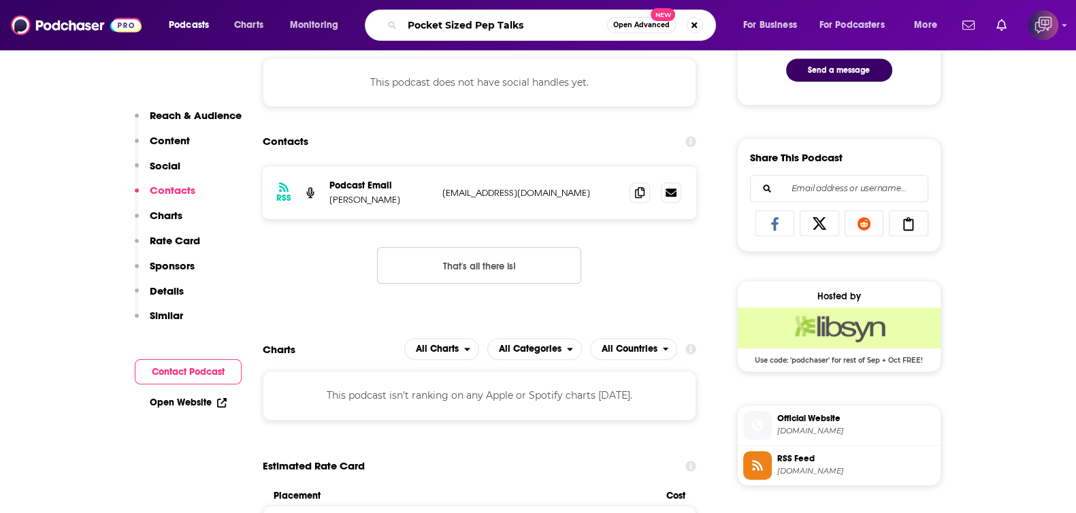
type input "Pocket Sized Pep Talks"
click at [660, 22] on span "Open Advanced" at bounding box center [641, 25] width 57 height 7
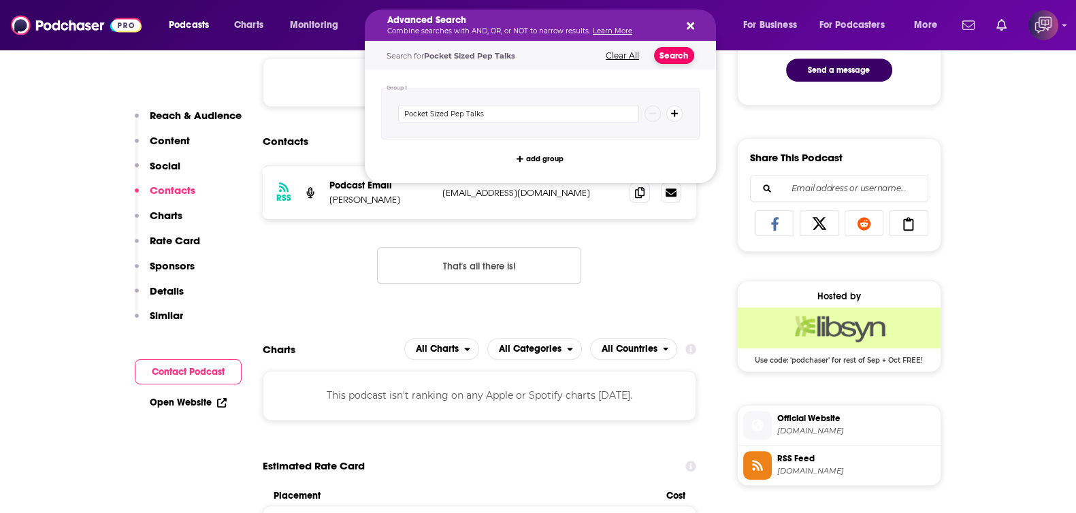
click at [673, 56] on button "Search" at bounding box center [674, 55] width 40 height 17
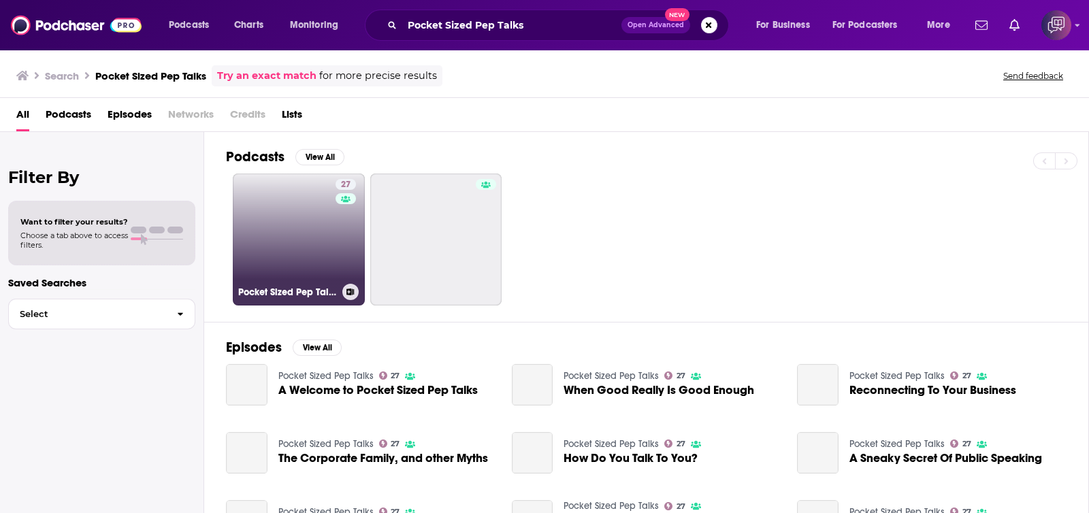
click at [318, 253] on link "27 Pocket Sized Pep Talks" at bounding box center [299, 240] width 132 height 132
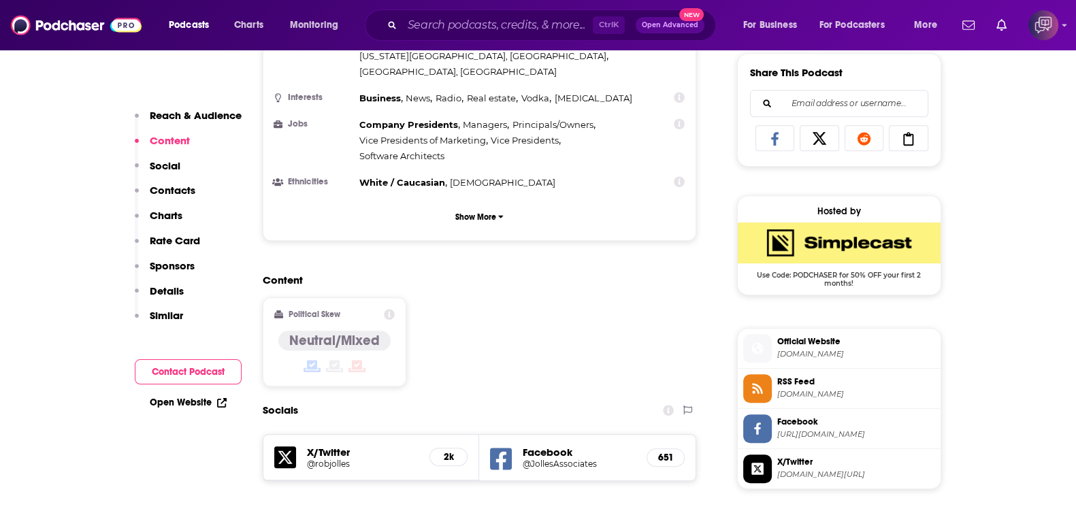
scroll to position [1021, 0]
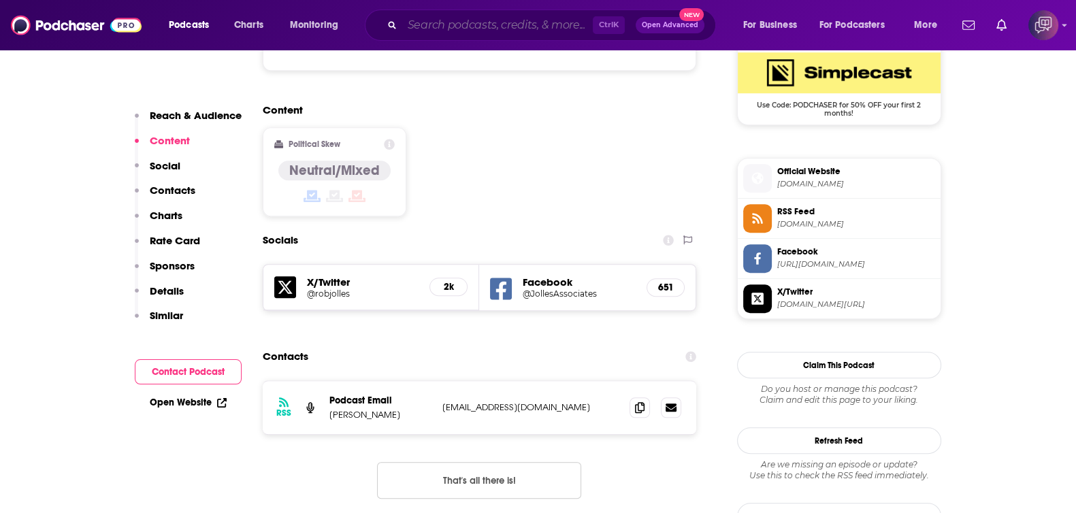
click at [483, 34] on input "Search podcasts, credits, & more..." at bounding box center [497, 25] width 191 height 22
paste input "Deal, Deliver, Delight"
type input "Deal, Deliver, Delight"
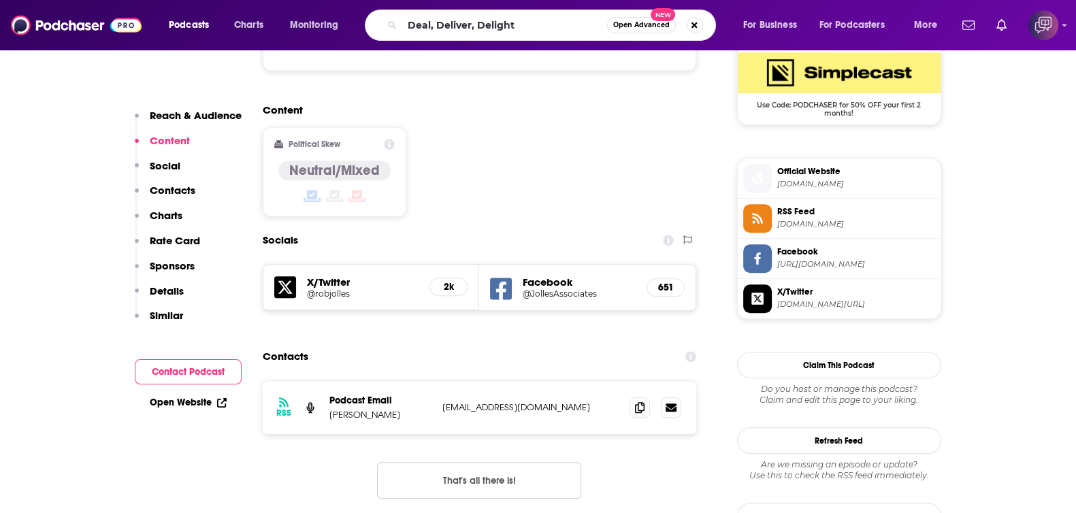
click at [626, 25] on span "Open Advanced" at bounding box center [641, 25] width 57 height 7
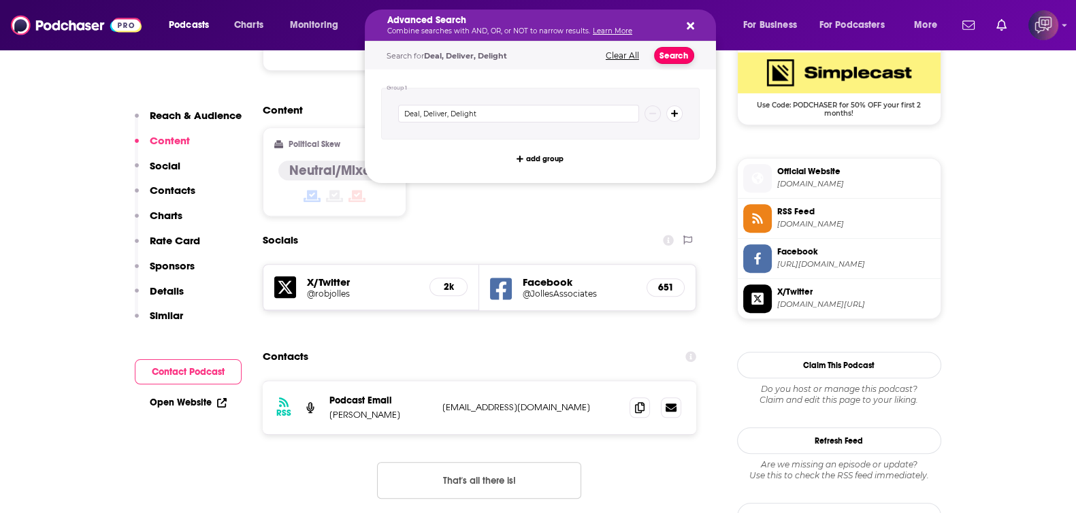
click at [673, 54] on button "Search" at bounding box center [674, 55] width 40 height 17
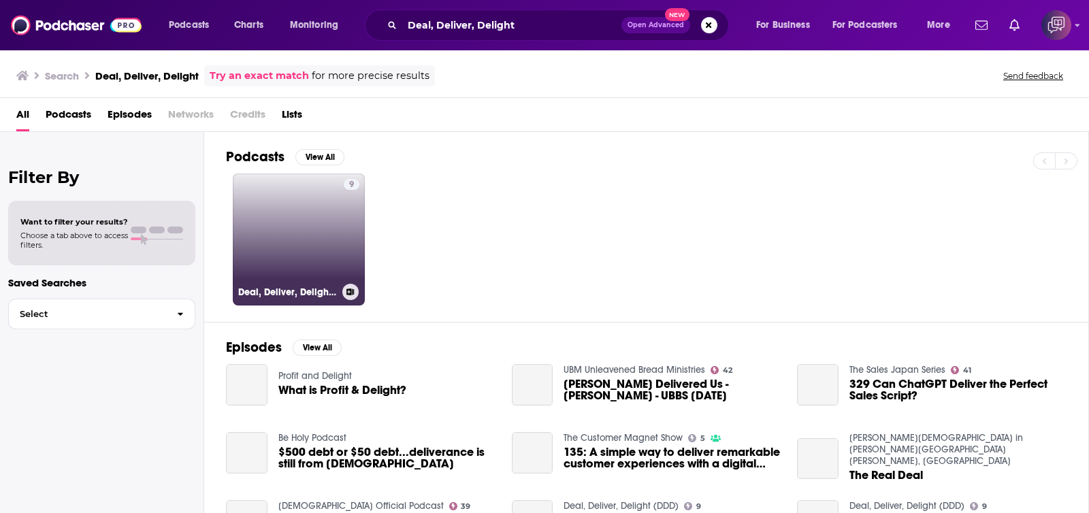
click at [320, 258] on link "9 Deal, Deliver, Delight (DDD)" at bounding box center [299, 240] width 132 height 132
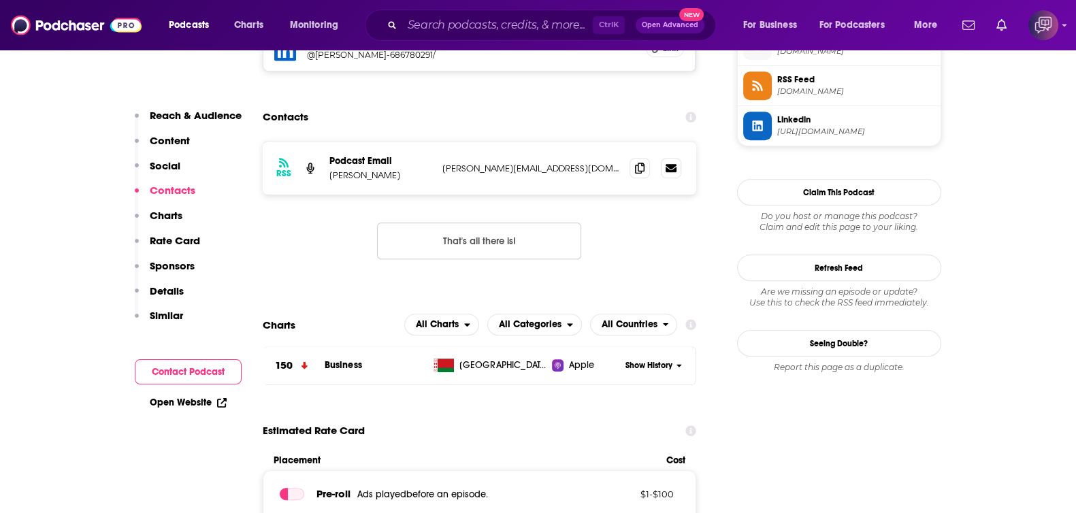
scroll to position [680, 0]
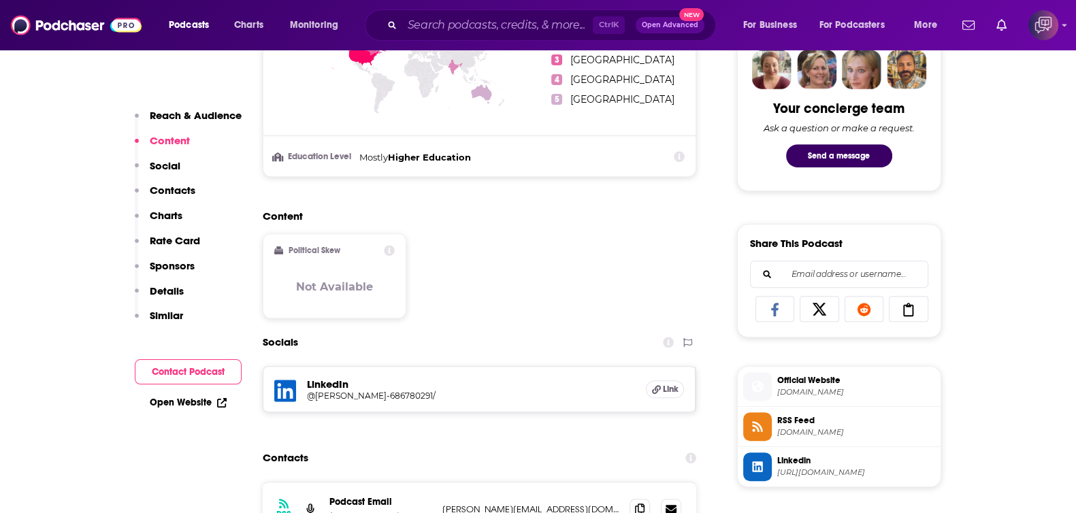
click at [514, 12] on div "Ctrl K Open Advanced New" at bounding box center [540, 25] width 351 height 31
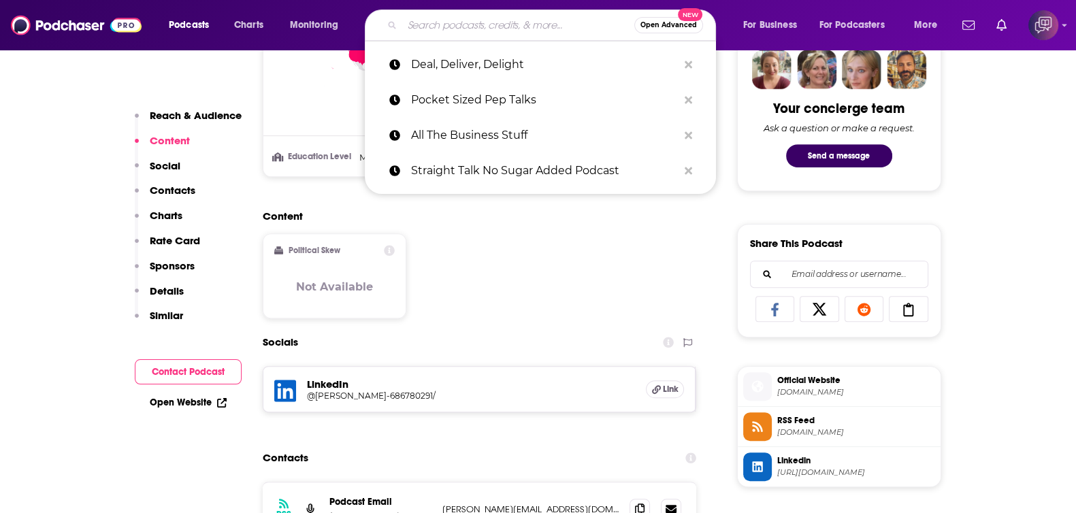
click at [517, 25] on input "Search podcasts, credits, & more..." at bounding box center [518, 25] width 232 height 22
paste input "Modify Your Life Podcast"
type input "Modify Your Life Podcast"
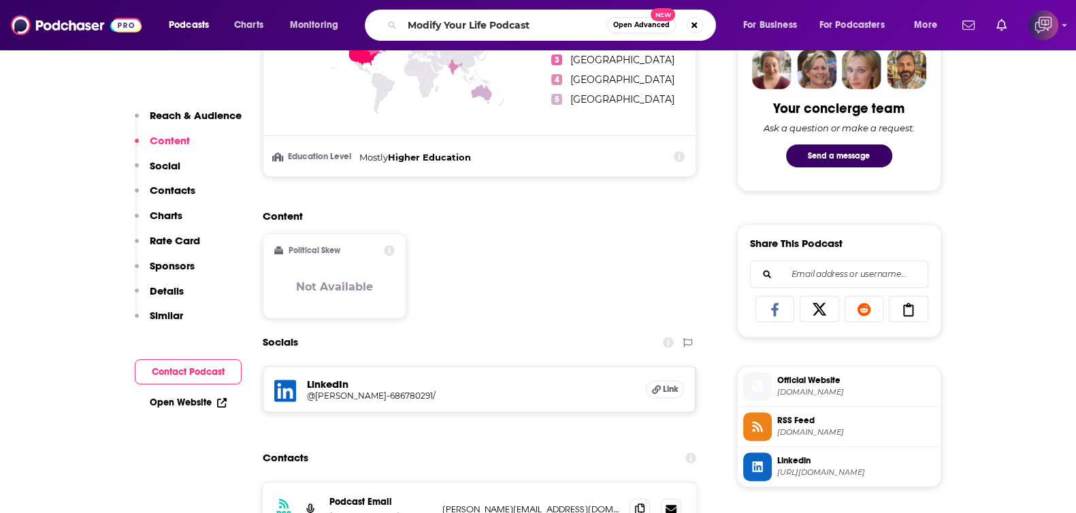
click at [656, 22] on span "Open Advanced" at bounding box center [641, 25] width 57 height 7
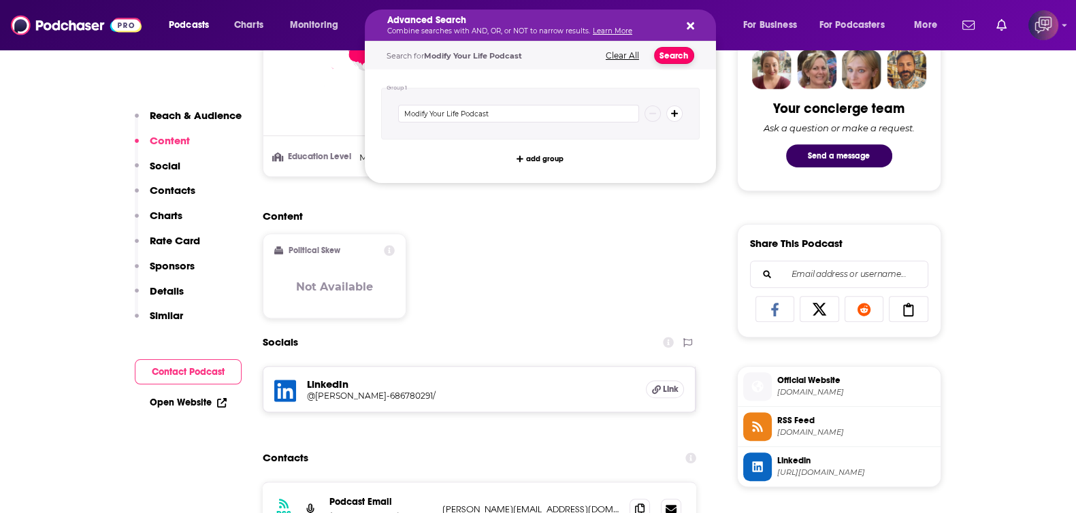
click at [668, 59] on button "Search" at bounding box center [674, 55] width 40 height 17
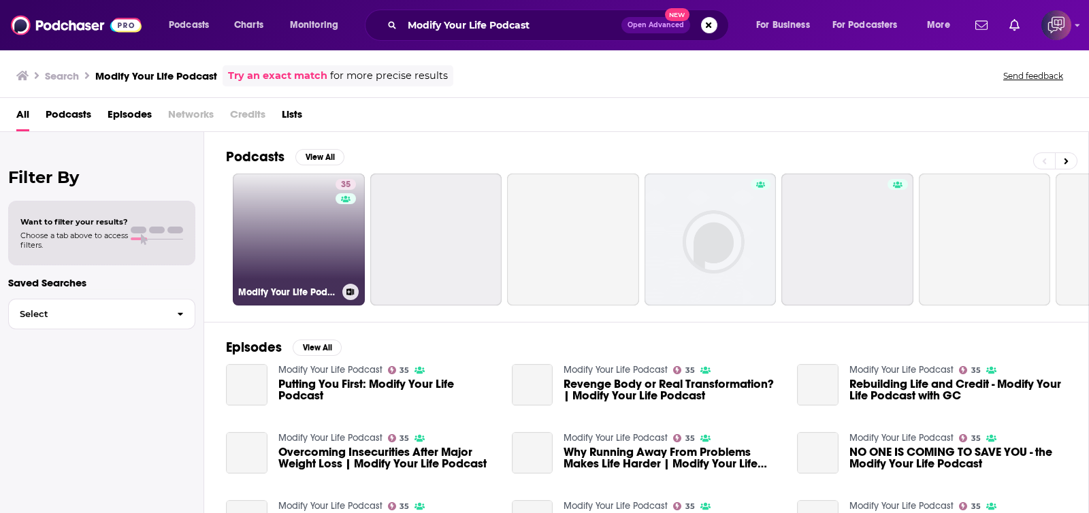
click at [338, 226] on div "35" at bounding box center [348, 231] width 24 height 105
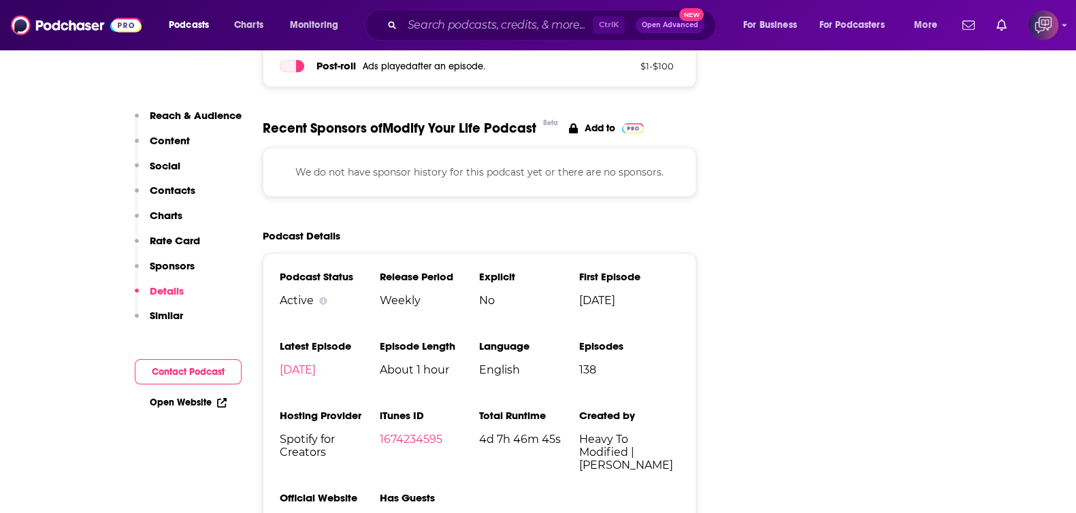
scroll to position [1106, 0]
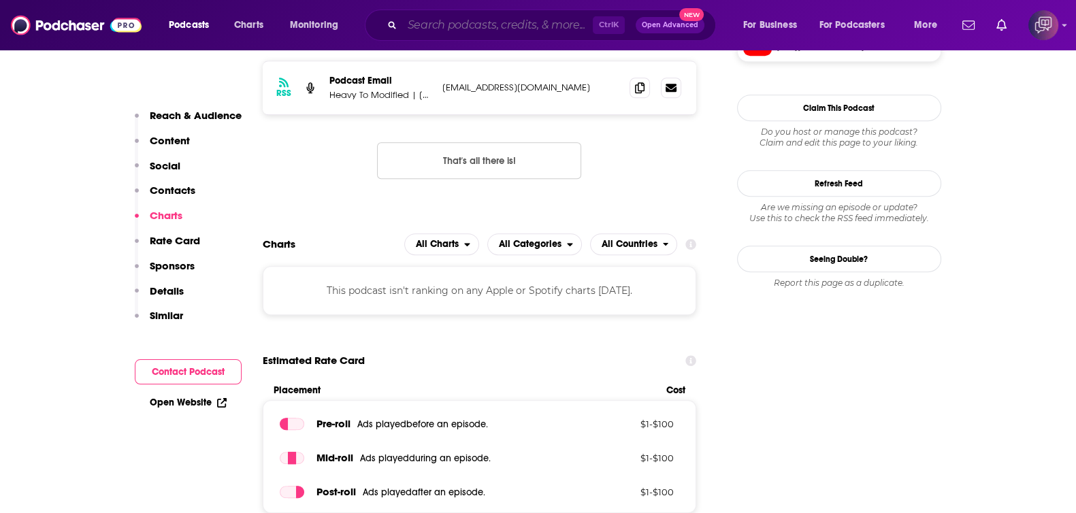
click at [454, 18] on input "Search podcasts, credits, & more..." at bounding box center [497, 25] width 191 height 22
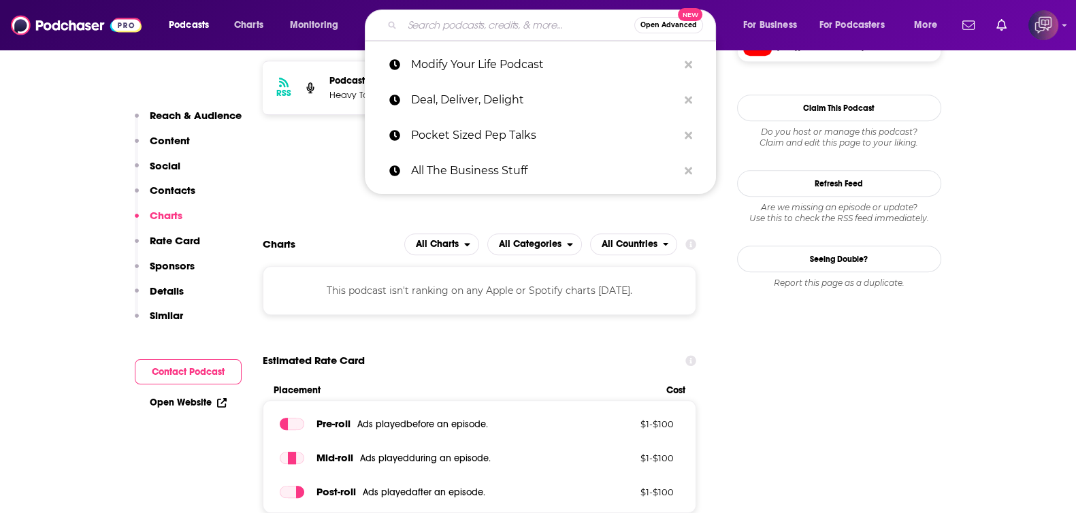
paste input "The Inspired Choice"
type input "The Inspired Choice"
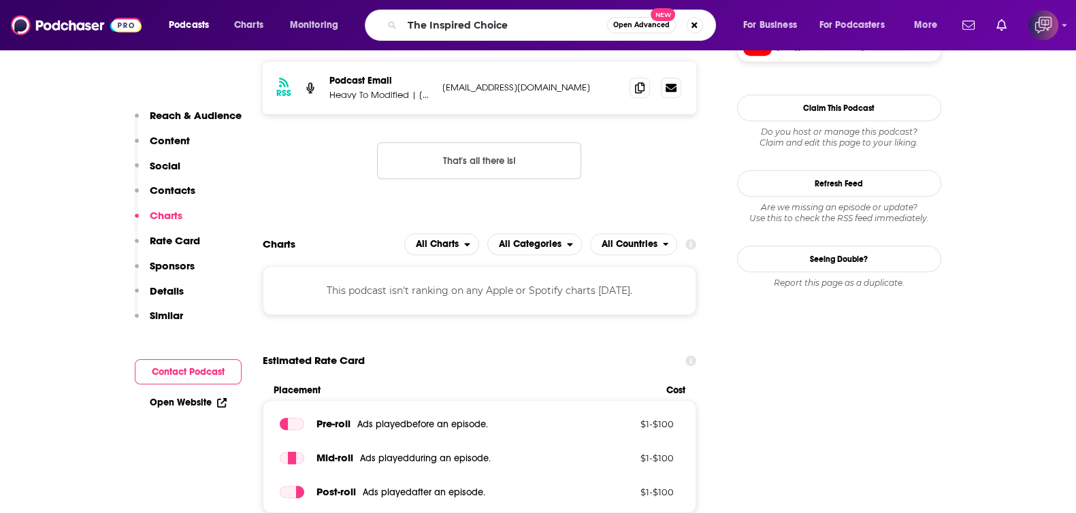
click at [633, 25] on span "Open Advanced" at bounding box center [641, 25] width 57 height 7
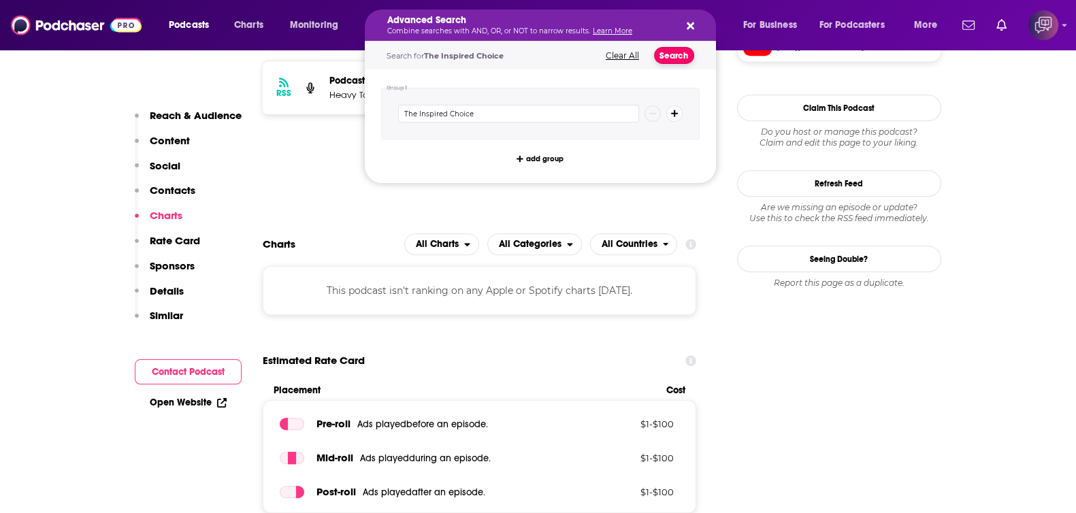
click at [682, 59] on button "Search" at bounding box center [674, 55] width 40 height 17
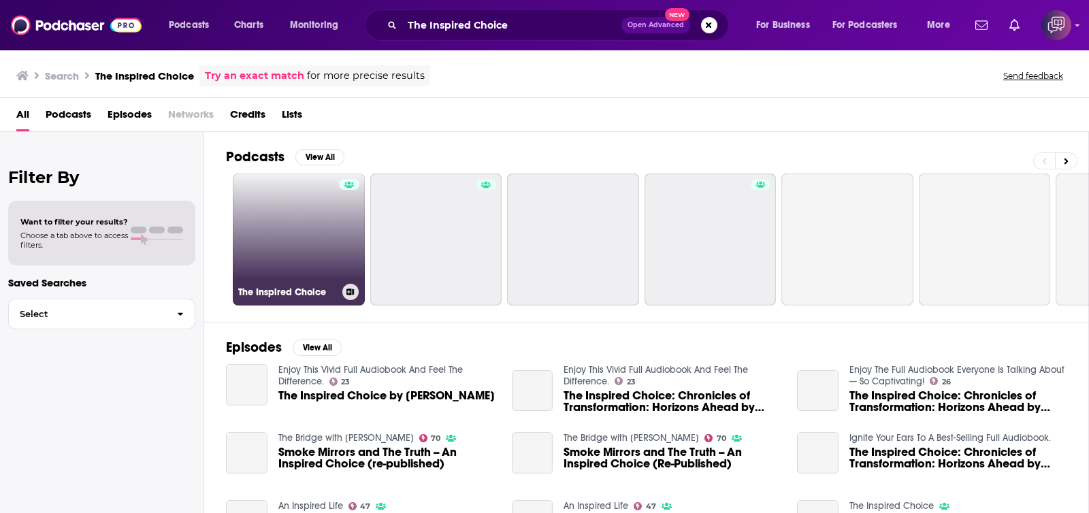
click at [333, 241] on link "The Inspired Choice" at bounding box center [299, 240] width 132 height 132
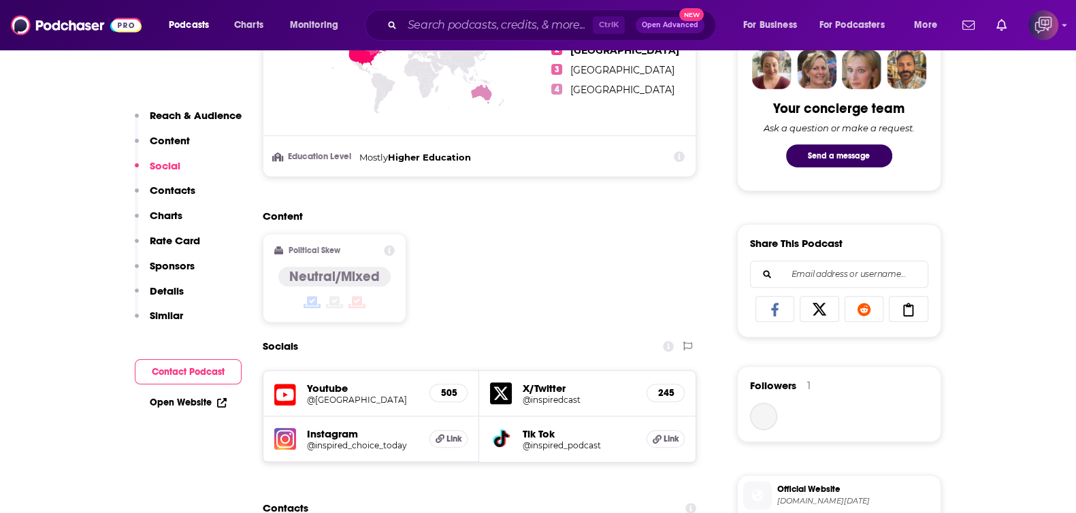
scroll to position [1021, 0]
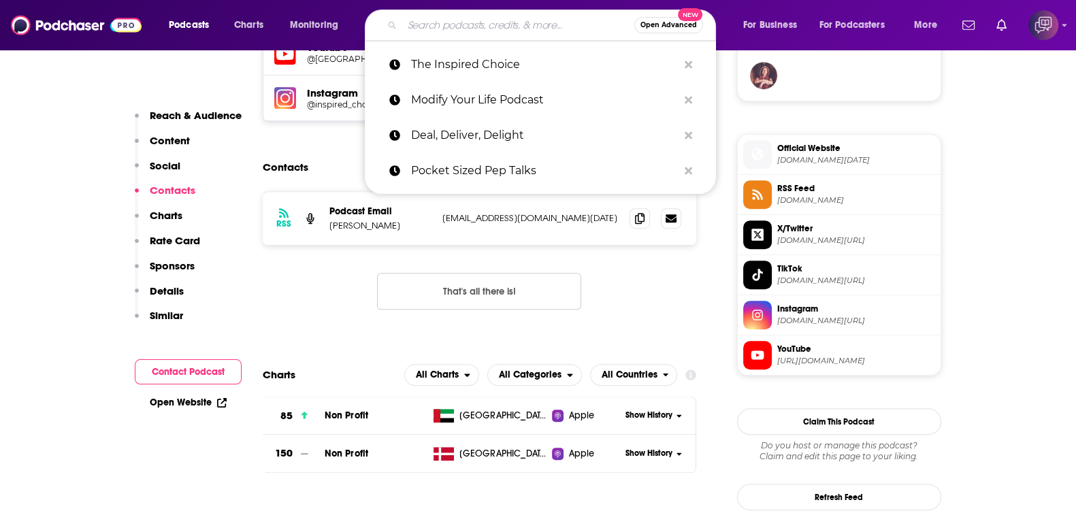
click at [558, 23] on input "Search podcasts, credits, & more..." at bounding box center [518, 25] width 232 height 22
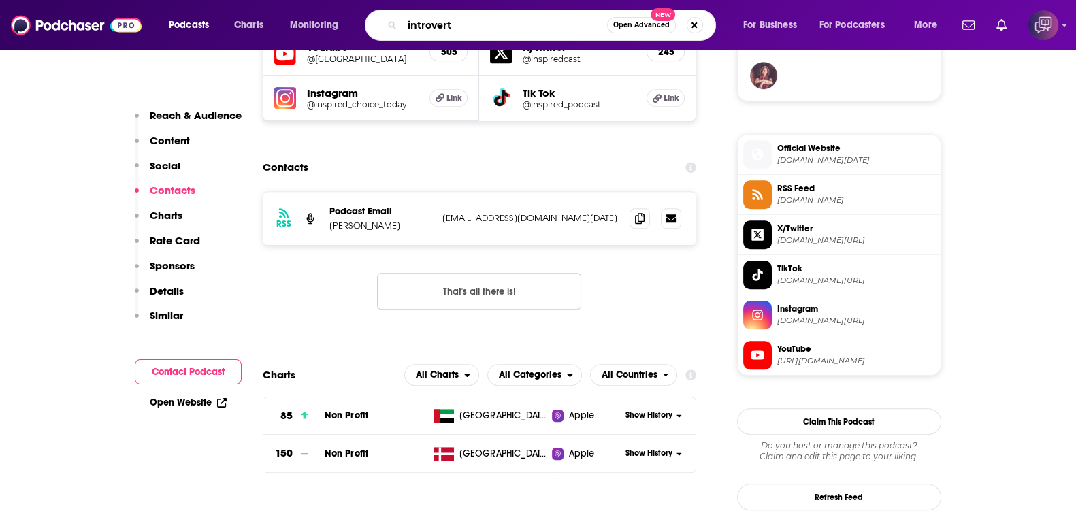
type input "introvert"
click at [647, 29] on span "Open Advanced" at bounding box center [641, 25] width 57 height 7
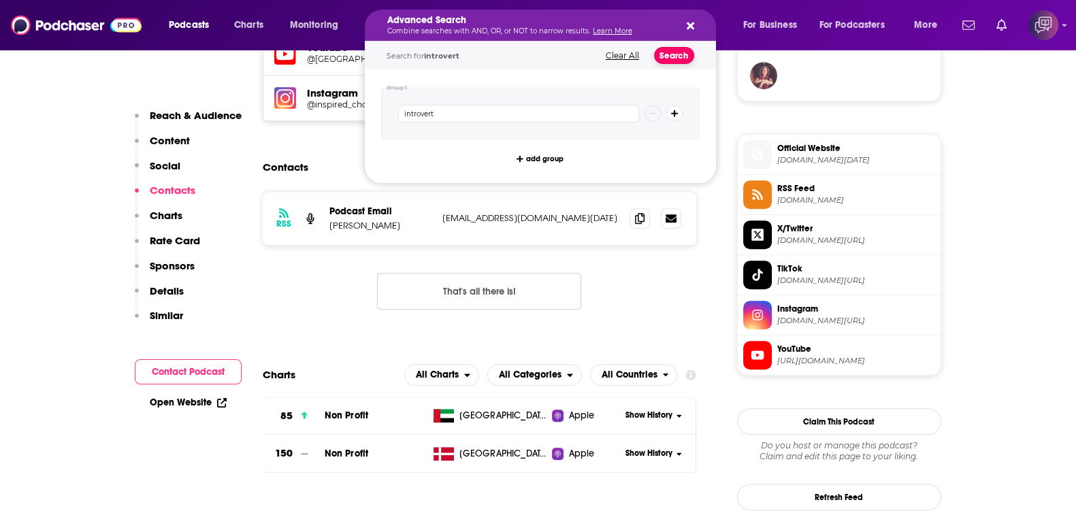
click at [677, 49] on button "Search" at bounding box center [674, 55] width 40 height 17
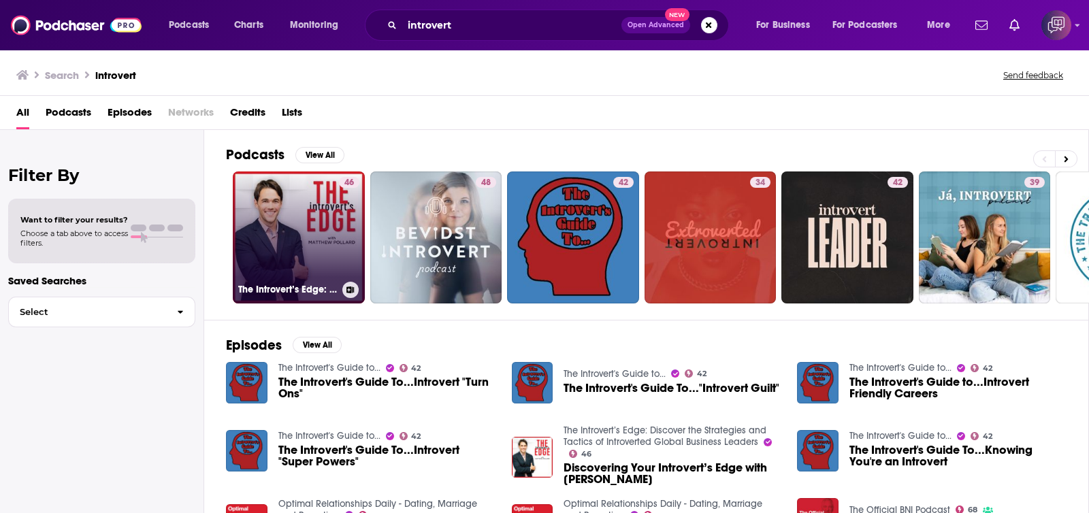
click at [310, 229] on link "46 The Introvert’s Edge: Discover the Strategies and Tactics of Introverted Glo…" at bounding box center [299, 238] width 132 height 132
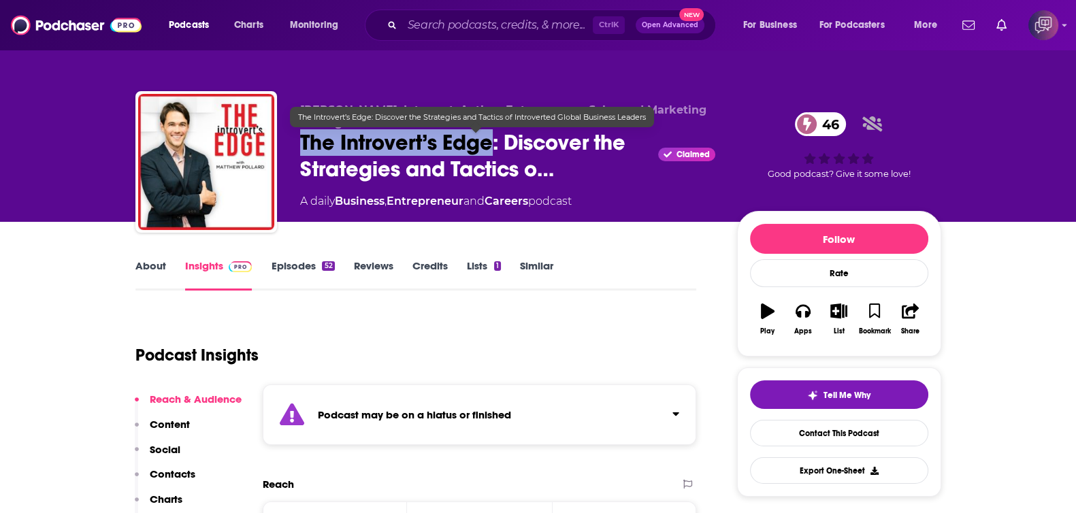
drag, startPoint x: 280, startPoint y: 145, endPoint x: 496, endPoint y: 151, distance: 216.6
click at [496, 151] on div "Matthew Pollard, Introvert, Author, Entrepreneur, Sales and Marketing Strategis…" at bounding box center [538, 164] width 806 height 147
copy h2 "The Introvert’s Edge"
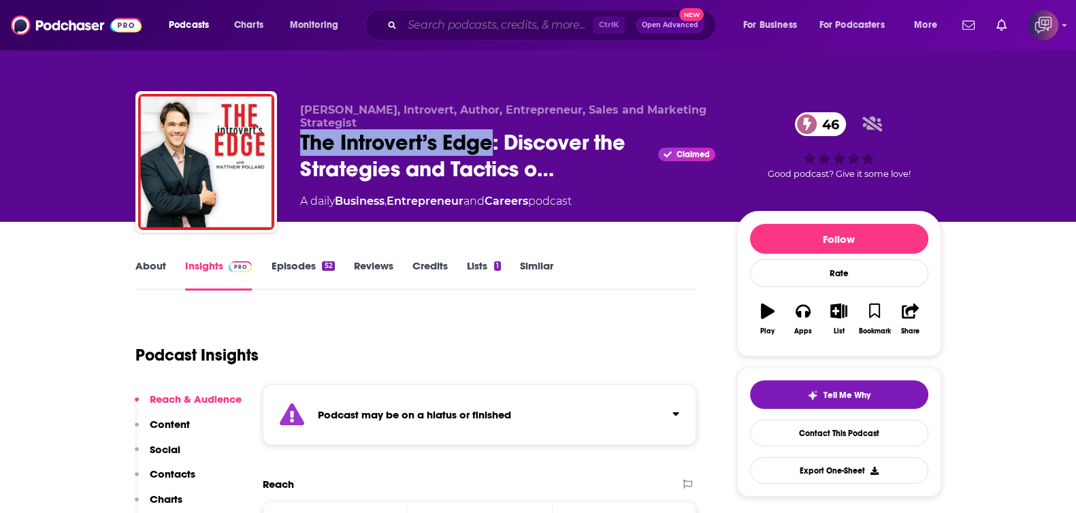
click at [551, 29] on input "Search podcasts, credits, & more..." at bounding box center [497, 25] width 191 height 22
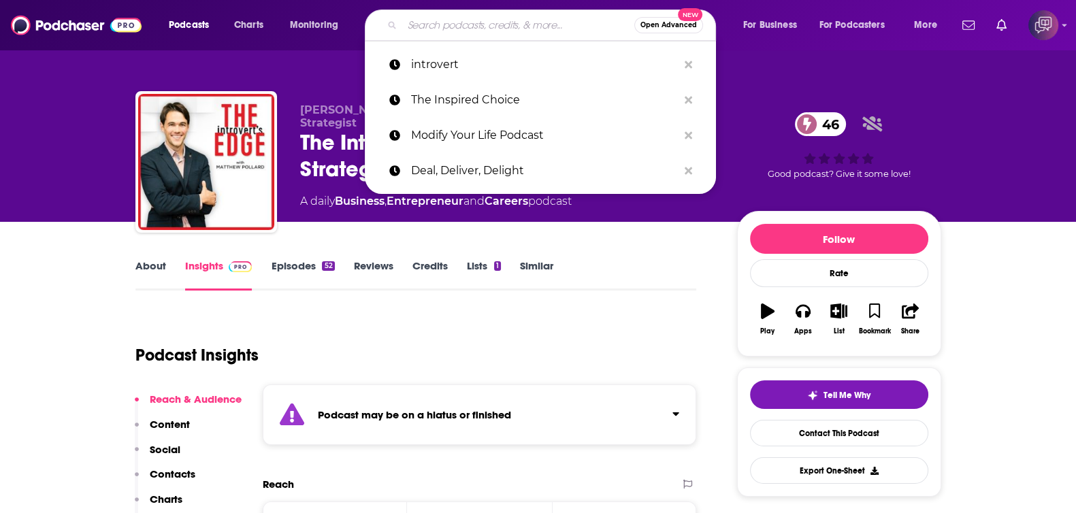
paste input "Life Coaching Secrets"
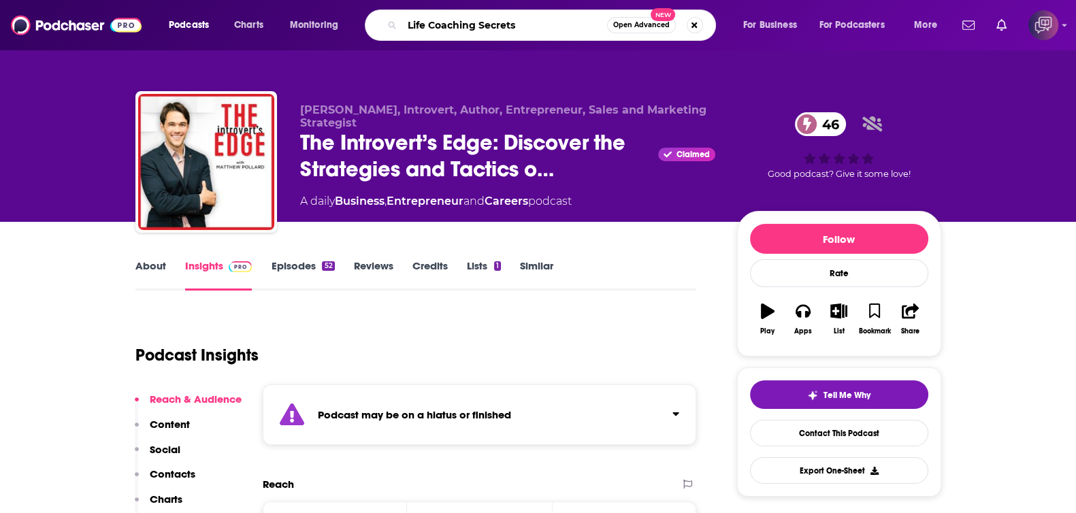
type input "Life Coaching Secrets"
click at [641, 29] on span "Open Advanced" at bounding box center [641, 25] width 57 height 7
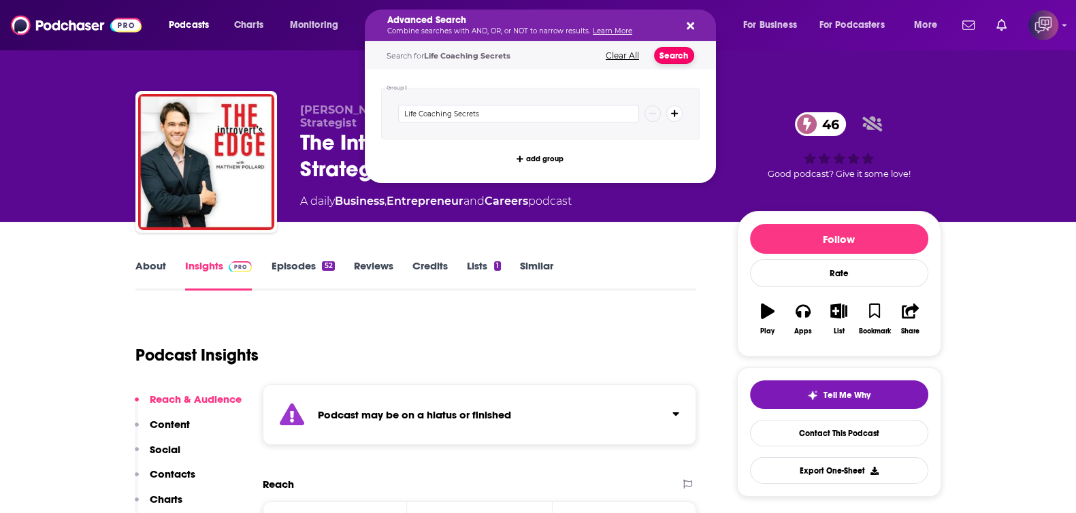
click at [681, 52] on button "Search" at bounding box center [674, 55] width 40 height 17
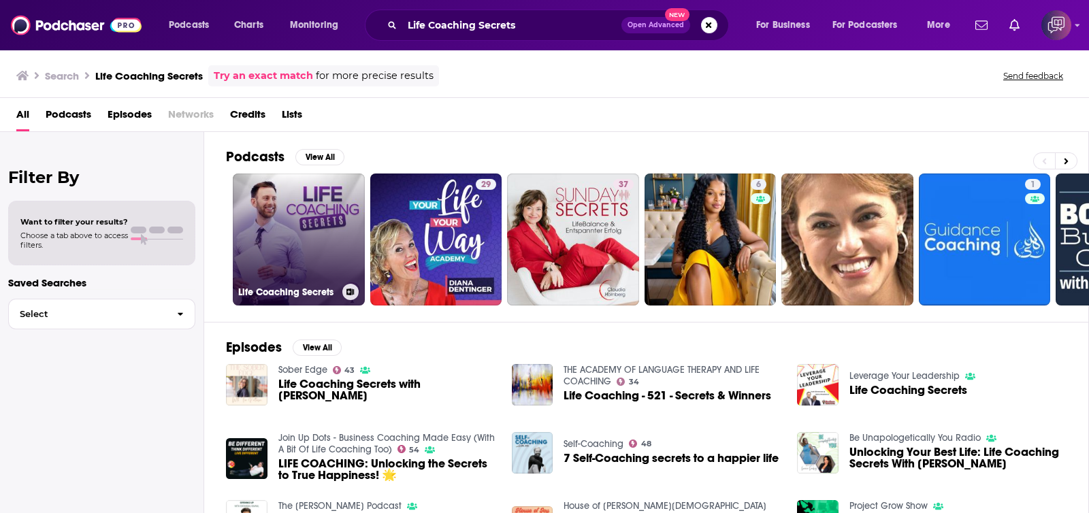
click at [297, 206] on link "Life Coaching Secrets" at bounding box center [299, 240] width 132 height 132
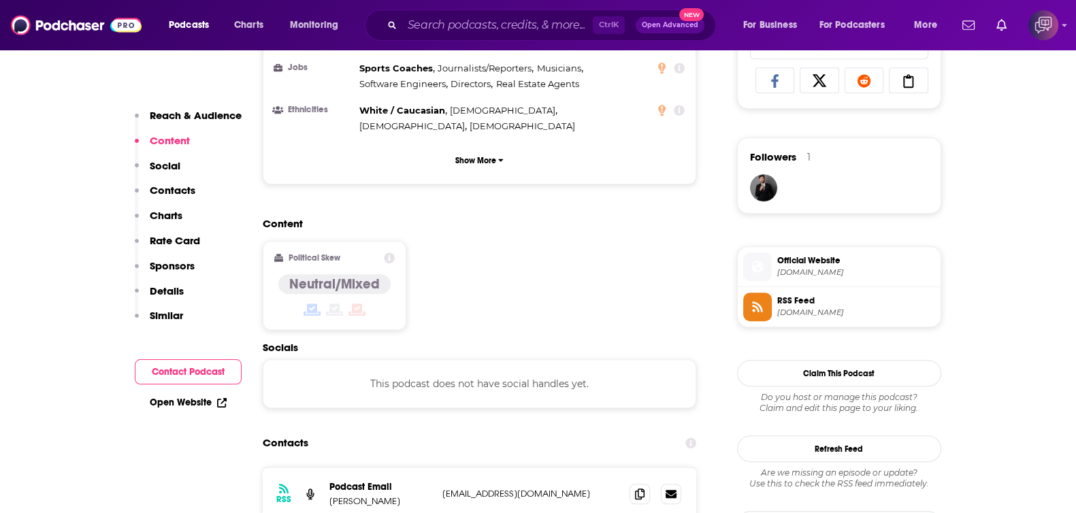
scroll to position [920, 0]
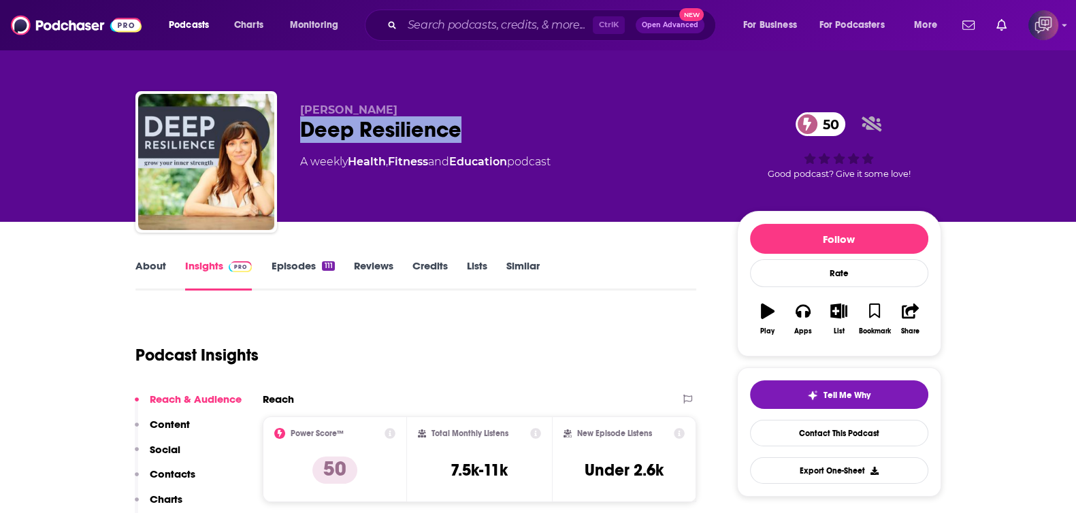
drag, startPoint x: 290, startPoint y: 137, endPoint x: 511, endPoint y: 121, distance: 221.2
click at [511, 121] on div "Melli O'Brien Deep Resilience 50 A weekly Health , Fitness and Education podcas…" at bounding box center [538, 164] width 806 height 147
copy h2 "Deep Resilience"
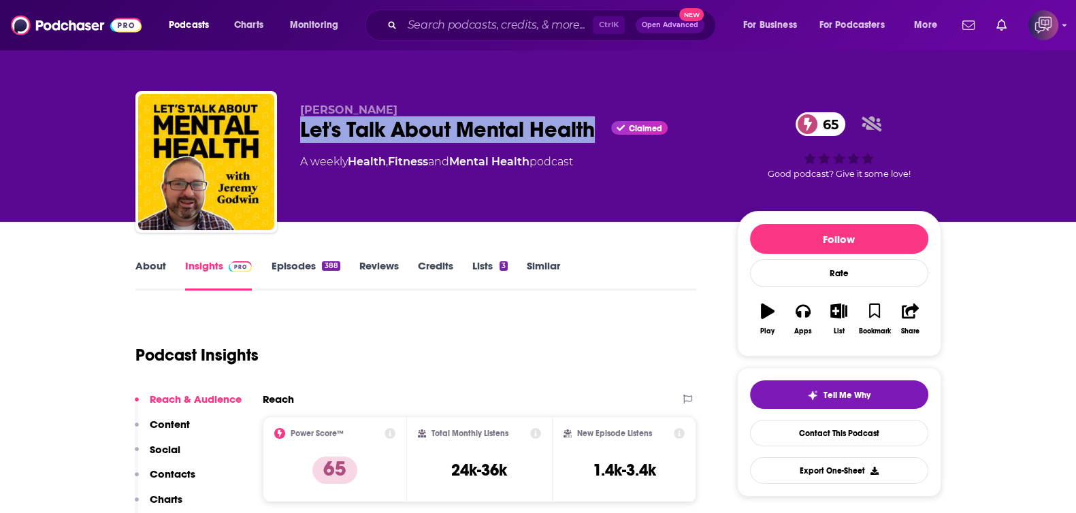
drag, startPoint x: 335, startPoint y: 133, endPoint x: 673, endPoint y: 7, distance: 360.4
click at [603, 129] on div "[PERSON_NAME] Let's Talk About Mental Health Claimed 65 A weekly Health , Fitne…" at bounding box center [538, 164] width 806 height 147
copy h2 "Let's Talk About Mental Health"
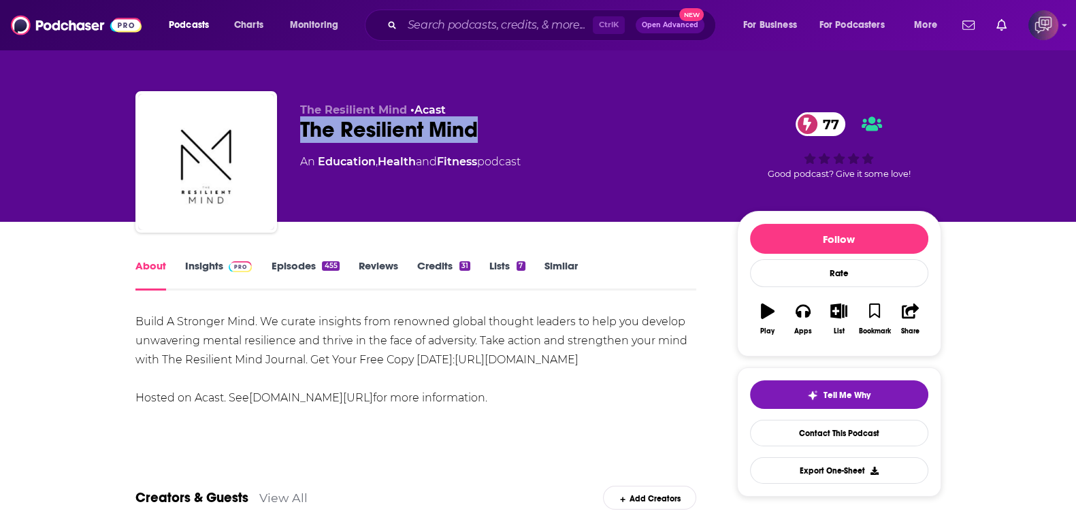
drag, startPoint x: 293, startPoint y: 126, endPoint x: 555, endPoint y: 133, distance: 262.2
click at [555, 133] on div "The Resilient Mind • Acast The Resilient Mind 77 An Education , Health and Fitn…" at bounding box center [538, 164] width 806 height 147
click at [204, 271] on link "Insights" at bounding box center [218, 274] width 67 height 31
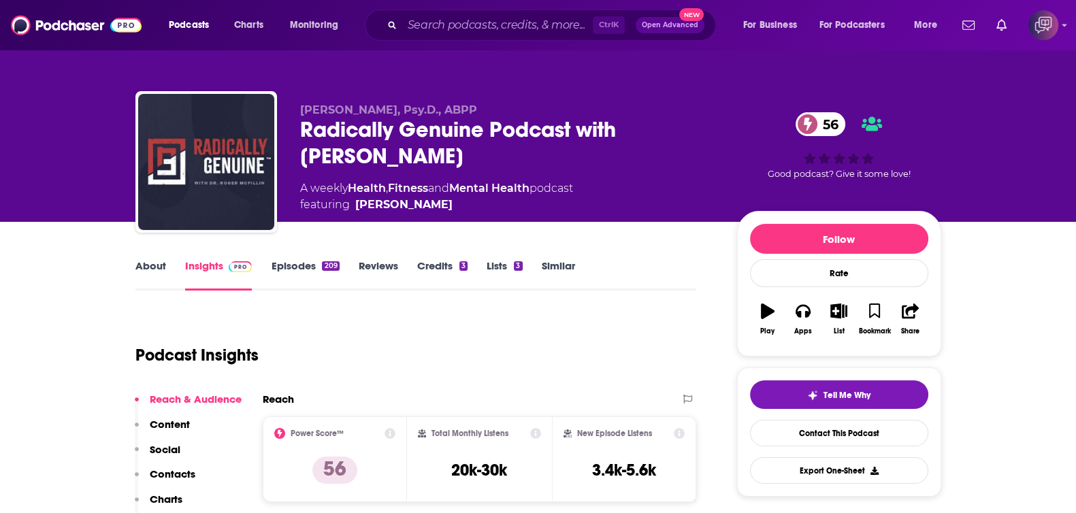
drag, startPoint x: 293, startPoint y: 131, endPoint x: 492, endPoint y: 155, distance: 200.2
click at [492, 155] on div "[PERSON_NAME], Psy.D., ABPP Radically Genuine Podcast with [PERSON_NAME] 56 A w…" at bounding box center [538, 164] width 806 height 147
copy h2 "Radically Genuine Podcast with [PERSON_NAME]"
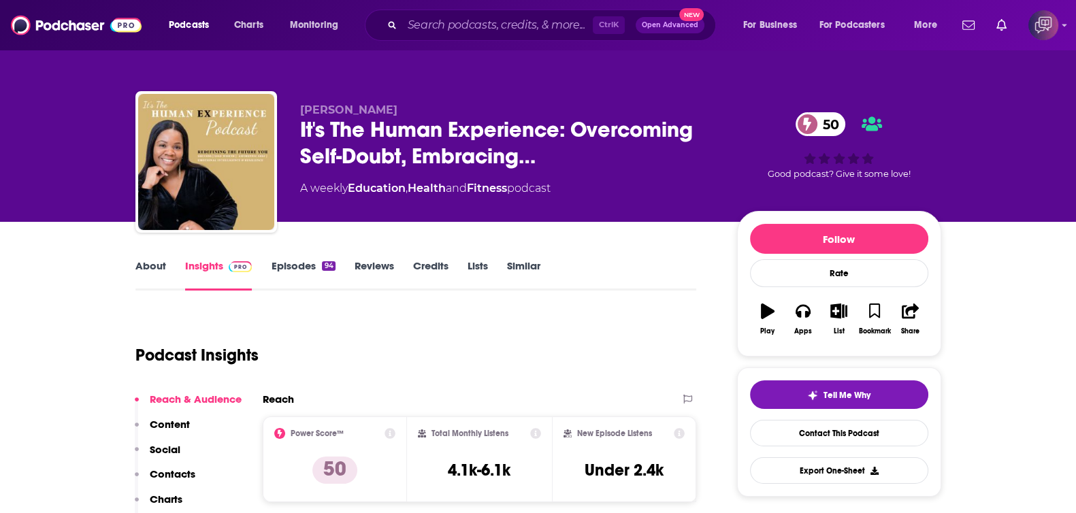
click at [150, 270] on link "About" at bounding box center [150, 274] width 31 height 31
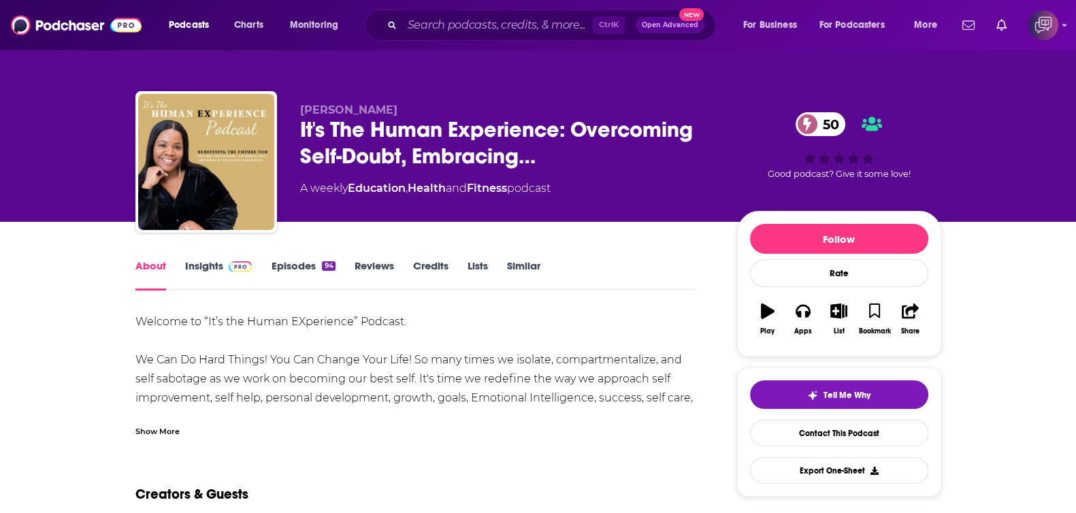
click at [188, 276] on link "Insights" at bounding box center [218, 274] width 67 height 31
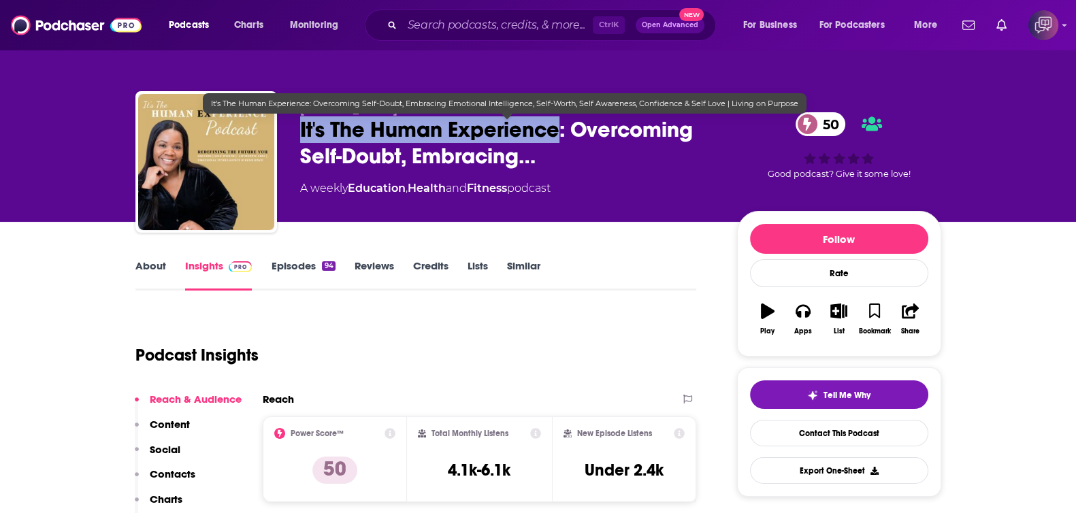
drag, startPoint x: 298, startPoint y: 127, endPoint x: 556, endPoint y: 132, distance: 258.1
click at [556, 132] on div "[PERSON_NAME] It's The Human Experience: Overcoming Self-Doubt, Embracing… 50 A…" at bounding box center [538, 164] width 806 height 147
copy h2 "It's The Human Experience"
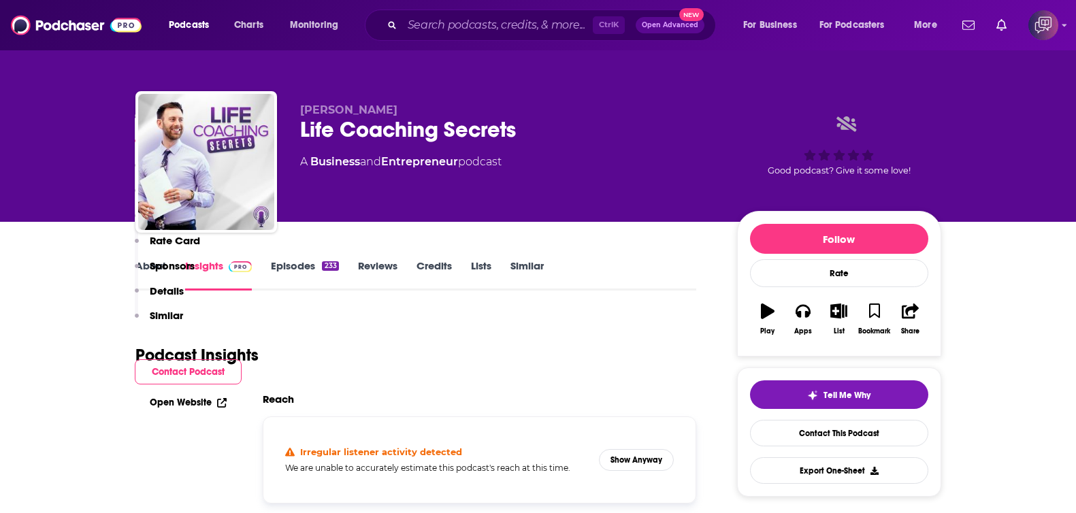
scroll to position [936, 0]
